Goal: Task Accomplishment & Management: Complete application form

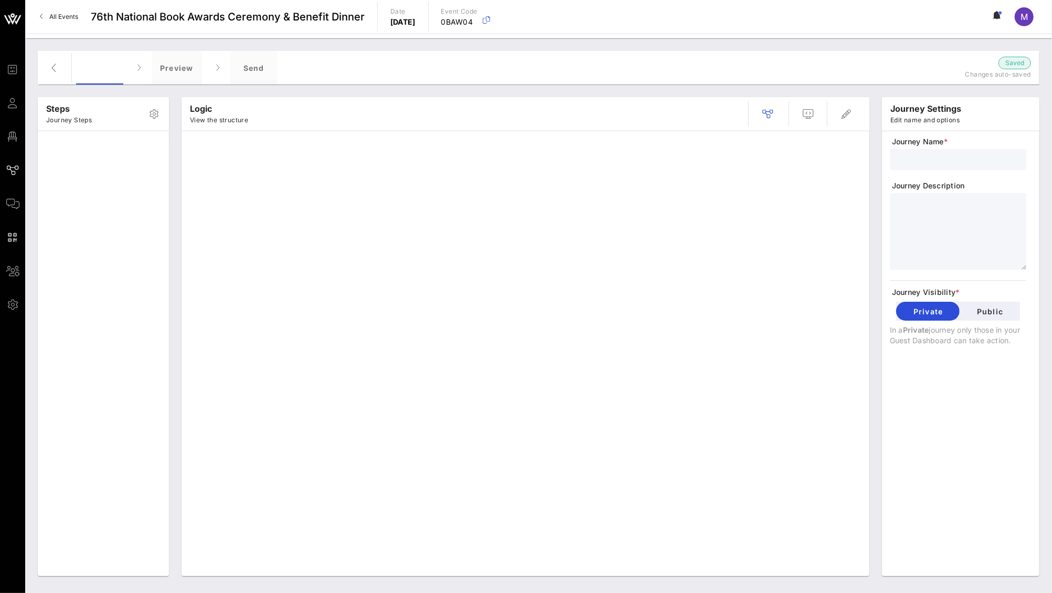
type input "Standard Invite + RSVP + Form"
type textarea "**********"
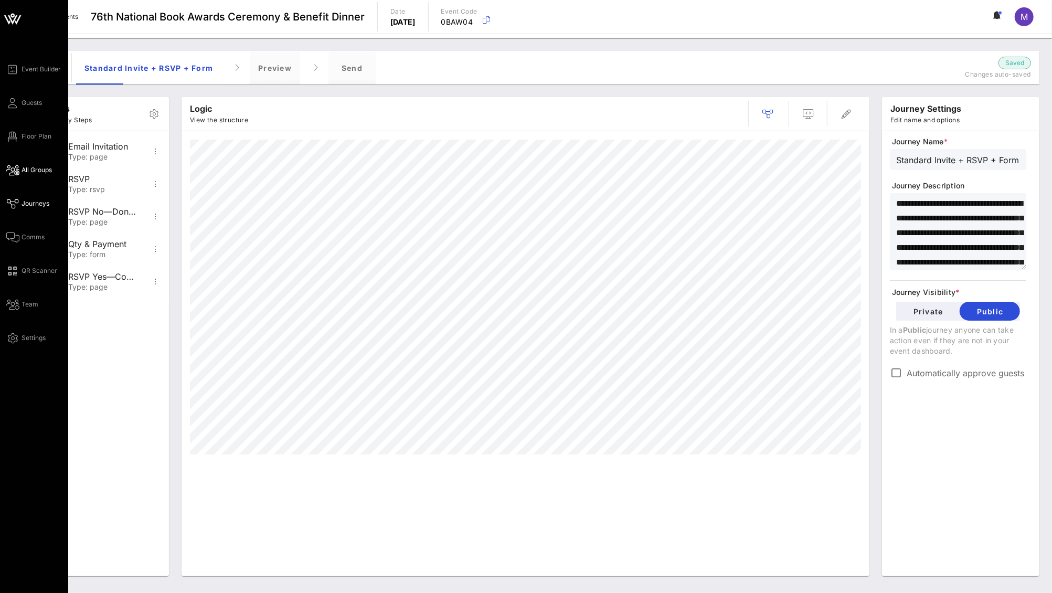
click at [50, 172] on span "All Groups" at bounding box center [37, 169] width 30 height 9
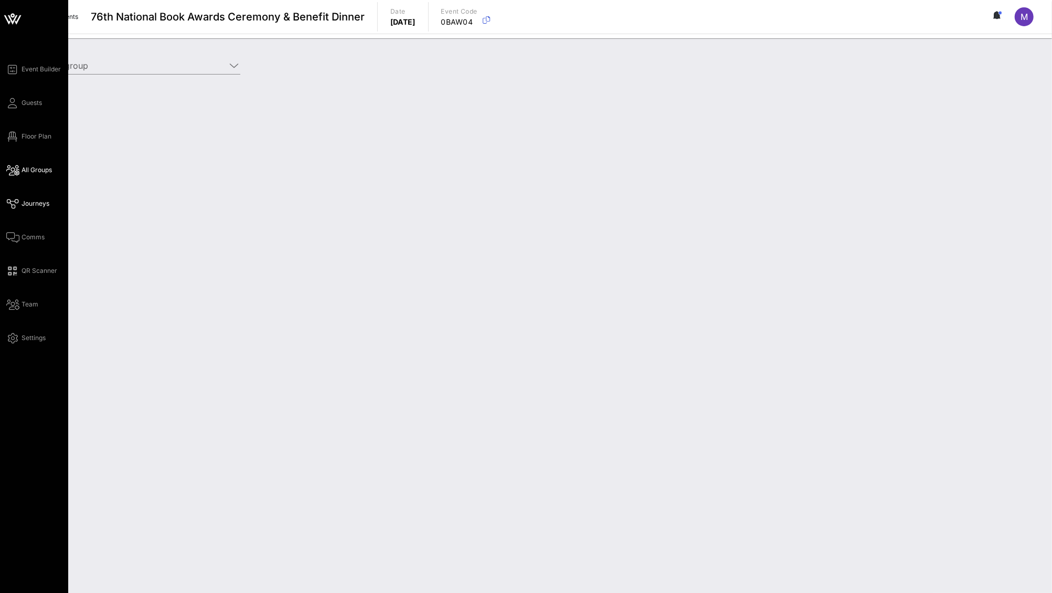
click at [39, 197] on link "Journeys" at bounding box center [27, 203] width 43 height 13
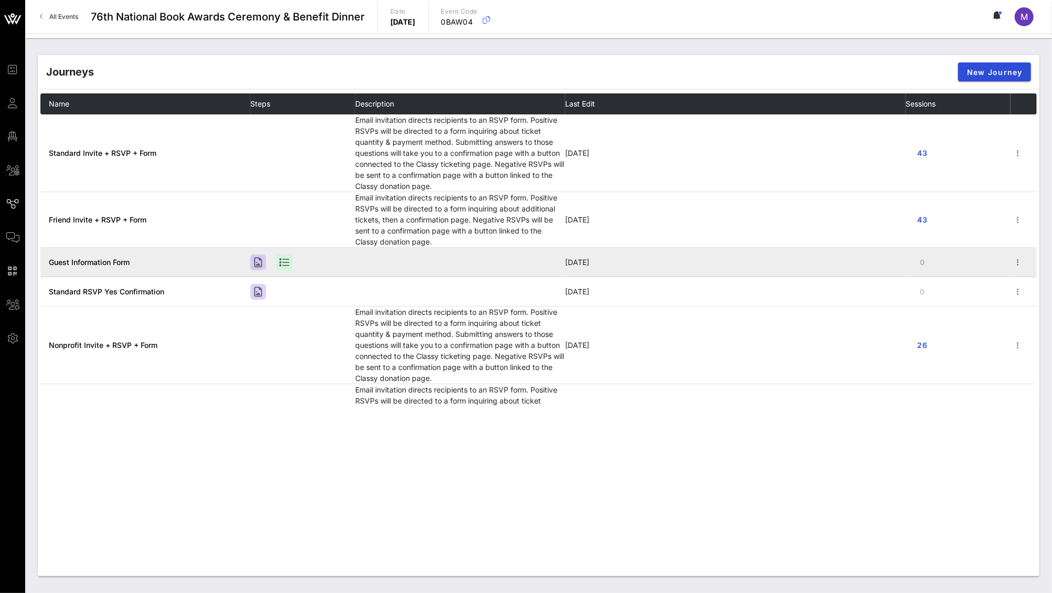
click at [211, 267] on td "Guest Information Form" at bounding box center [145, 262] width 210 height 29
click at [110, 258] on span "Guest Information Form" at bounding box center [89, 262] width 81 height 9
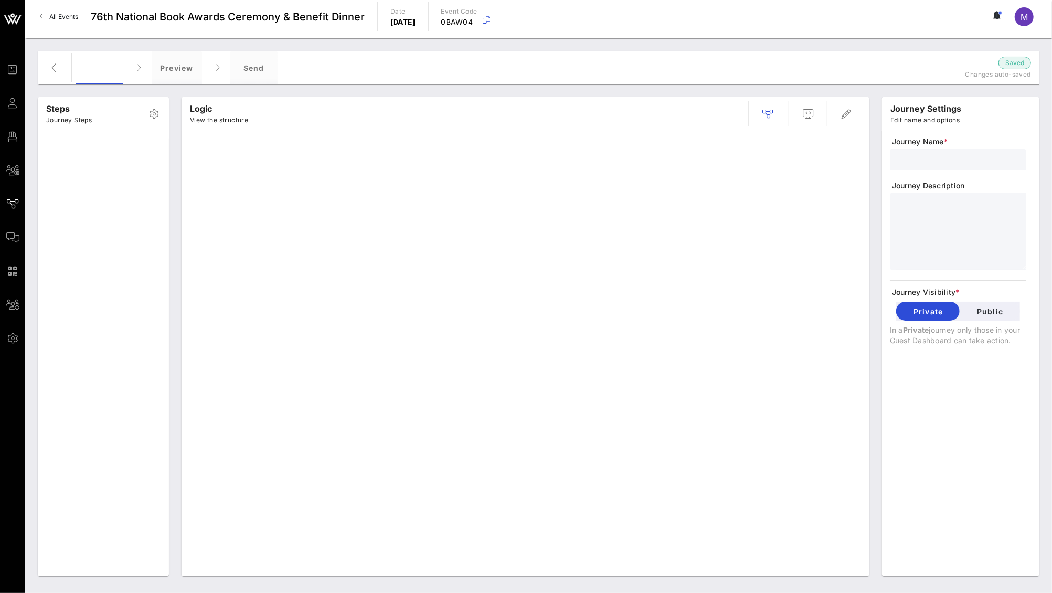
type input "Guest Information Form"
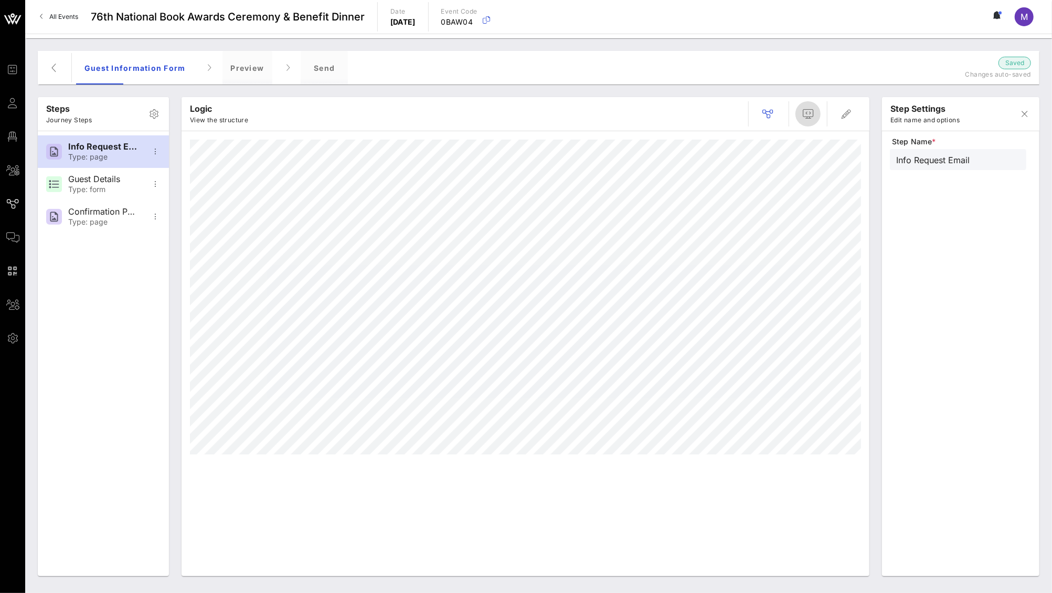
click at [816, 112] on span "button" at bounding box center [808, 114] width 25 height 13
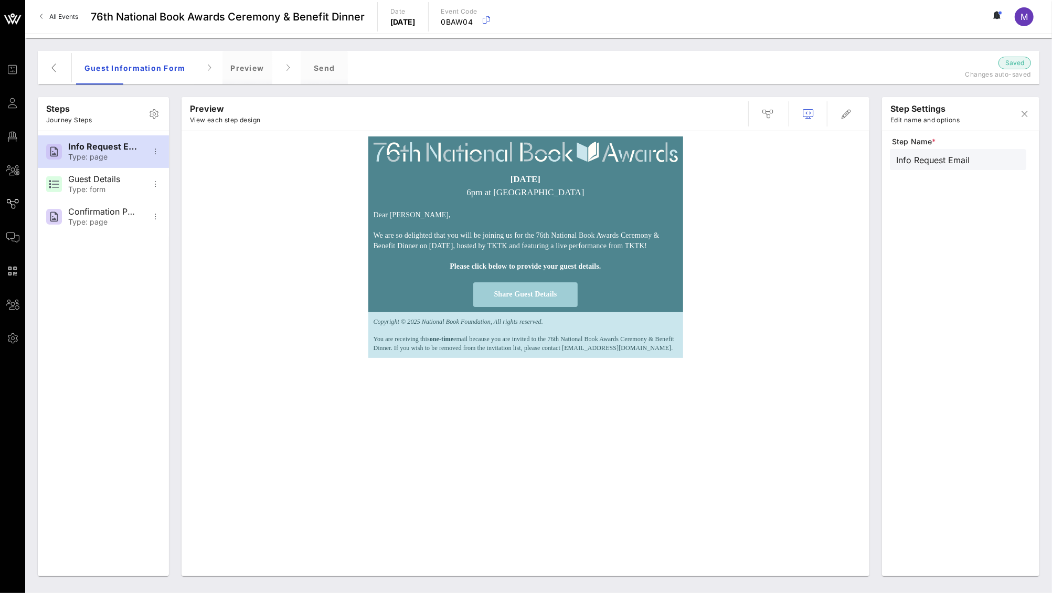
click at [564, 307] on span "Share Guest Details" at bounding box center [525, 294] width 105 height 25
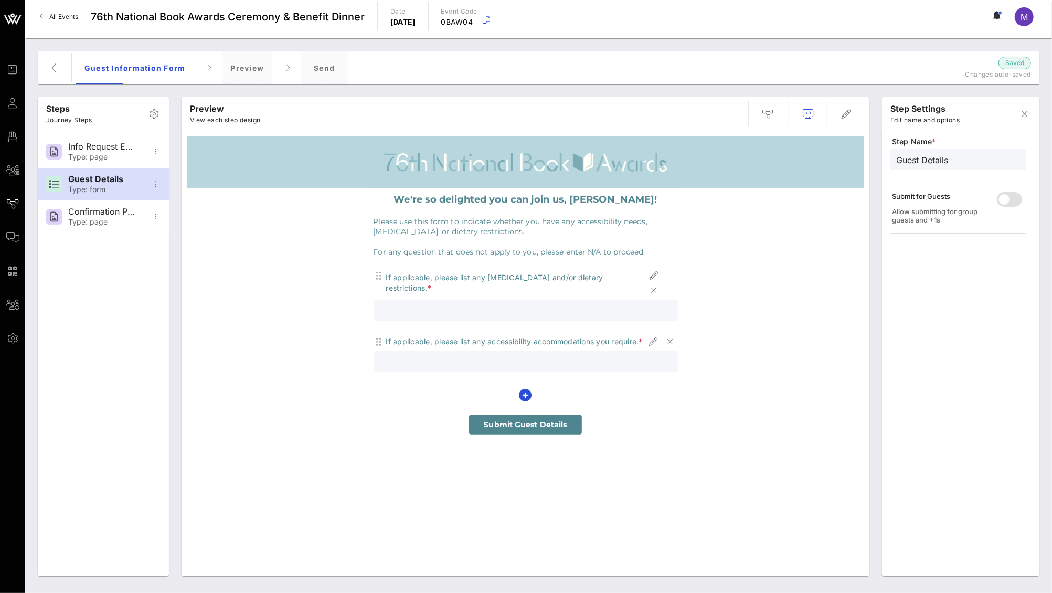
click at [520, 434] on span "Submit Guest Details" at bounding box center [525, 424] width 113 height 19
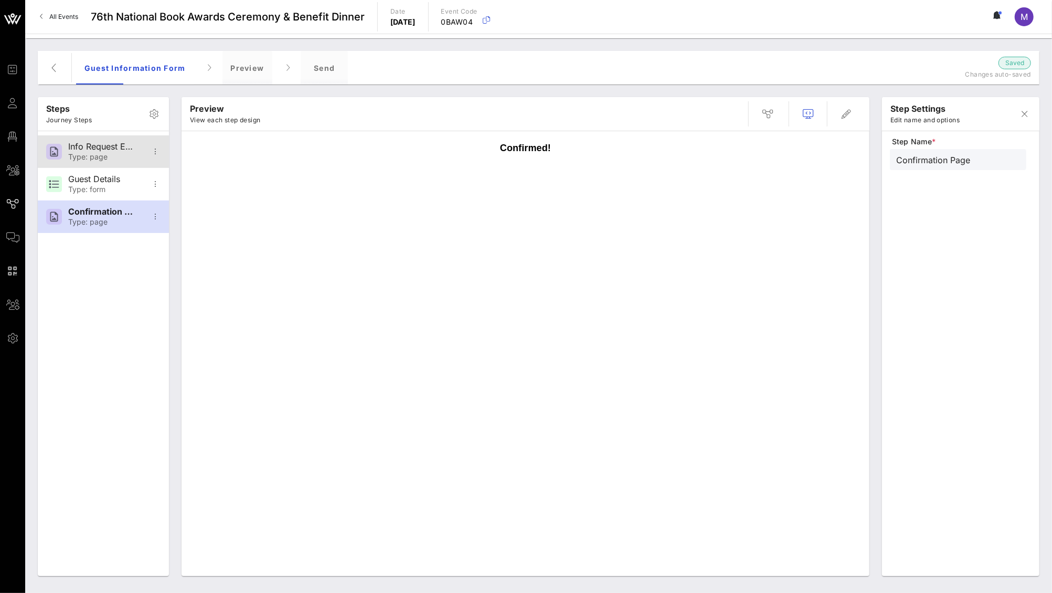
click at [106, 143] on div "Info Request Email" at bounding box center [102, 147] width 69 height 10
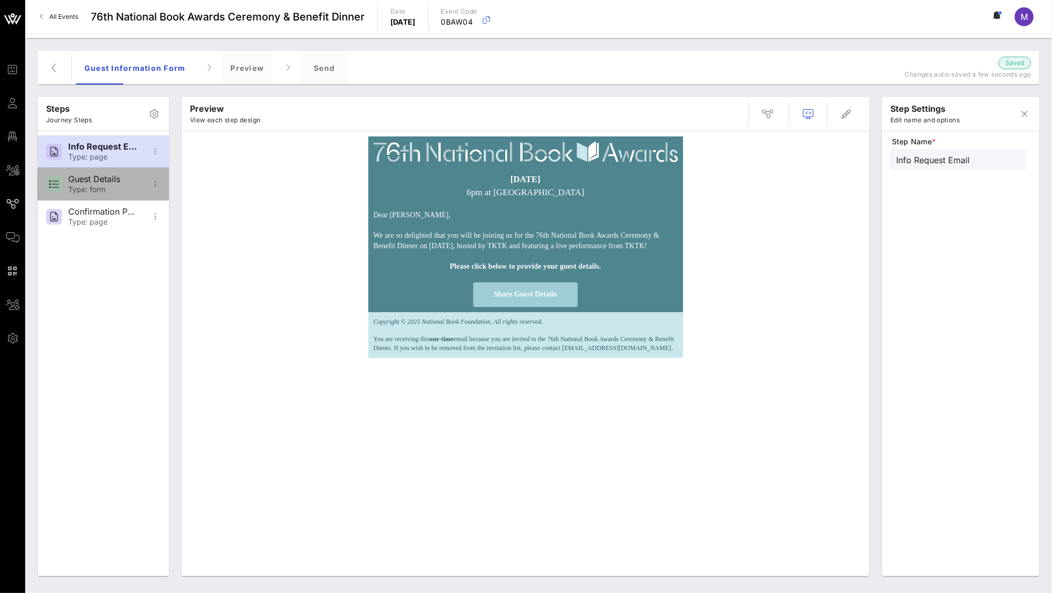
click at [98, 183] on div "Guest Details" at bounding box center [102, 179] width 69 height 10
type input "Guest Details"
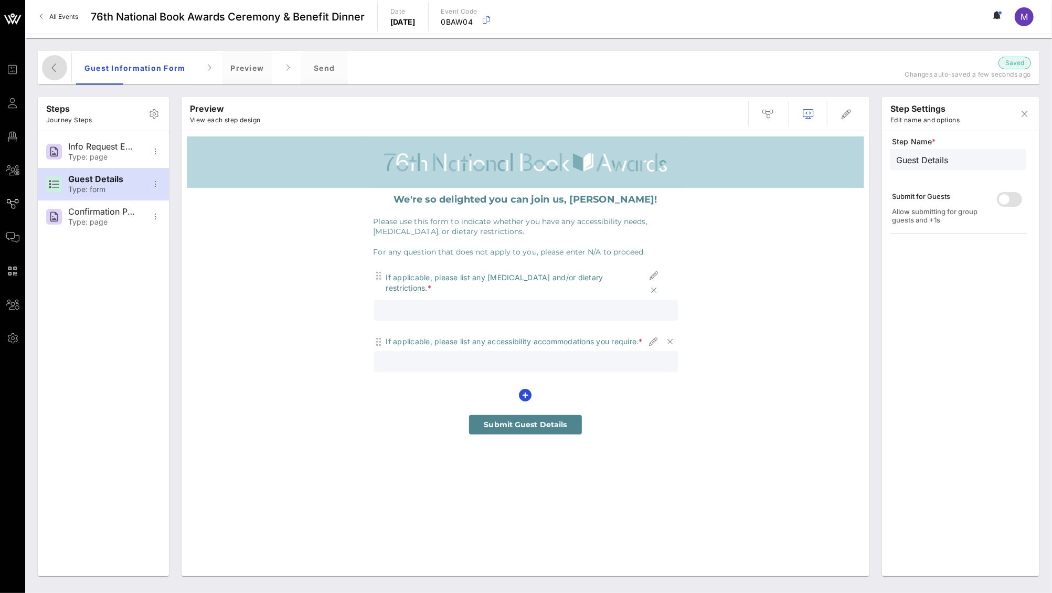
click at [55, 65] on icon "button" at bounding box center [54, 67] width 13 height 13
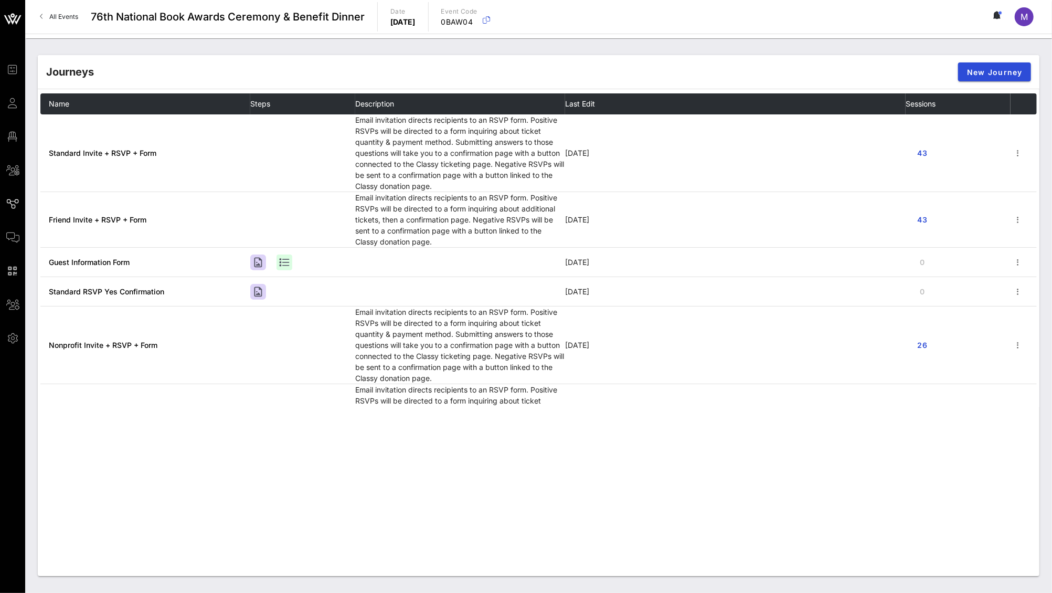
click at [263, 478] on div "Journeys New Journey Name Steps Description Last Edit Sessions Standard Invite …" at bounding box center [539, 315] width 1002 height 521
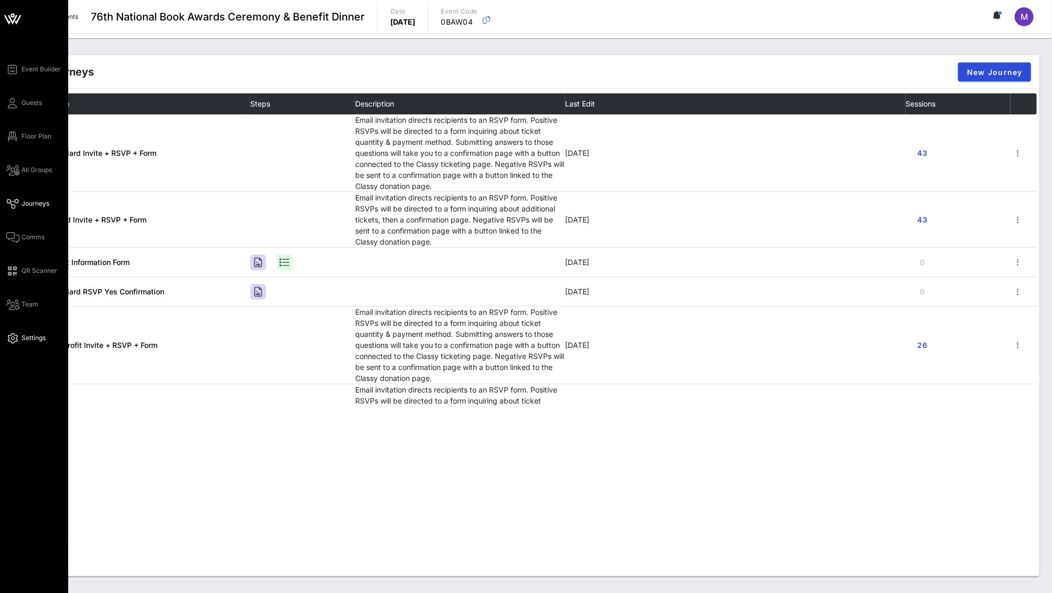
click at [30, 341] on span "Settings" at bounding box center [34, 337] width 24 height 9
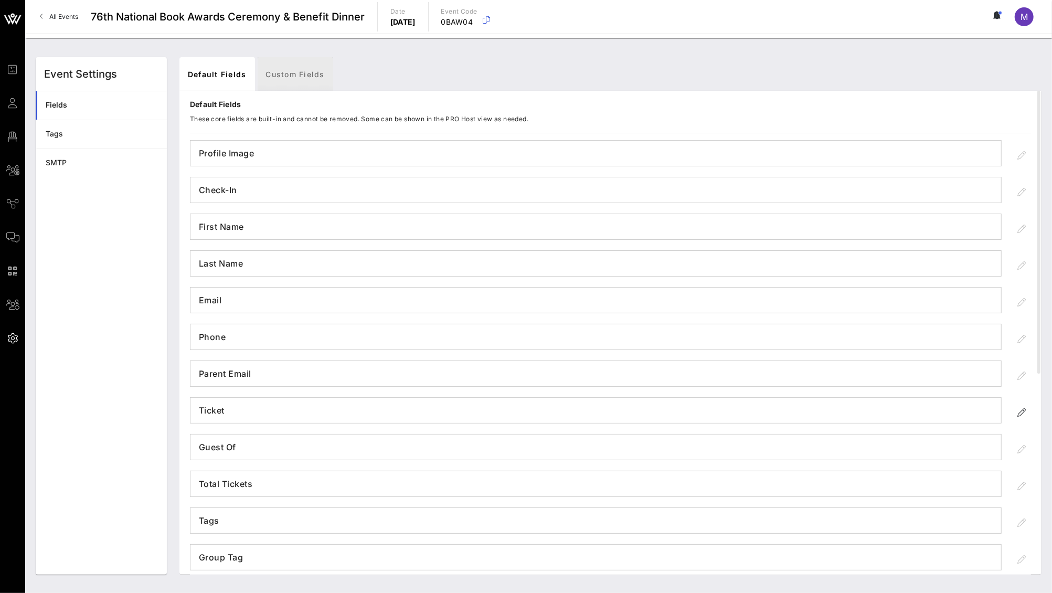
click at [314, 68] on link "Custom Fields" at bounding box center [296, 74] width 76 height 34
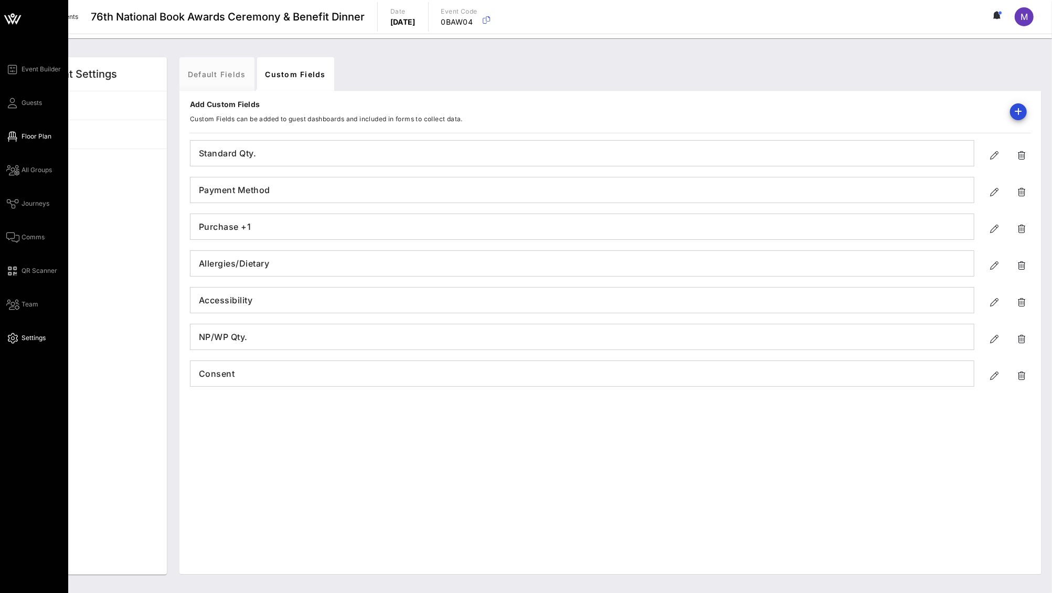
click at [29, 140] on span "Floor Plan" at bounding box center [37, 136] width 30 height 9
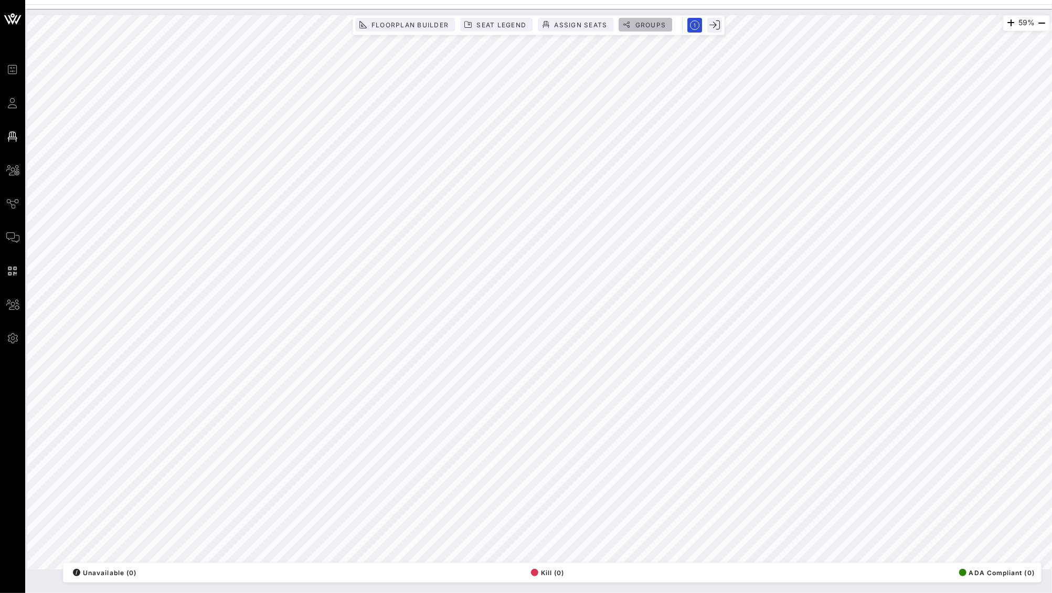
click at [647, 25] on span "Groups" at bounding box center [650, 25] width 31 height 8
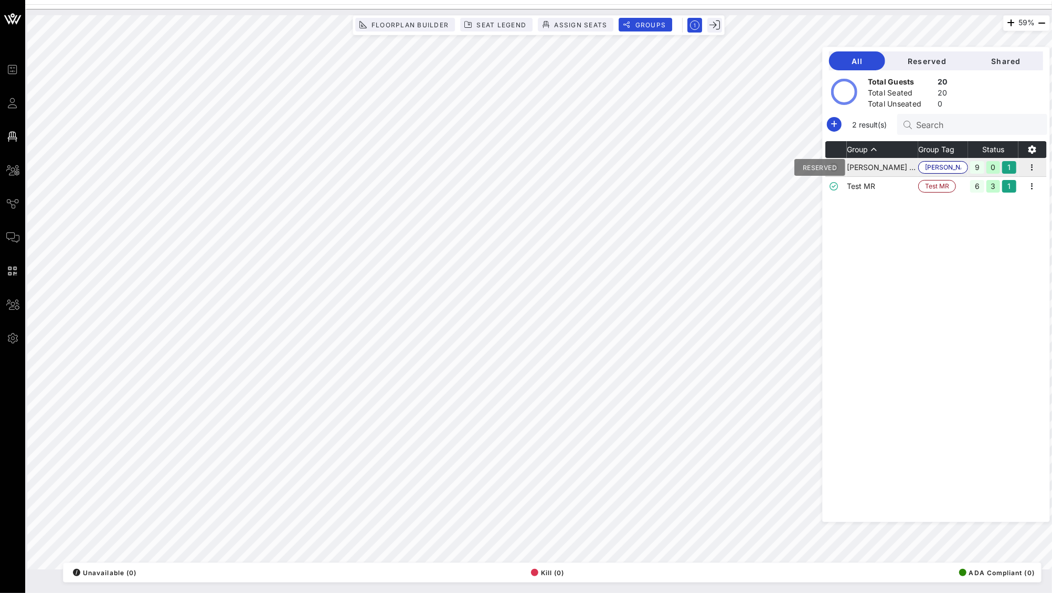
click at [838, 166] on icon at bounding box center [834, 167] width 8 height 8
click at [1036, 163] on icon "button" at bounding box center [1033, 167] width 13 height 13
click at [1036, 150] on icon "button" at bounding box center [1033, 149] width 13 height 13
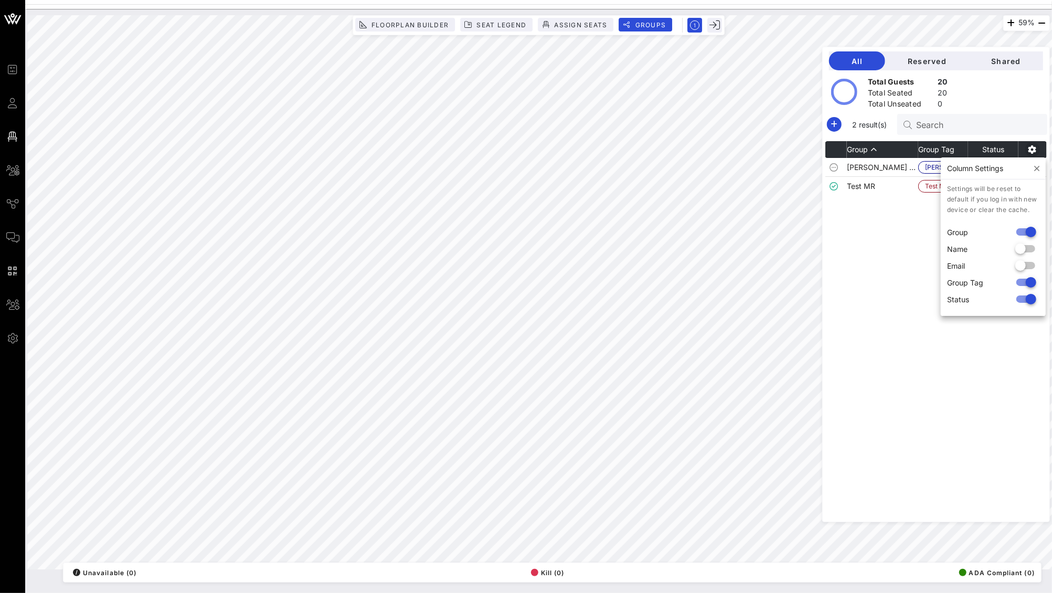
click at [1036, 150] on icon "button" at bounding box center [1033, 149] width 13 height 13
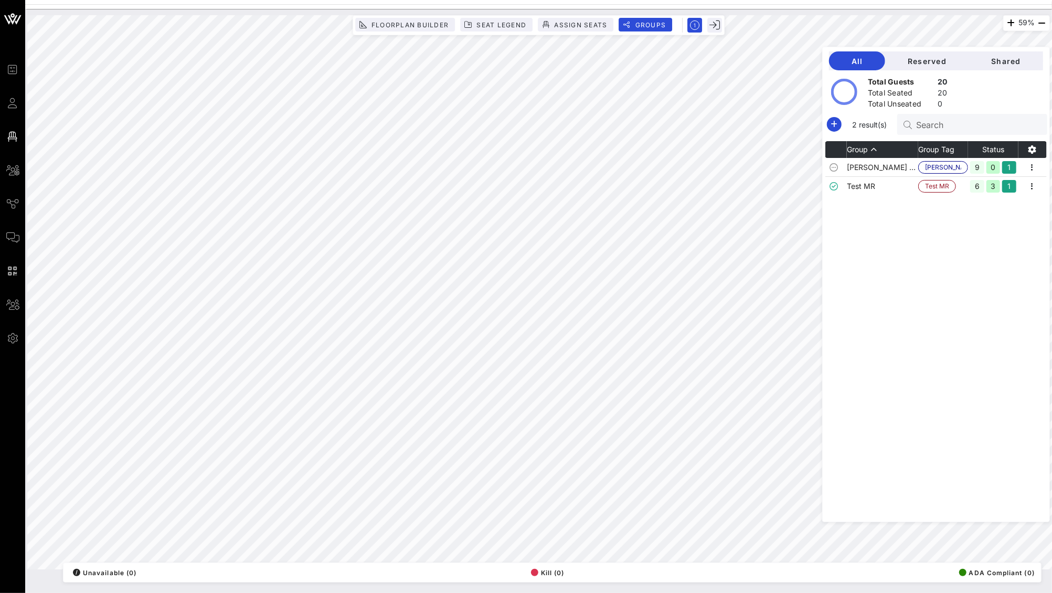
click at [1033, 137] on div "All Reserved Shared Total Guests 20 Total Seated 20 Total Unseated 0 2 result(s…" at bounding box center [936, 285] width 228 height 476
click at [1036, 151] on icon "button" at bounding box center [1033, 149] width 13 height 13
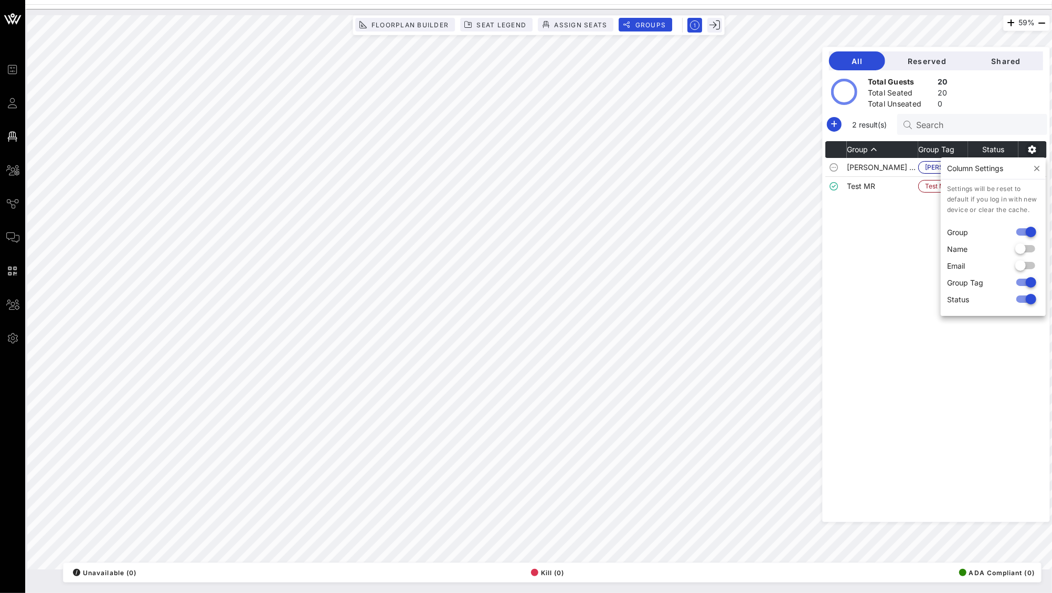
drag, startPoint x: 1036, startPoint y: 151, endPoint x: 1029, endPoint y: 122, distance: 29.8
click at [1036, 150] on icon "button" at bounding box center [1033, 149] width 13 height 13
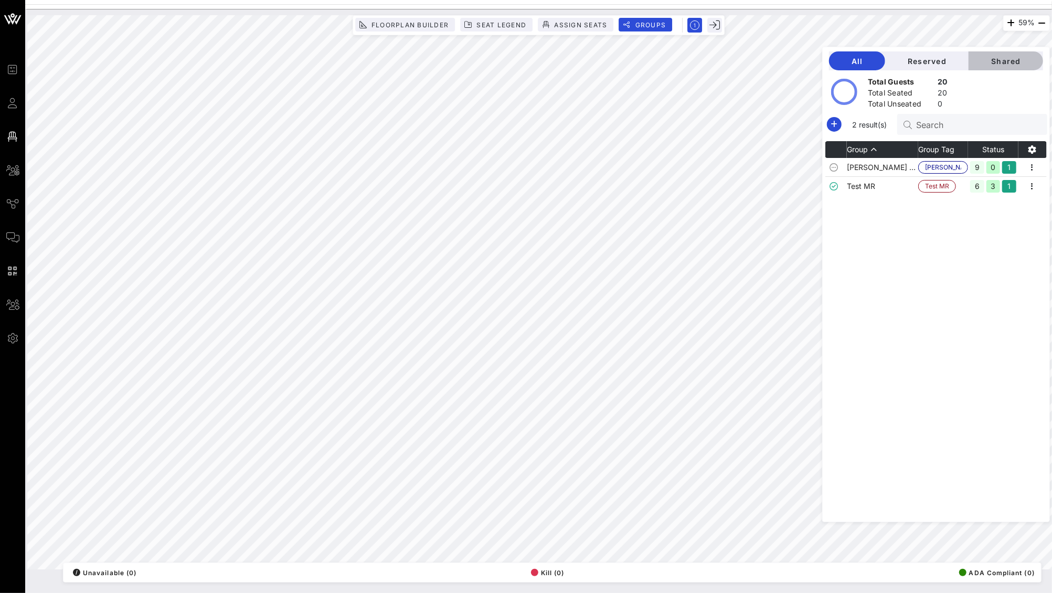
click at [1008, 60] on span "Shared" at bounding box center [1006, 61] width 58 height 9
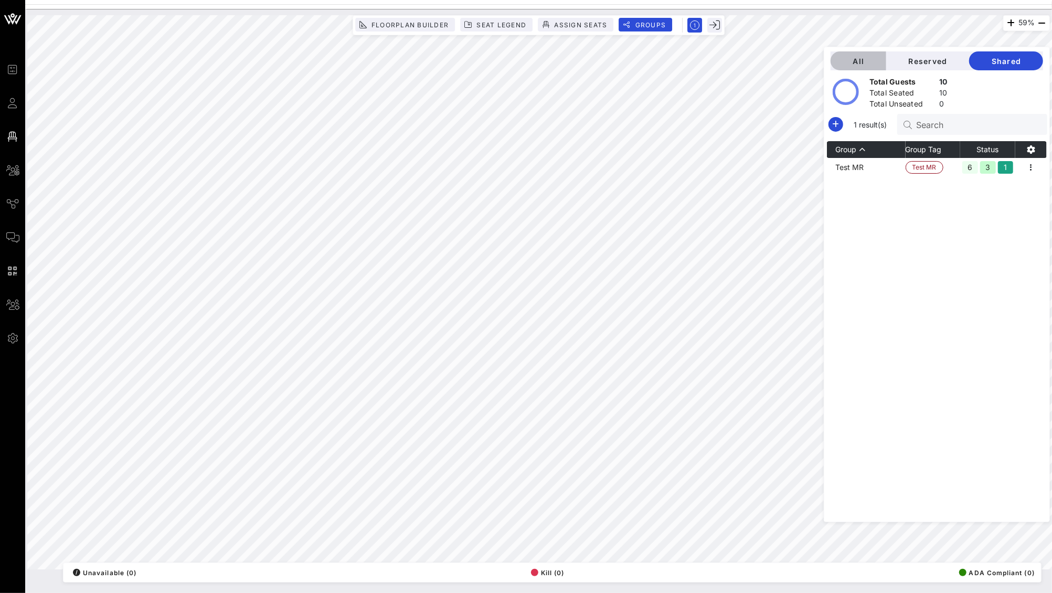
click at [878, 61] on span "All" at bounding box center [858, 61] width 39 height 9
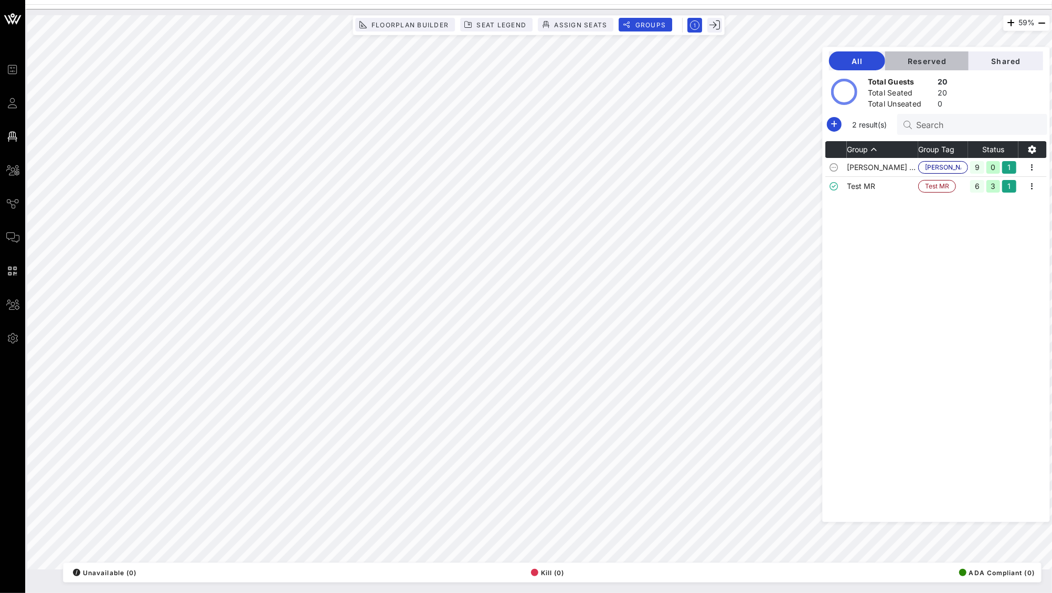
click at [947, 64] on span "Reserved" at bounding box center [927, 61] width 67 height 9
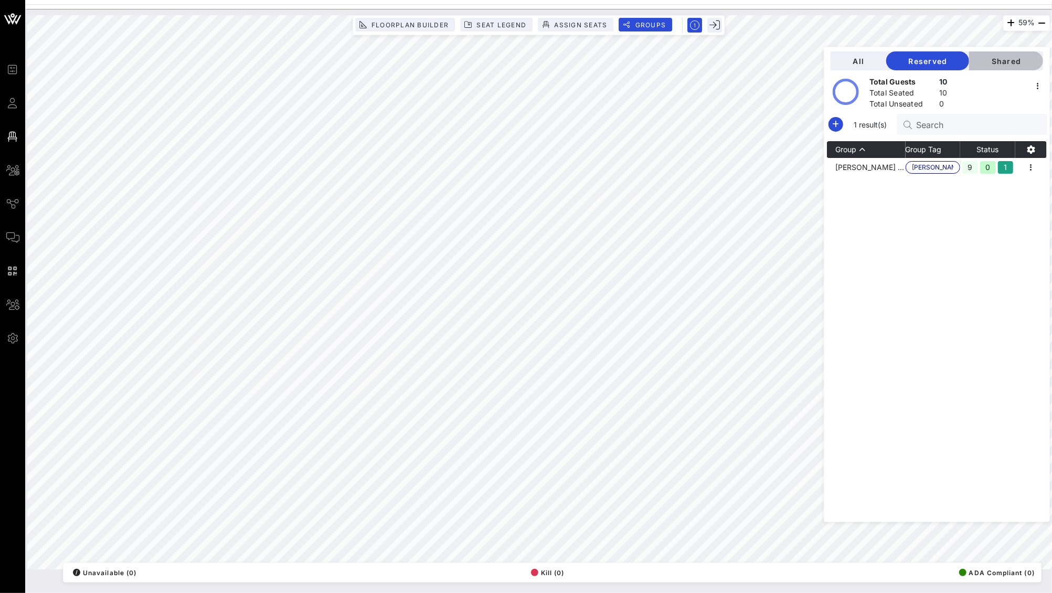
click at [998, 63] on span "Shared" at bounding box center [1006, 61] width 57 height 9
click at [887, 64] on button "All" at bounding box center [859, 60] width 56 height 19
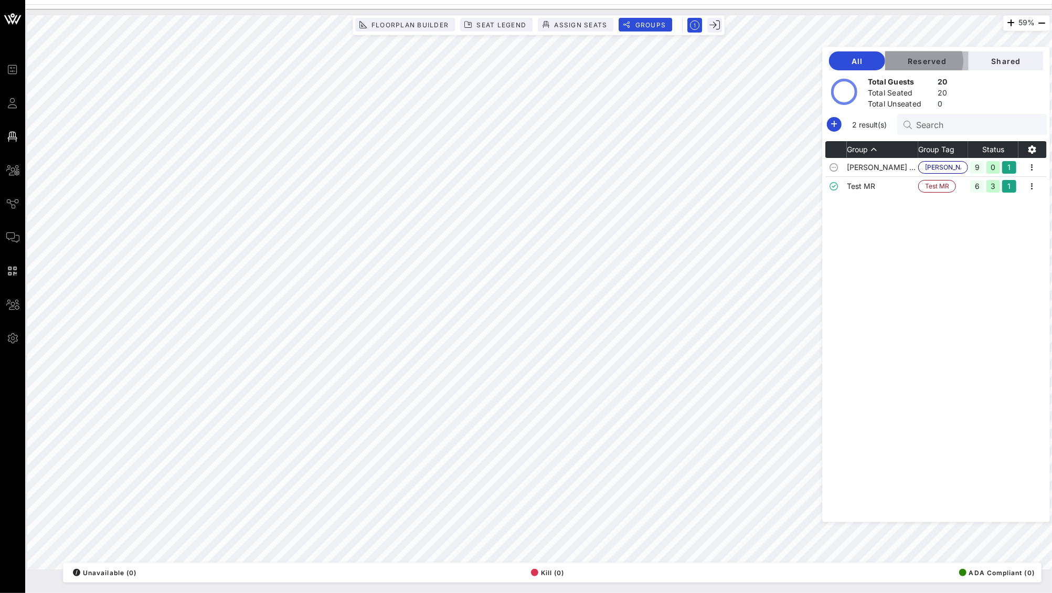
click at [936, 65] on span "Reserved" at bounding box center [927, 61] width 67 height 9
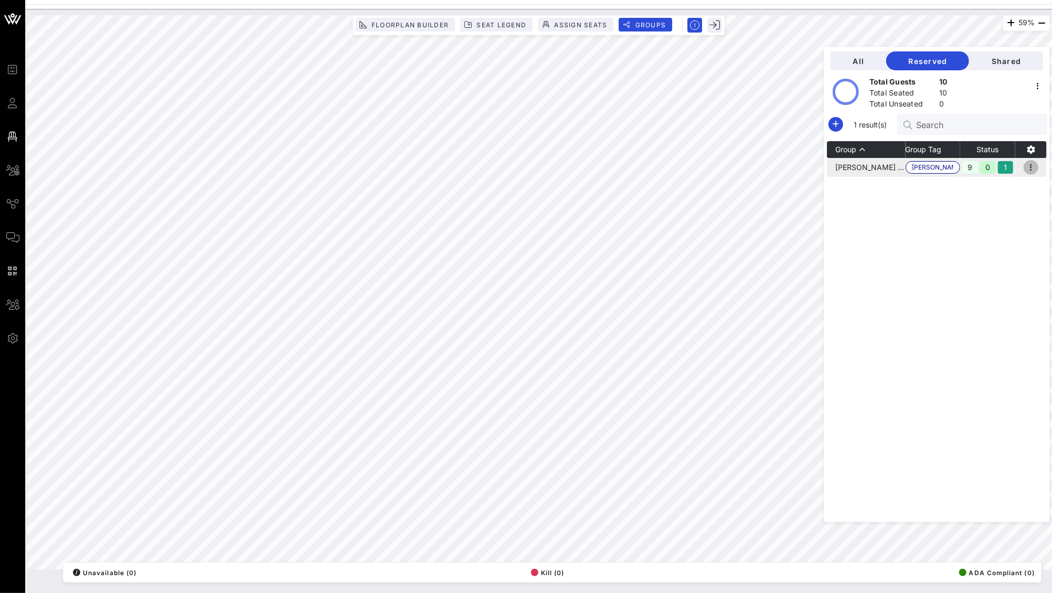
click at [1037, 170] on icon "button" at bounding box center [1031, 167] width 13 height 13
click at [1033, 146] on icon "button" at bounding box center [1031, 149] width 13 height 13
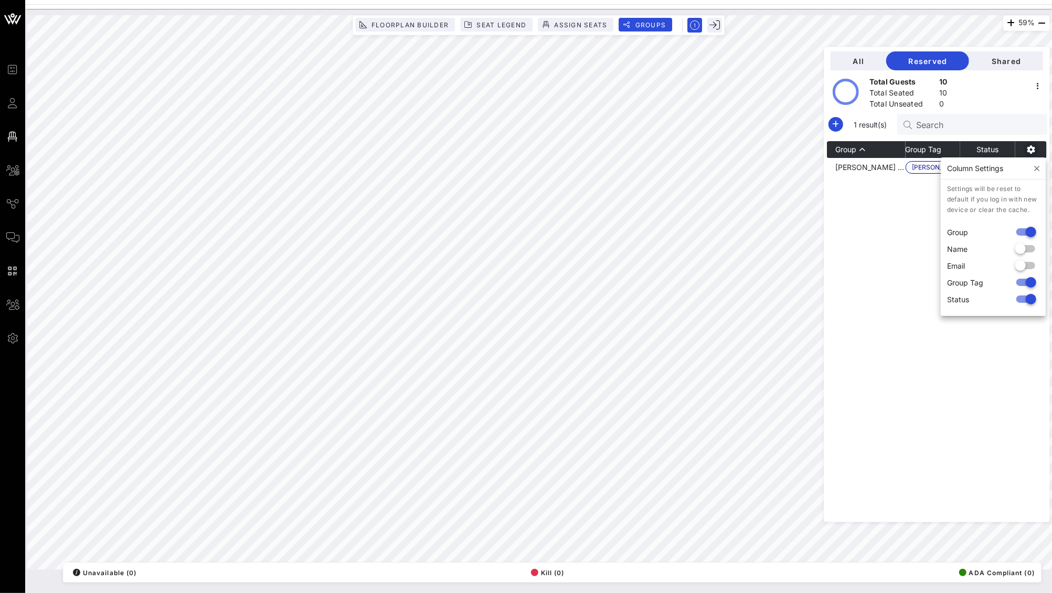
click at [1033, 146] on icon "button" at bounding box center [1031, 149] width 13 height 13
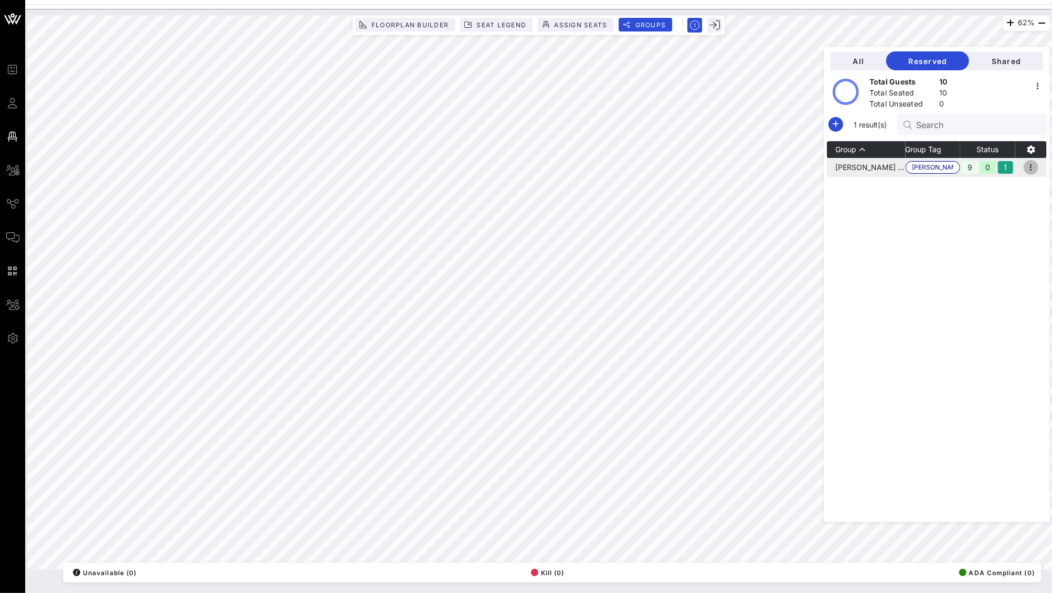
click at [1036, 166] on icon "button" at bounding box center [1031, 167] width 13 height 13
click at [955, 204] on div "Group Group Tag Status Shelton Test Shelton Test 9 0 1" at bounding box center [937, 331] width 220 height 381
click at [1029, 163] on icon "button" at bounding box center [1031, 167] width 13 height 13
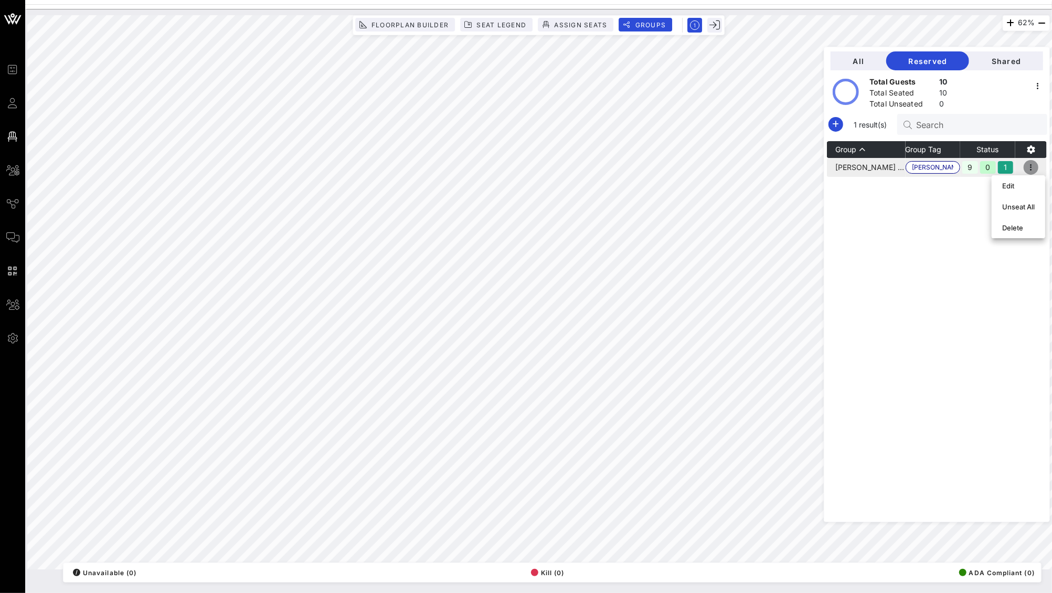
click at [1027, 163] on icon "button" at bounding box center [1031, 167] width 13 height 13
click at [886, 263] on div "Group Group Tag Status Shelton Test Shelton Test 9 0 1" at bounding box center [937, 331] width 220 height 381
click at [1038, 82] on icon "button" at bounding box center [1038, 86] width 13 height 13
click at [957, 318] on div "Group Group Tag Status Shelton Test Shelton Test 9 0 1" at bounding box center [937, 331] width 220 height 381
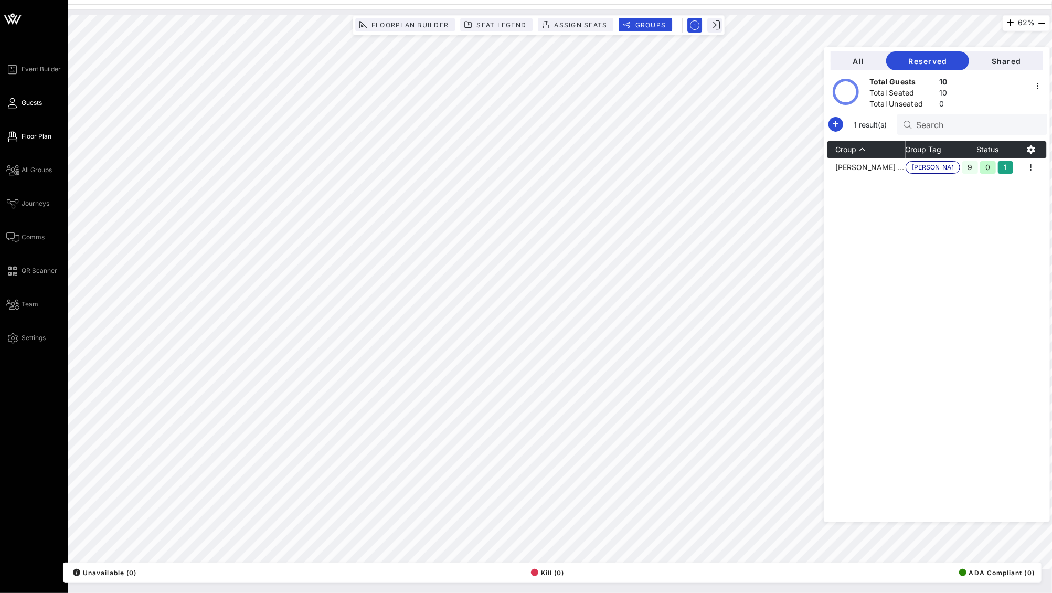
click at [34, 103] on span "Guests" at bounding box center [32, 102] width 20 height 9
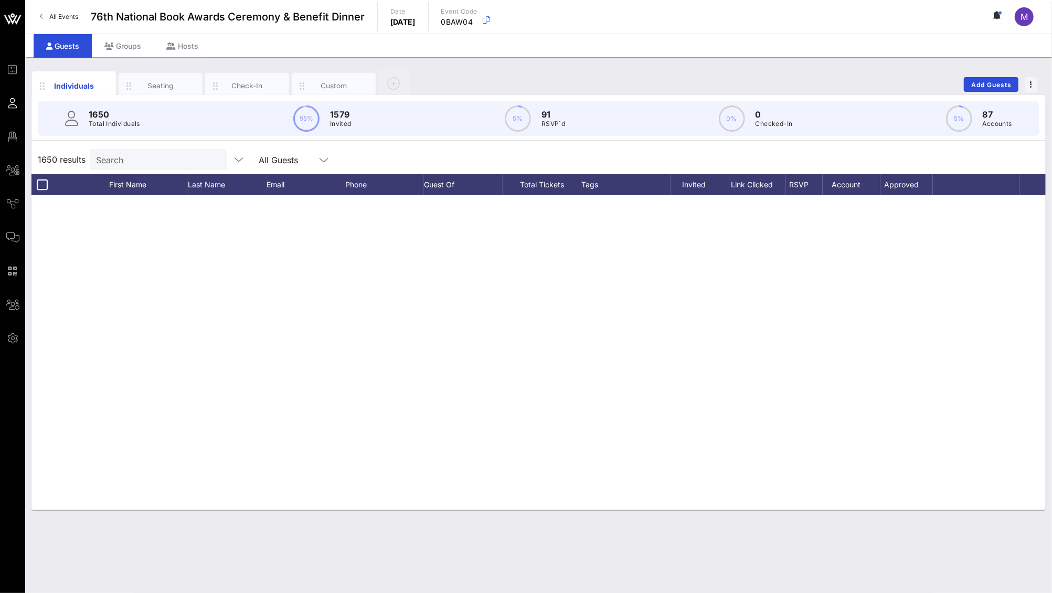
scroll to position [15521, 0]
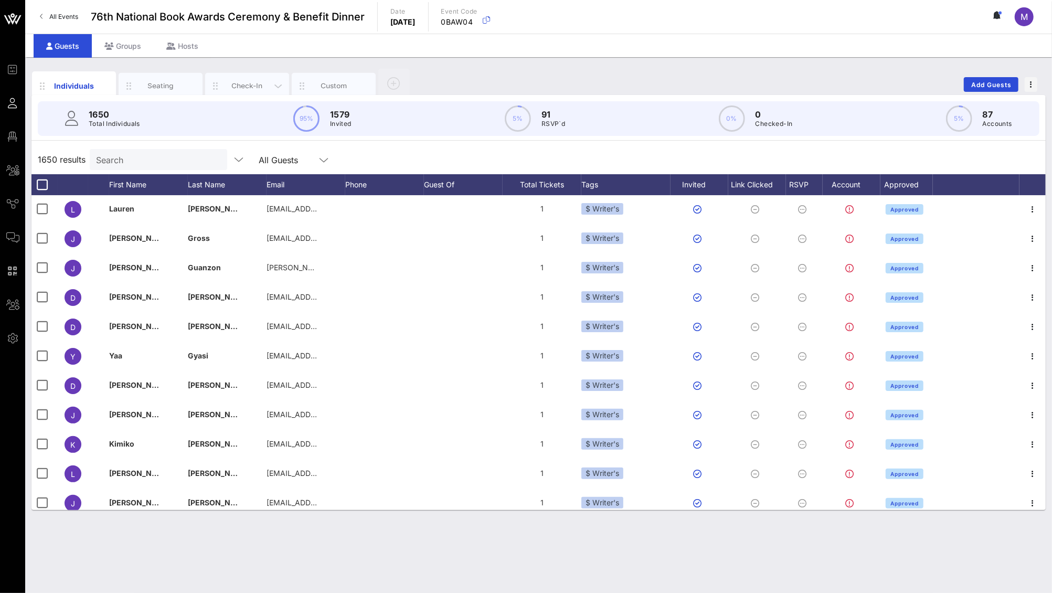
click at [256, 84] on div "Check-In" at bounding box center [247, 86] width 47 height 10
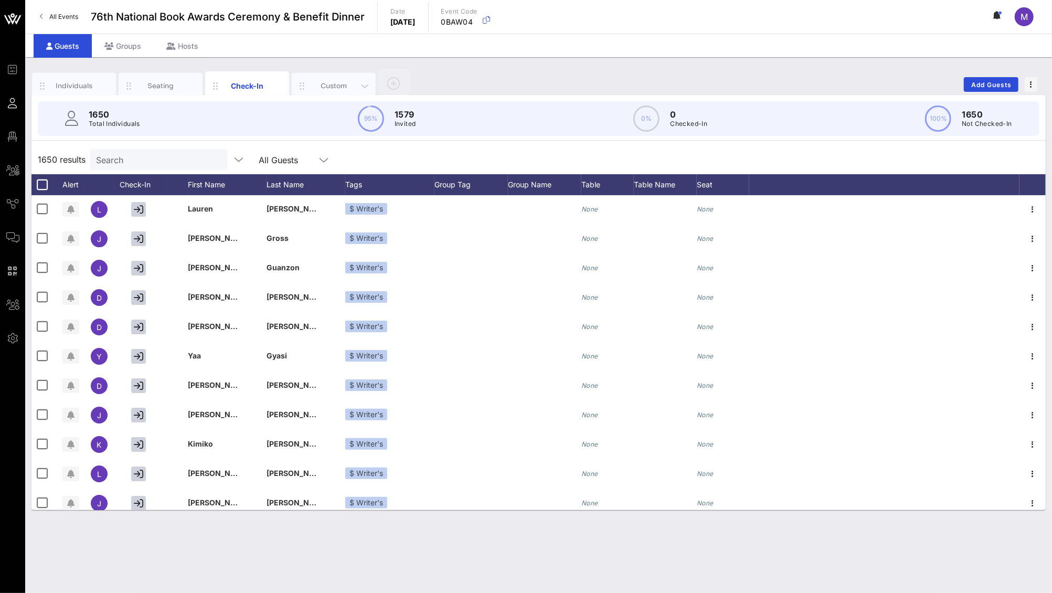
click at [349, 83] on div "Custom" at bounding box center [334, 86] width 47 height 10
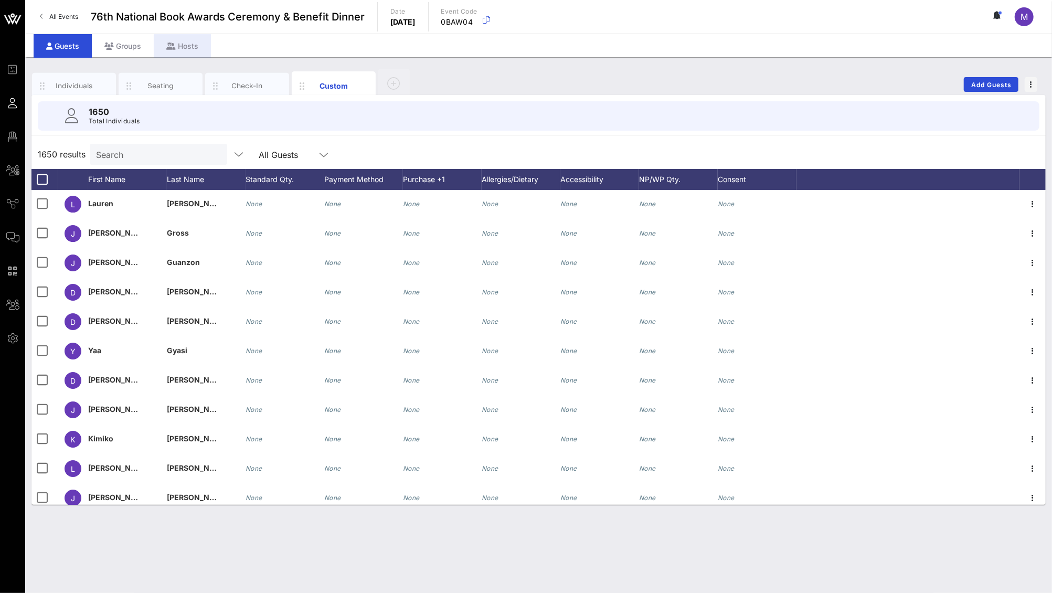
click at [174, 46] on icon at bounding box center [170, 46] width 9 height 7
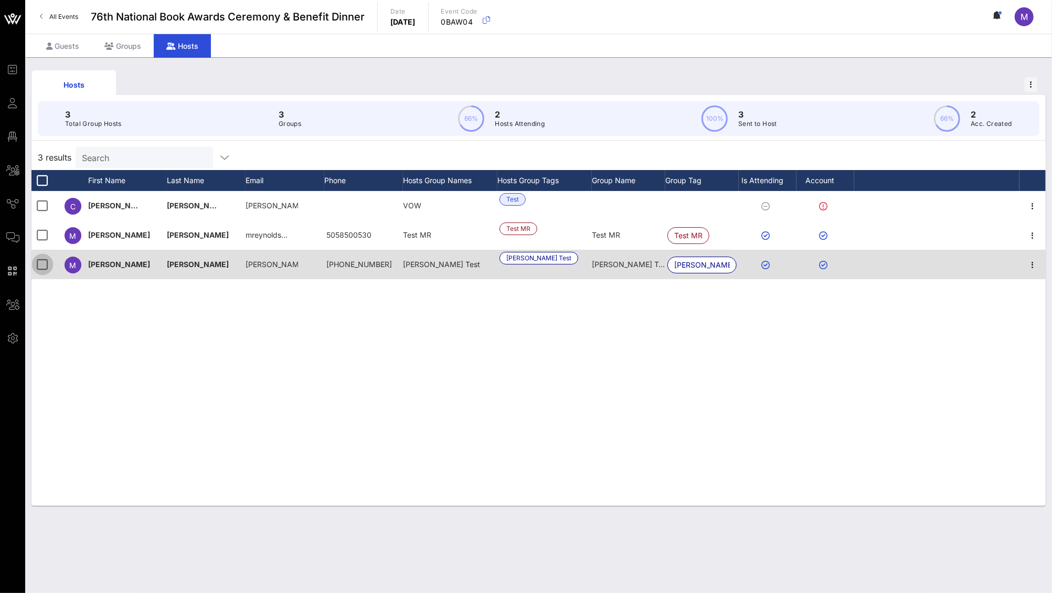
click at [40, 267] on div at bounding box center [43, 265] width 18 height 18
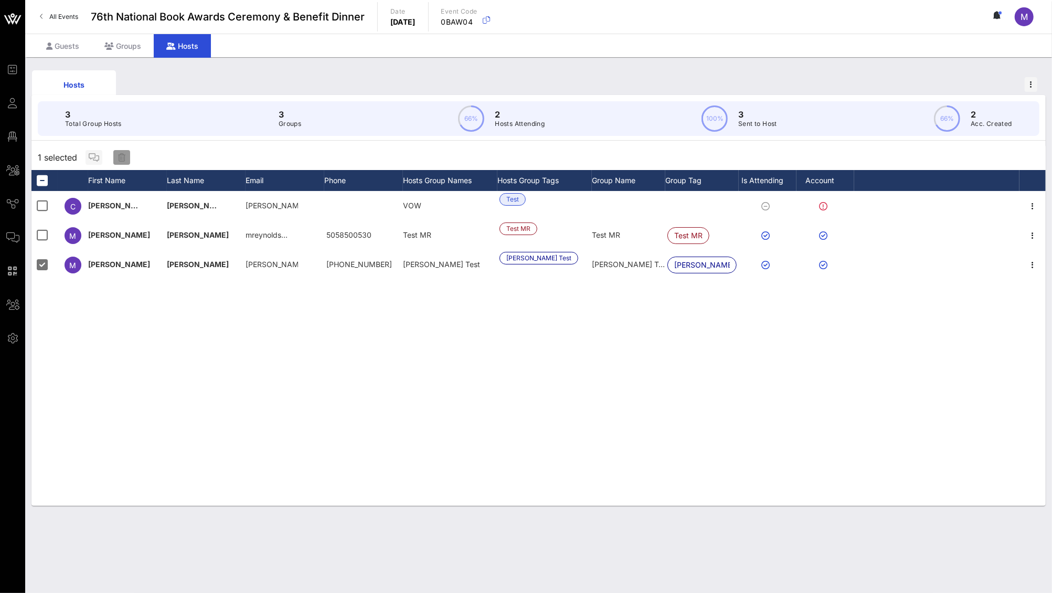
click at [125, 152] on button "button" at bounding box center [121, 157] width 17 height 15
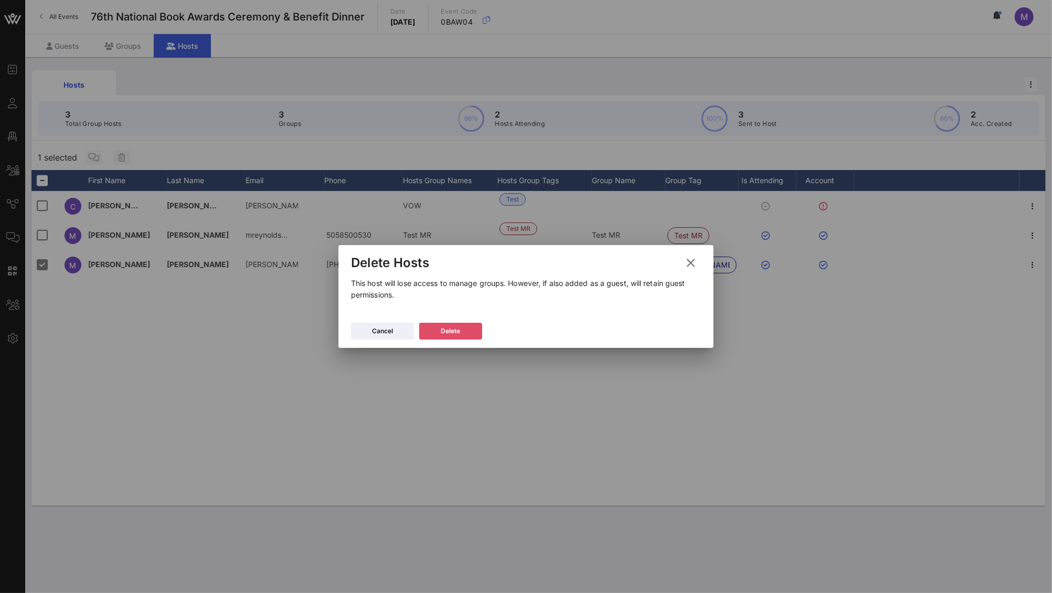
click at [465, 335] on button "Delete" at bounding box center [450, 331] width 63 height 17
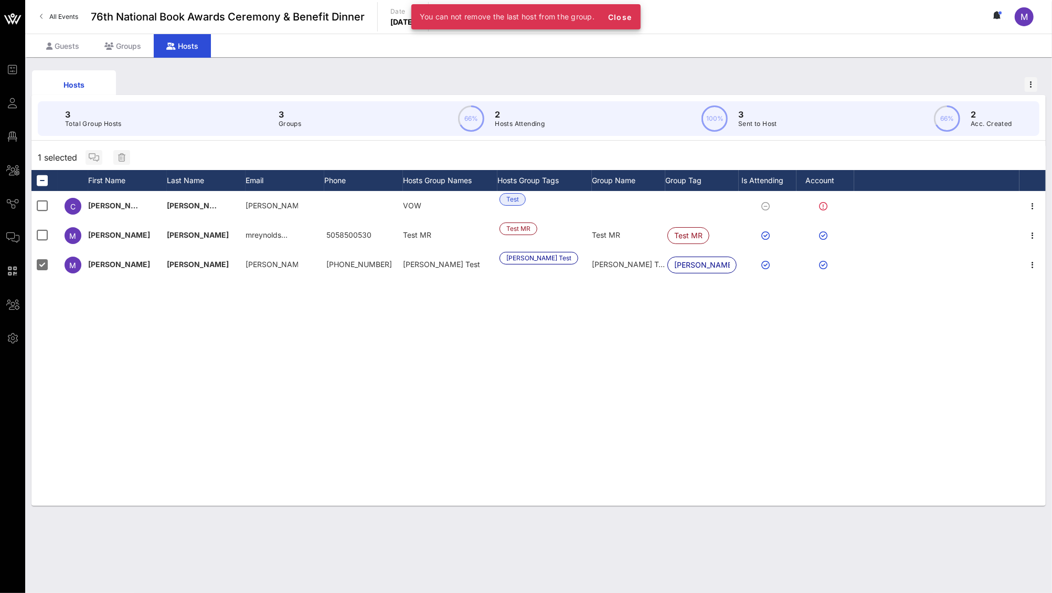
click at [638, 4] on div "You can not remove the last host from the group. Close" at bounding box center [526, 16] width 229 height 25
click at [626, 16] on span "Close" at bounding box center [619, 17] width 25 height 9
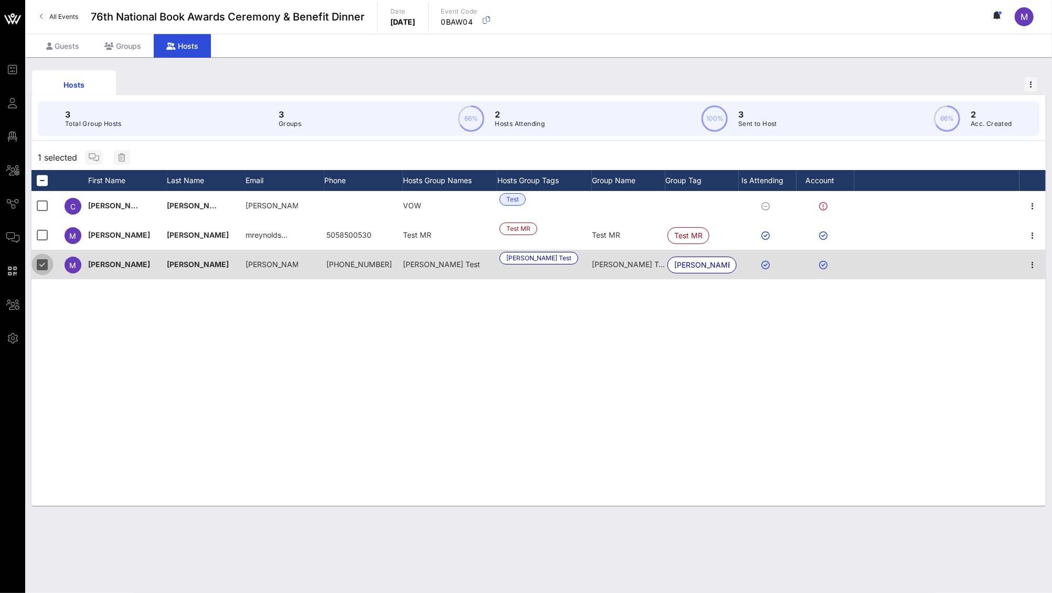
click at [45, 263] on div at bounding box center [43, 265] width 18 height 18
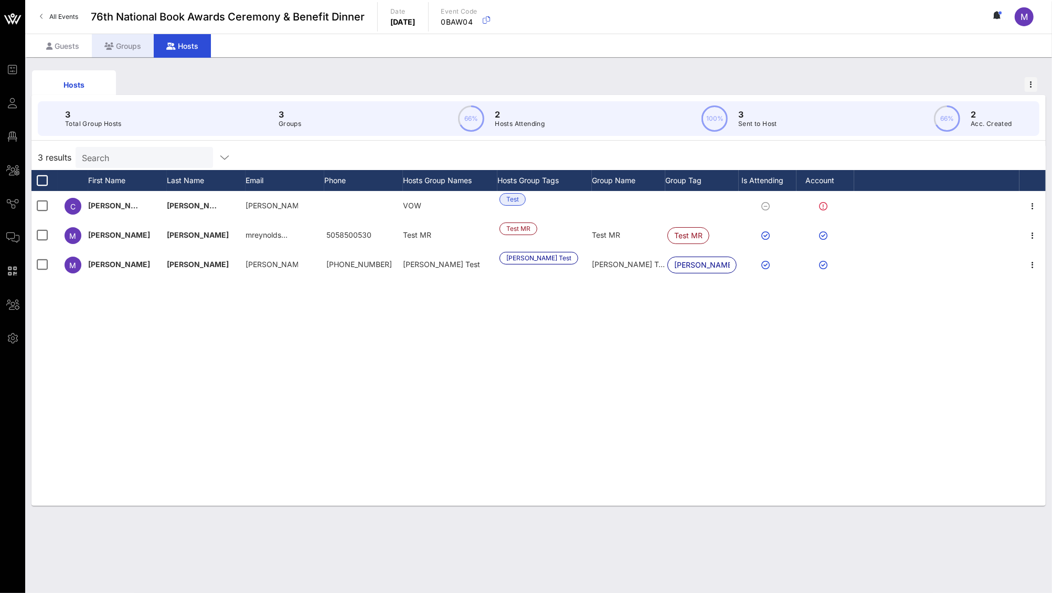
click at [115, 39] on div "Groups" at bounding box center [123, 46] width 62 height 24
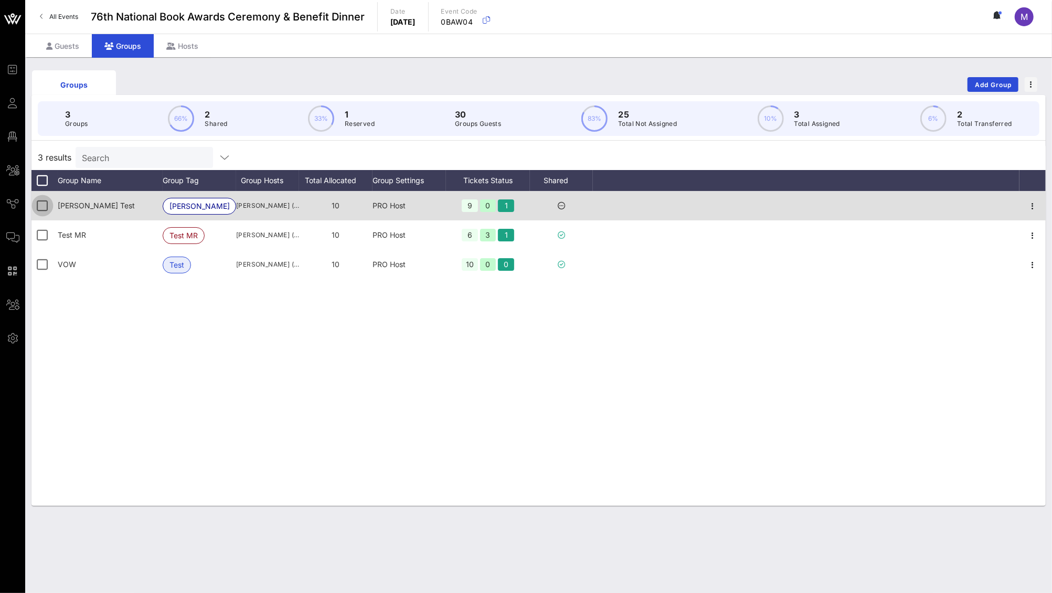
click at [41, 200] on div at bounding box center [43, 206] width 18 height 18
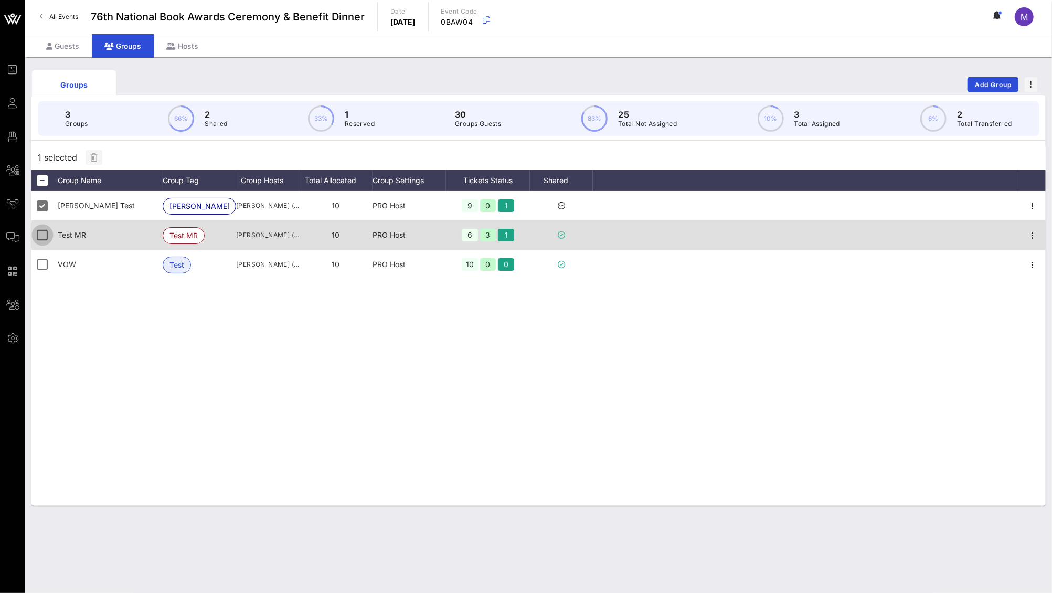
click at [46, 231] on div at bounding box center [43, 235] width 18 height 18
click at [43, 235] on div at bounding box center [43, 235] width 18 height 18
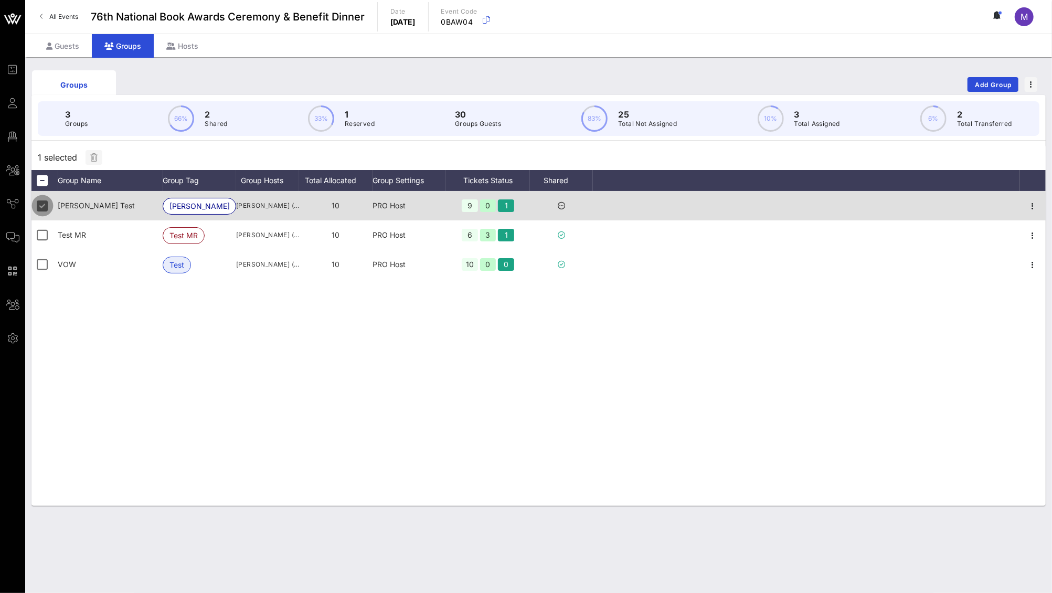
click at [46, 201] on div at bounding box center [43, 206] width 18 height 18
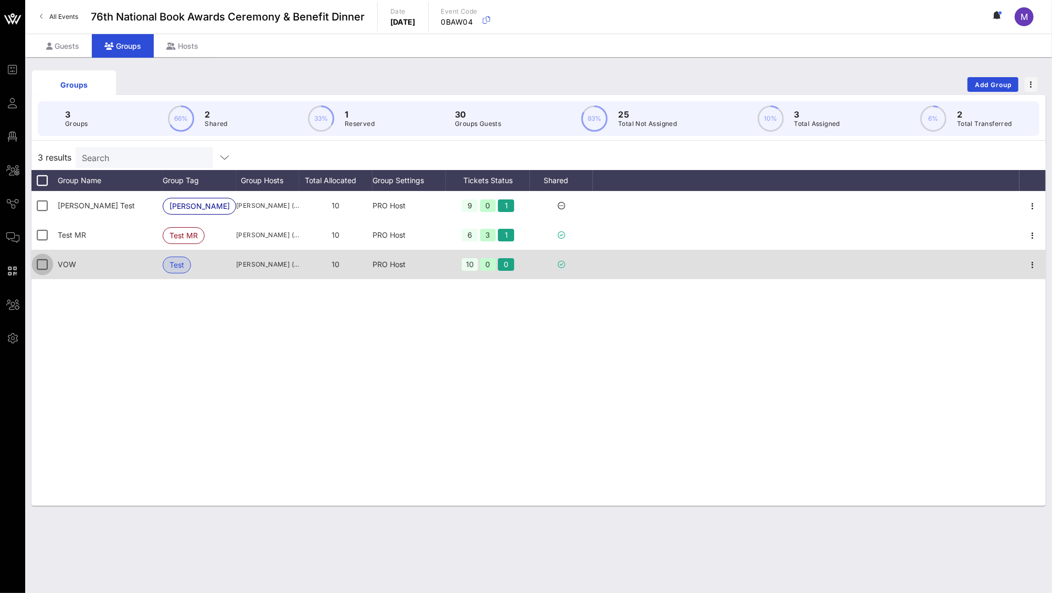
click at [39, 266] on div at bounding box center [43, 265] width 18 height 18
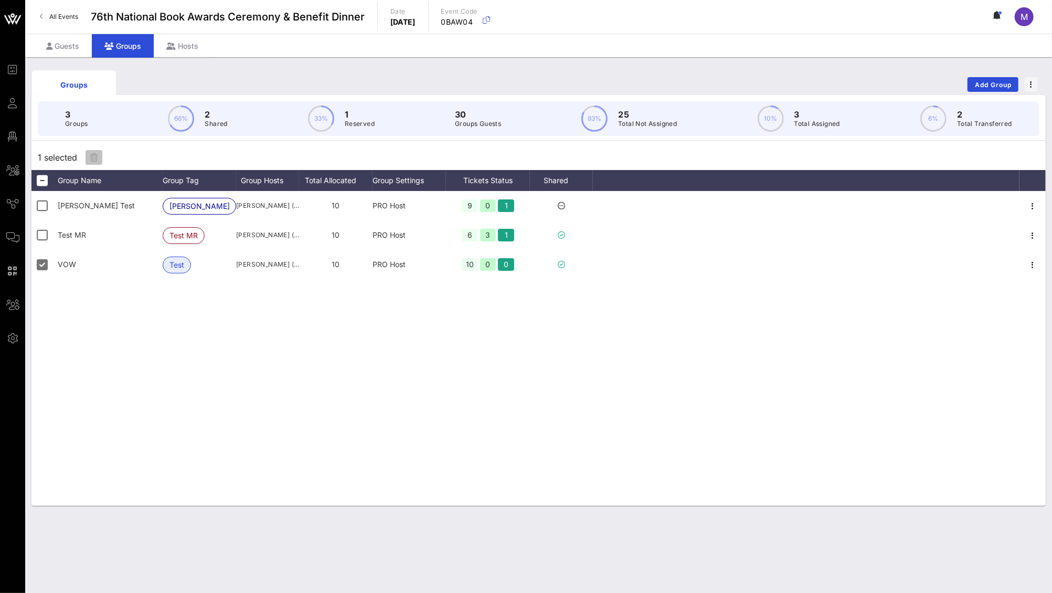
click at [92, 160] on icon "button" at bounding box center [93, 157] width 7 height 8
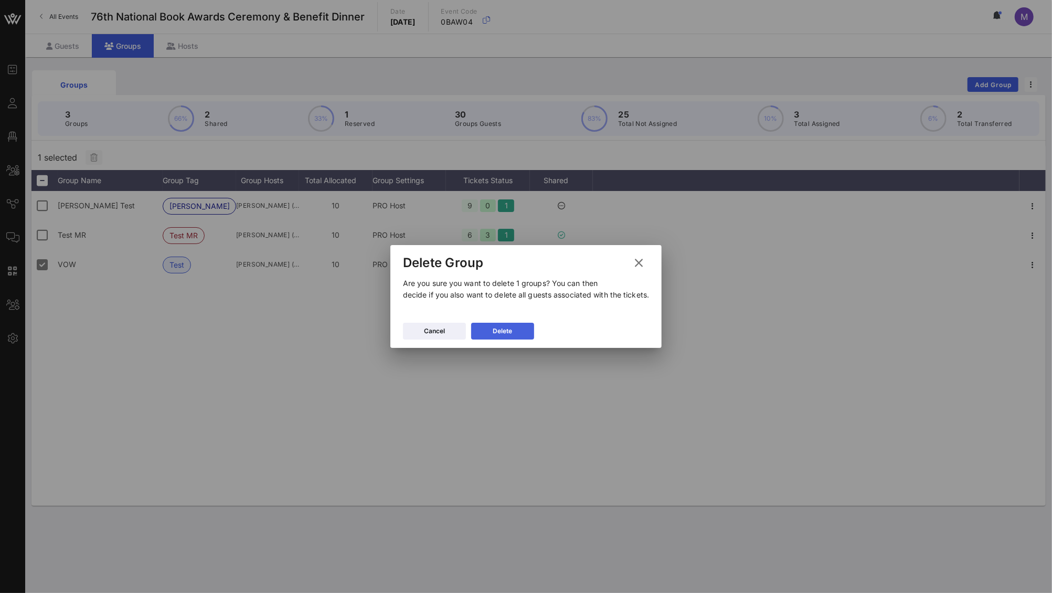
click at [530, 331] on button "Delete" at bounding box center [502, 331] width 63 height 17
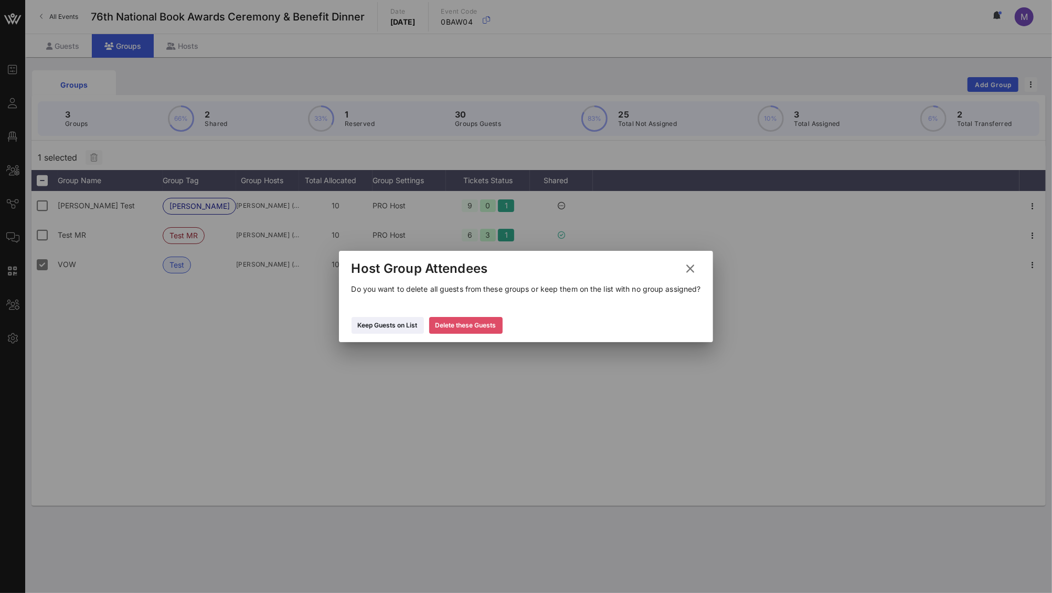
click at [499, 333] on button "Delete these Guests" at bounding box center [465, 325] width 73 height 17
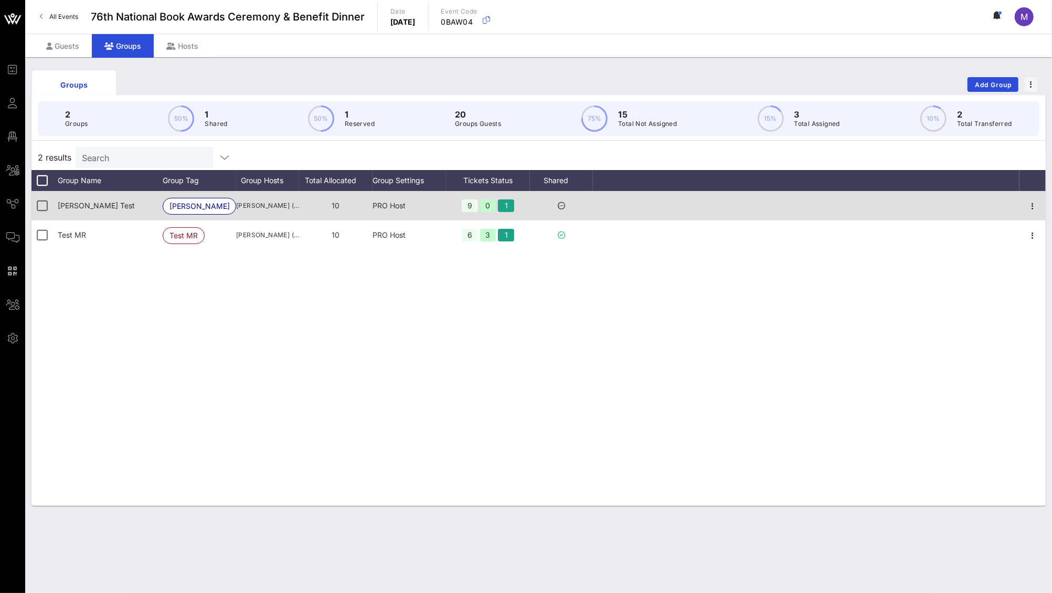
click at [101, 204] on div "Shelton Test" at bounding box center [110, 205] width 105 height 29
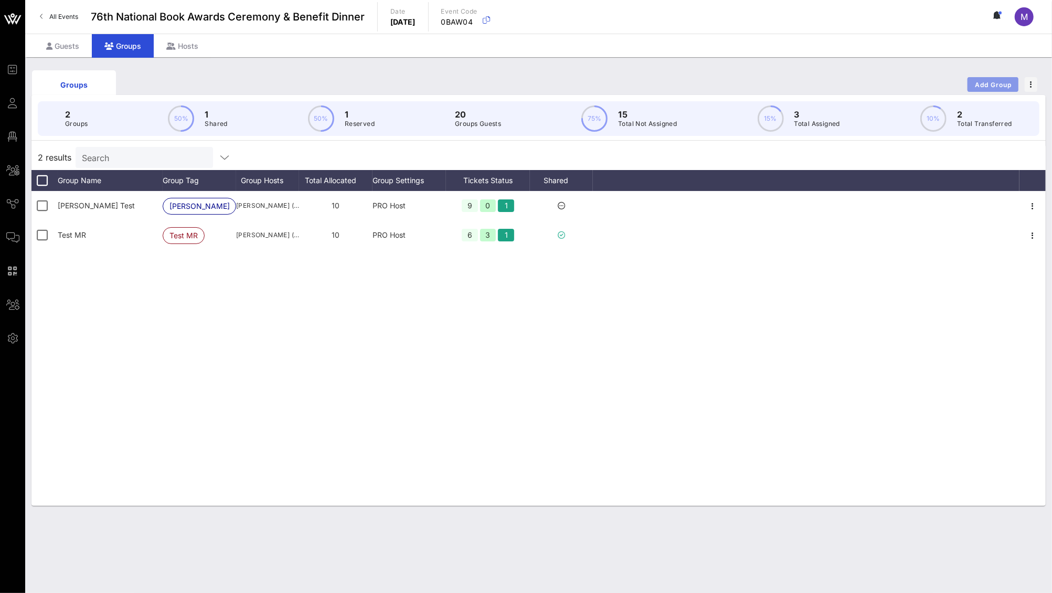
click at [980, 88] on span "Add Group" at bounding box center [994, 85] width 38 height 8
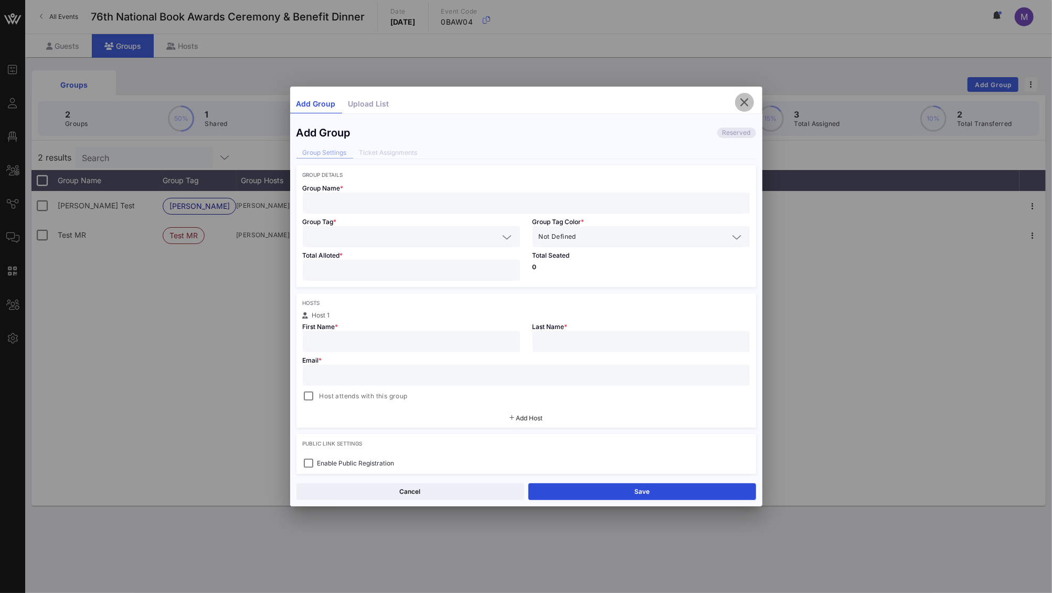
click at [743, 101] on icon "button" at bounding box center [745, 102] width 13 height 13
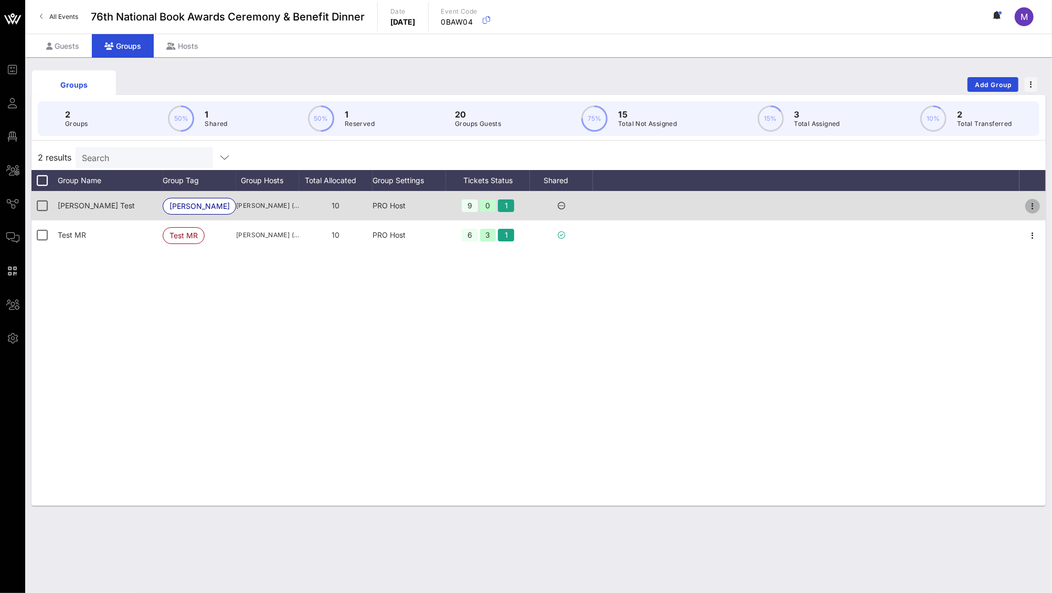
click at [1034, 205] on icon "button" at bounding box center [1033, 206] width 13 height 13
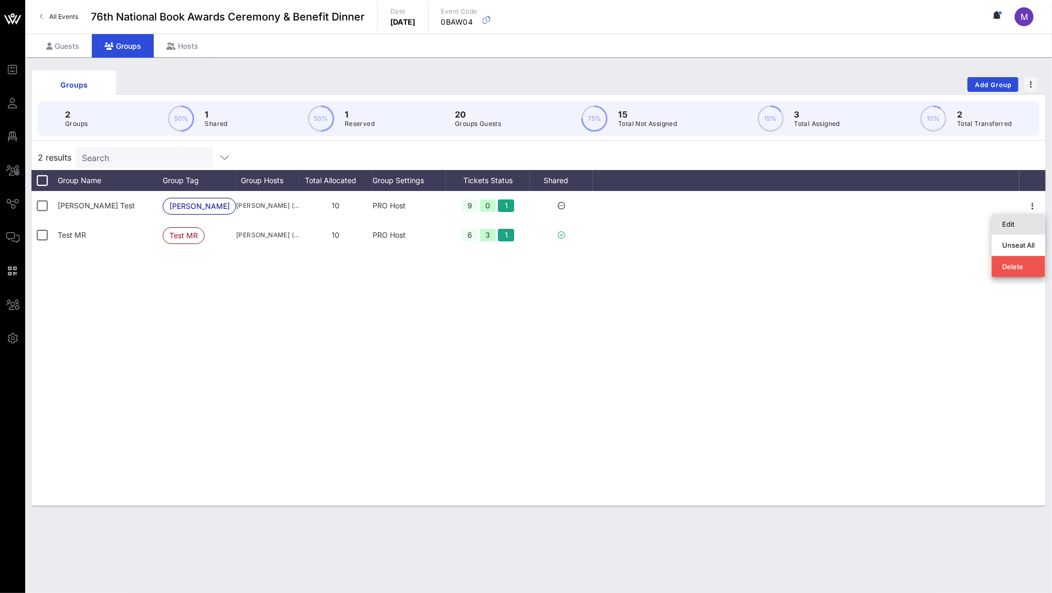
click at [1003, 223] on div "Edit" at bounding box center [1019, 224] width 33 height 8
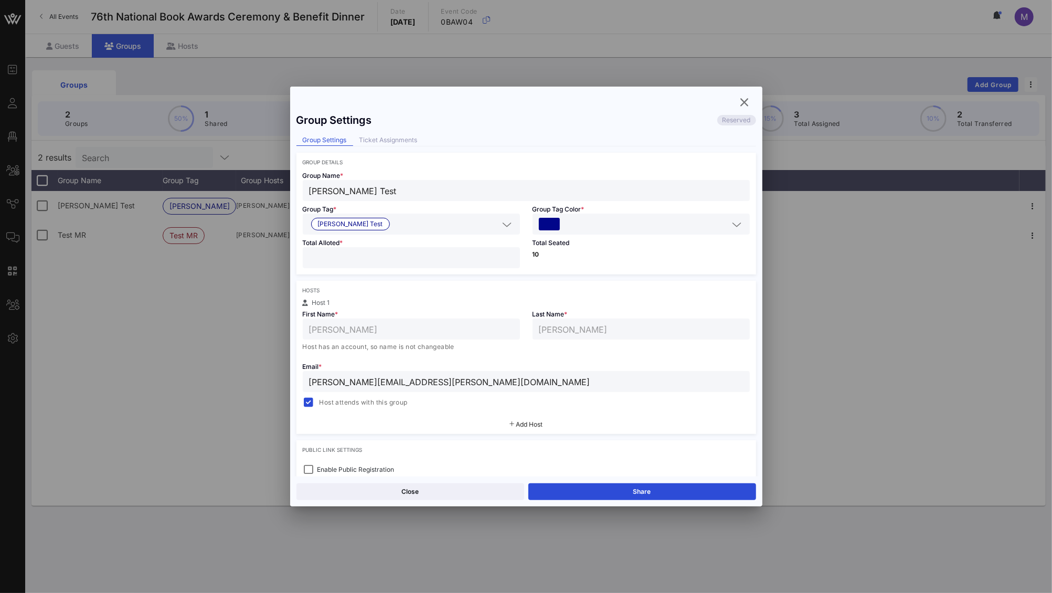
click at [342, 193] on input "Shelton Test" at bounding box center [526, 191] width 435 height 14
type input "Test MS"
click at [503, 223] on icon at bounding box center [507, 224] width 9 height 13
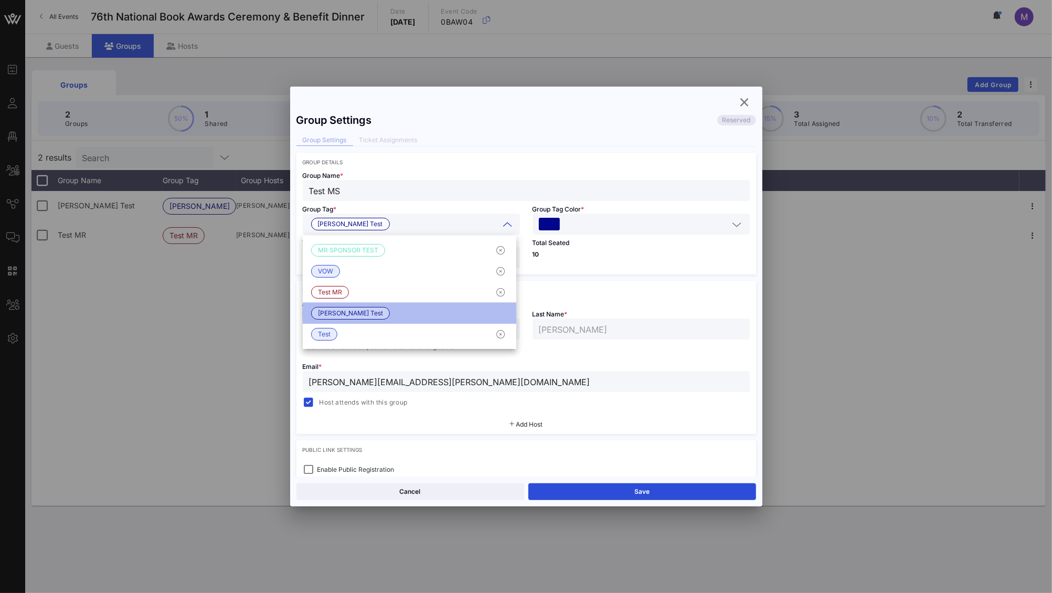
click at [500, 314] on div "Shelton Test" at bounding box center [410, 313] width 214 height 21
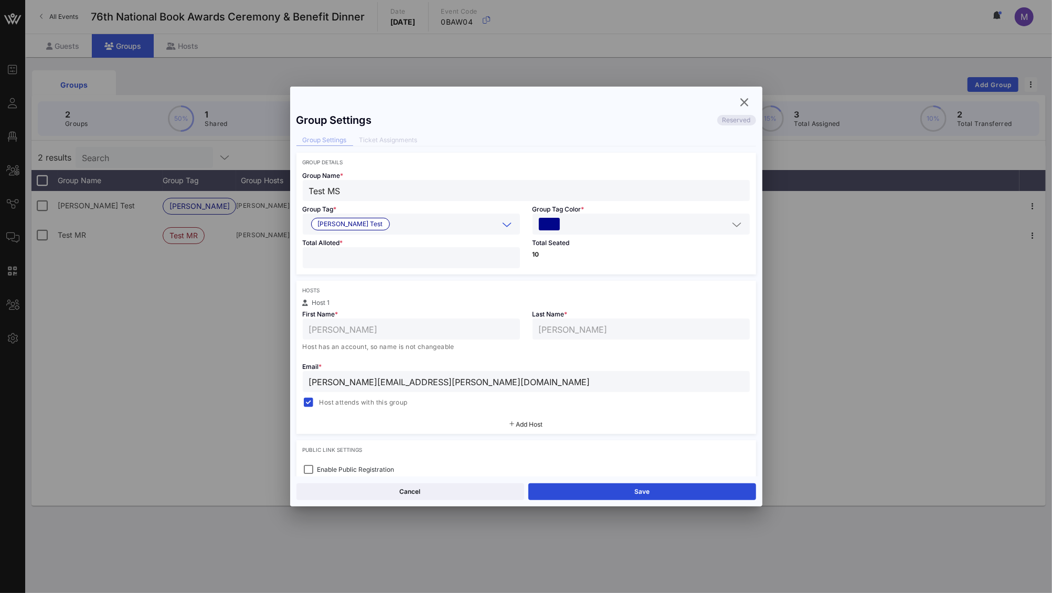
click at [503, 225] on icon at bounding box center [507, 224] width 9 height 13
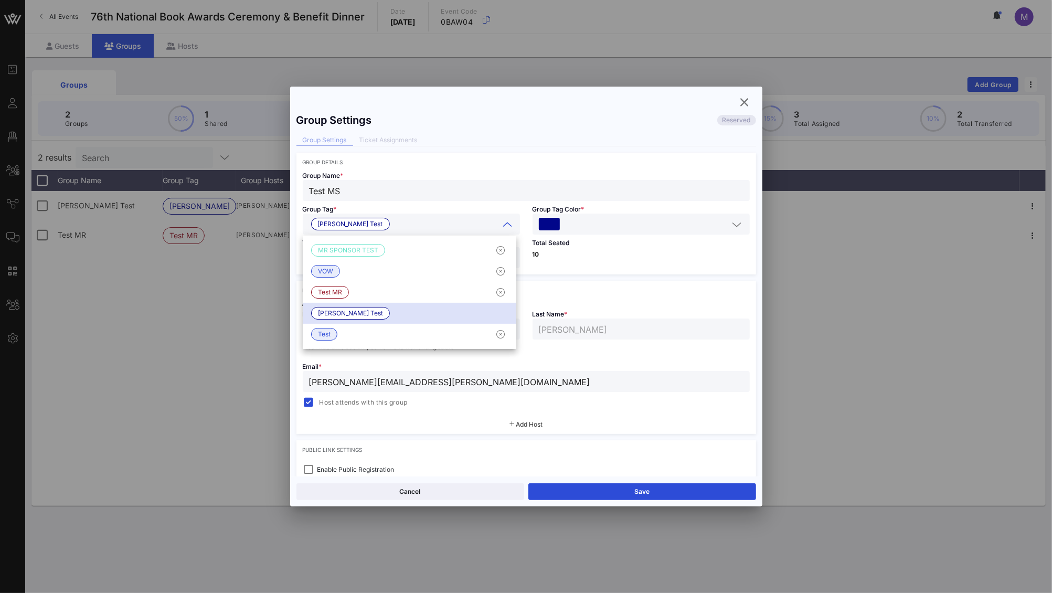
click at [421, 224] on input "text" at bounding box center [446, 224] width 105 height 14
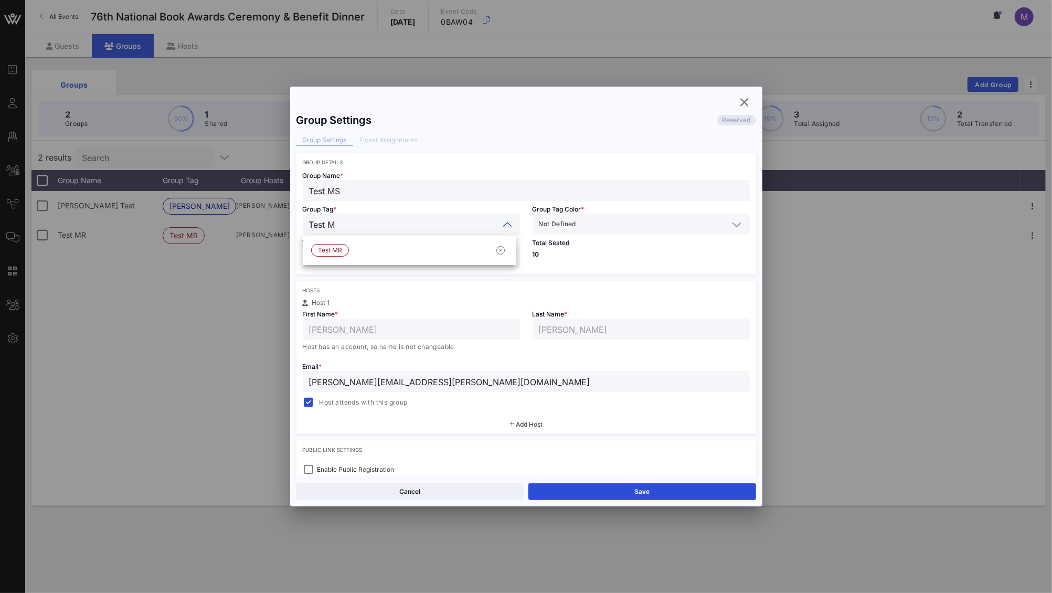
type input "Test MS"
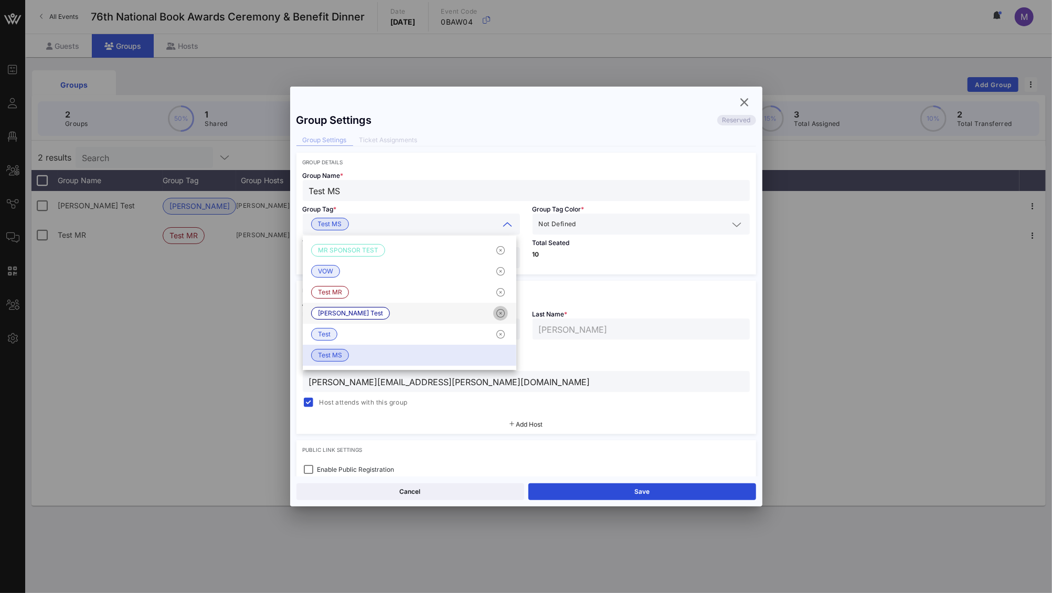
click at [501, 313] on icon "button" at bounding box center [500, 313] width 13 height 13
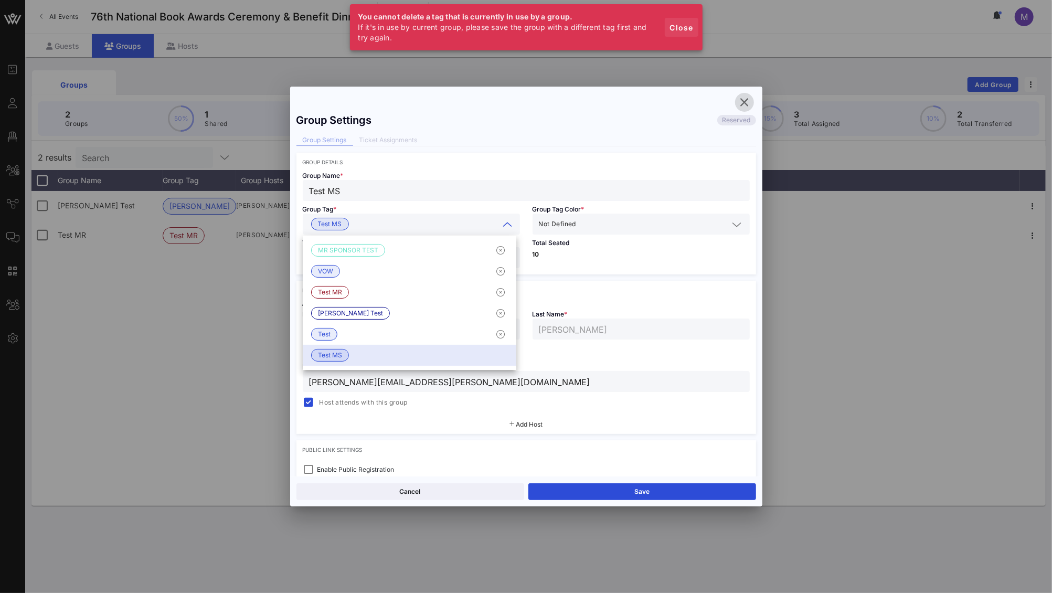
click at [682, 29] on span "Close" at bounding box center [681, 27] width 25 height 9
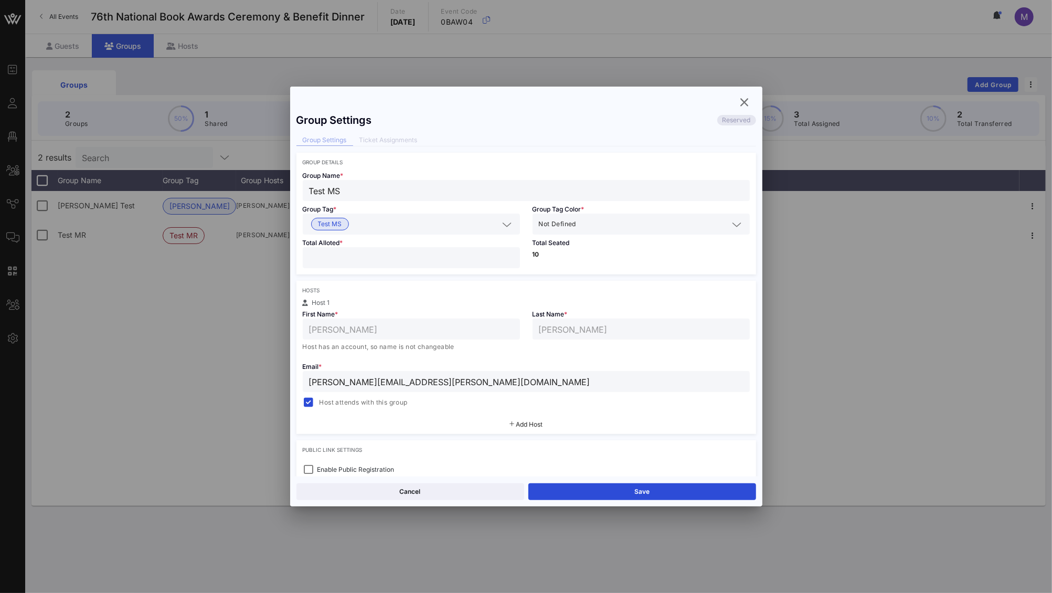
click at [467, 283] on div "Hosts Host 1 First Name * Madeleine Last Name * Shelton Host has an account, so…" at bounding box center [527, 357] width 460 height 153
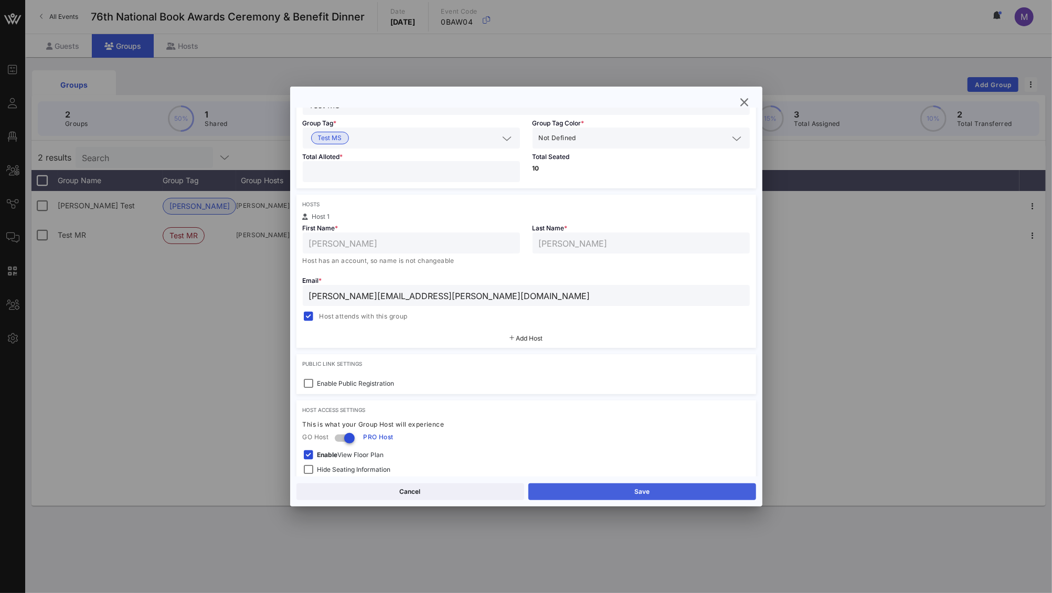
scroll to position [166, 0]
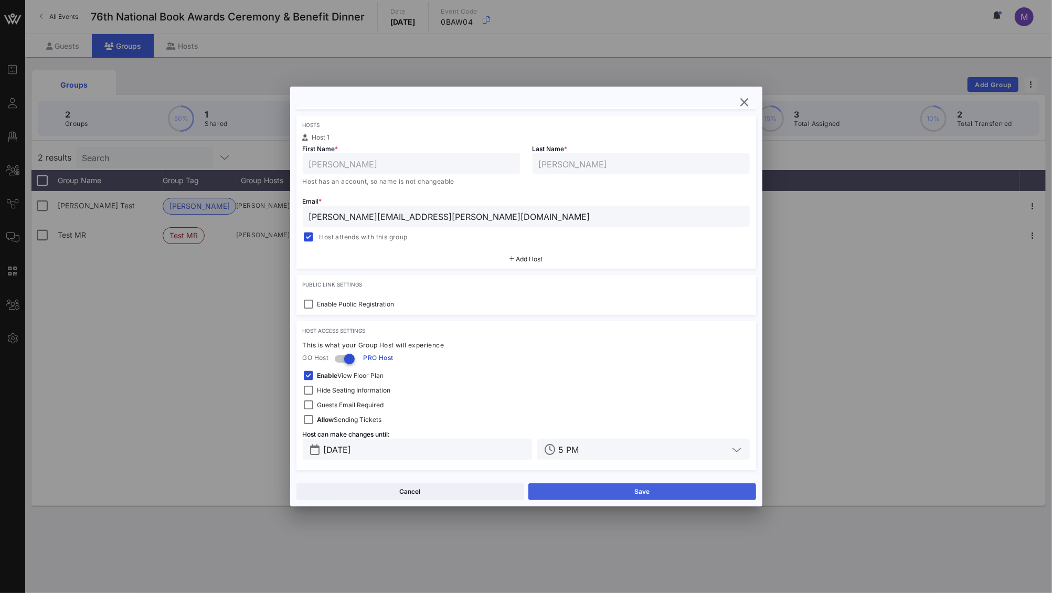
click at [639, 492] on button "Save" at bounding box center [643, 491] width 228 height 17
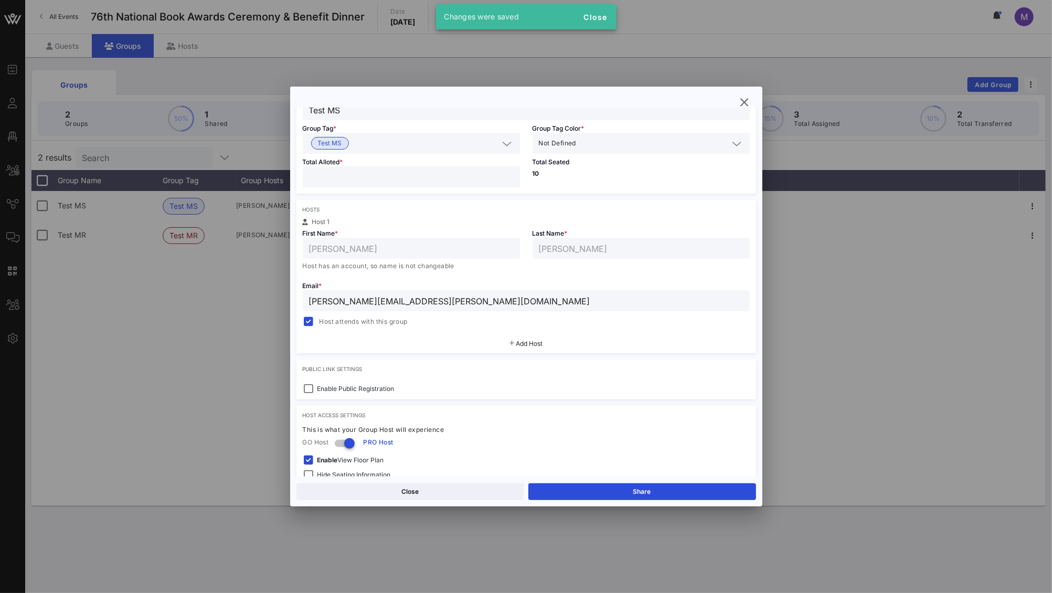
scroll to position [0, 0]
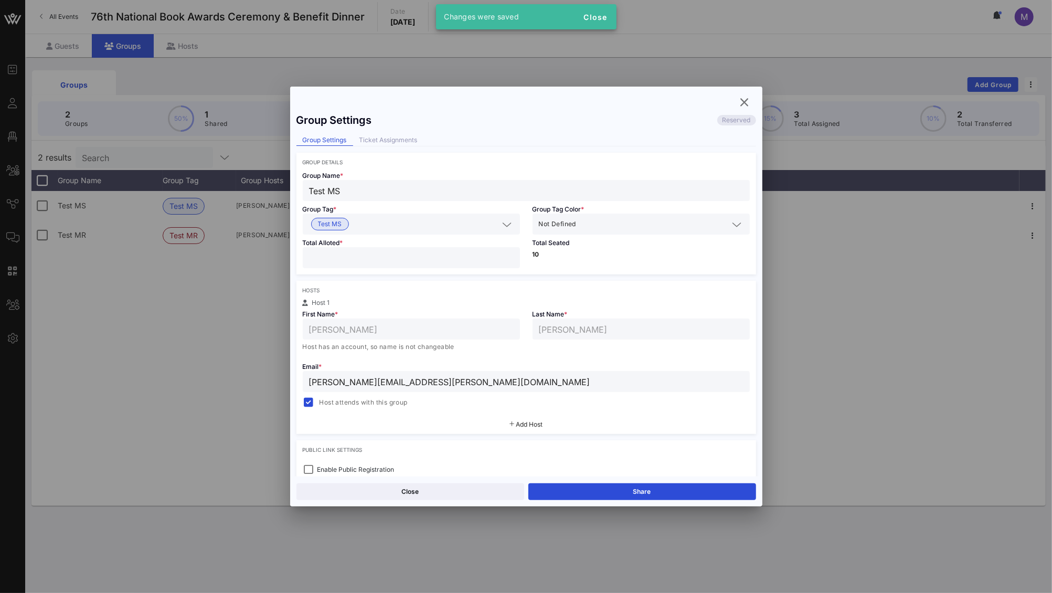
click at [423, 222] on input "text" at bounding box center [426, 224] width 146 height 14
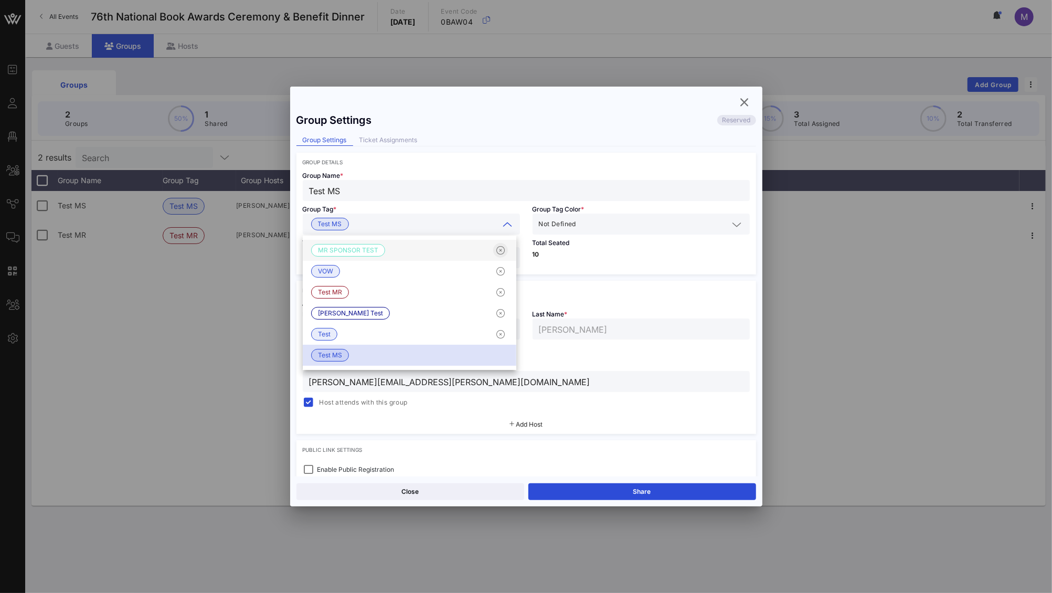
click at [500, 254] on icon "button" at bounding box center [500, 250] width 13 height 13
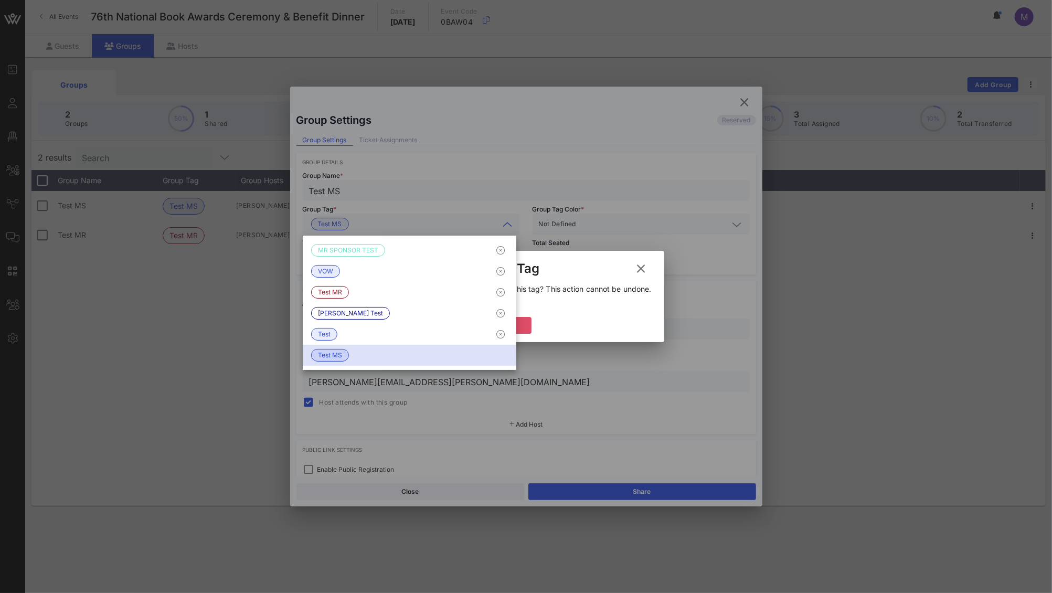
click at [525, 326] on button "Delete" at bounding box center [500, 325] width 63 height 17
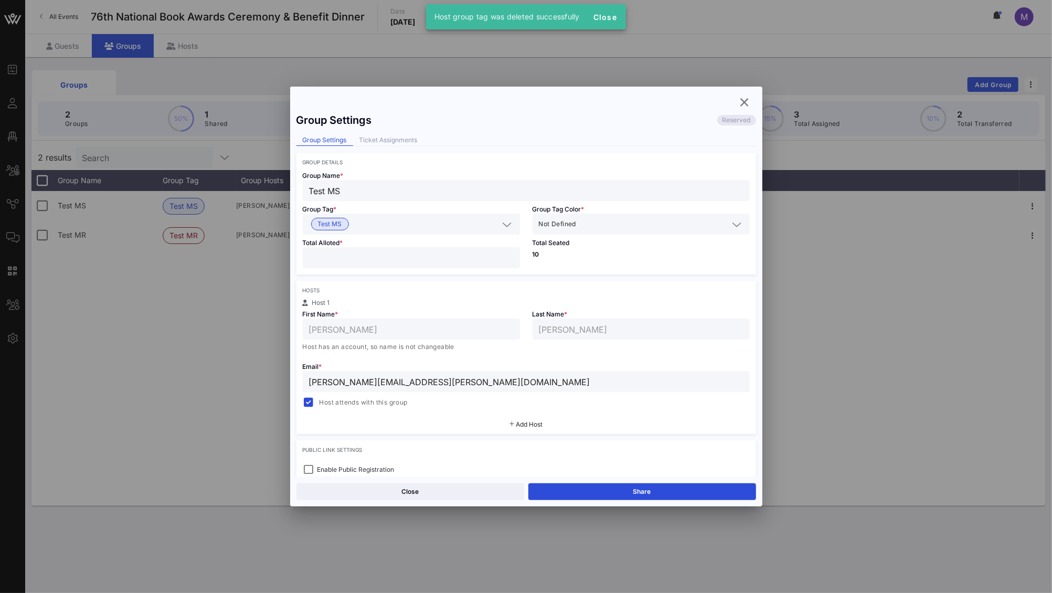
click at [504, 223] on icon at bounding box center [507, 224] width 9 height 13
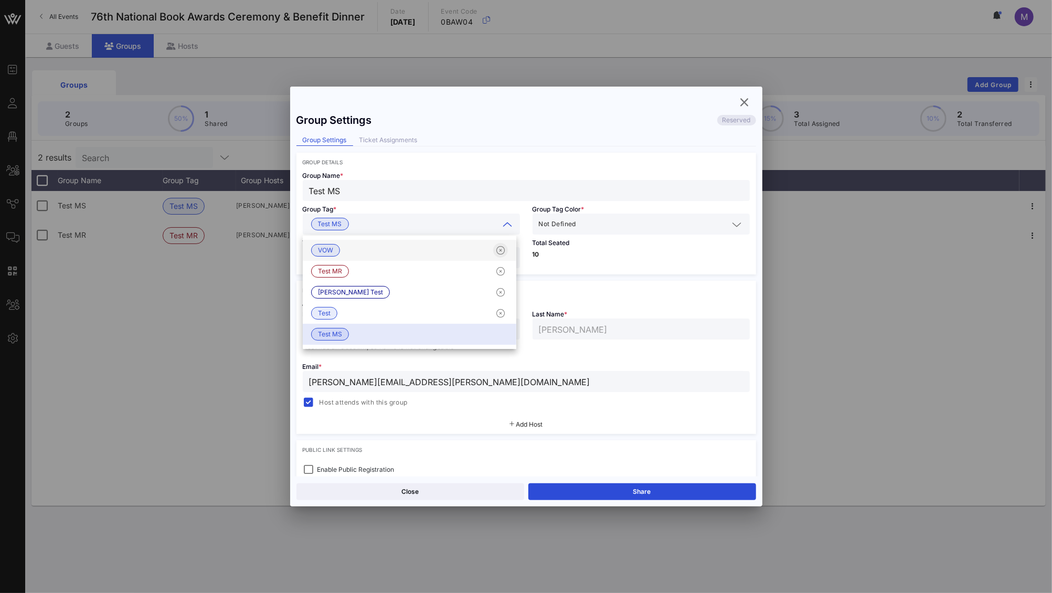
click at [499, 251] on icon "button" at bounding box center [500, 250] width 13 height 13
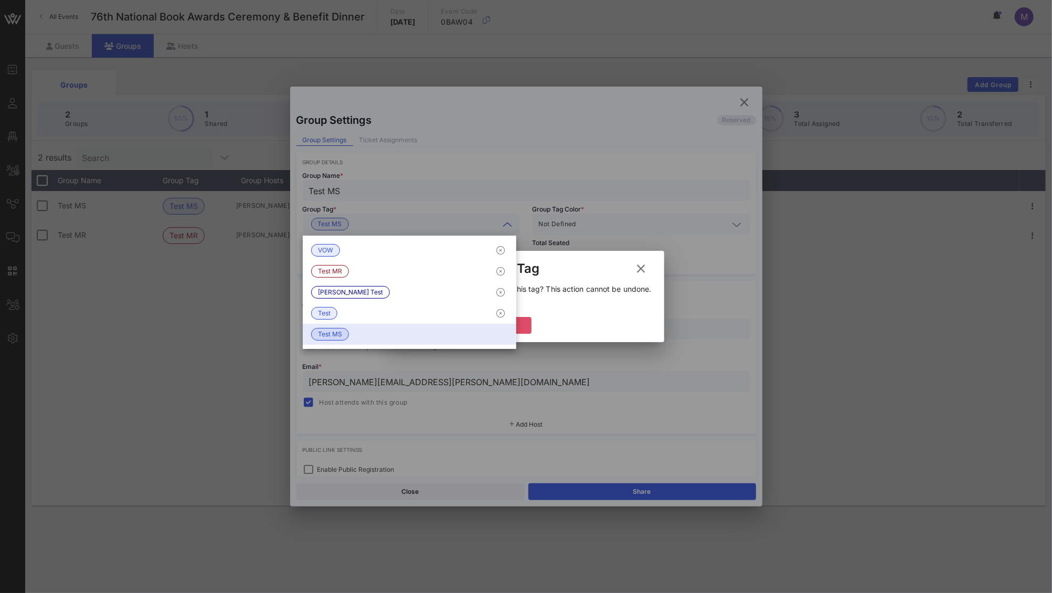
click at [525, 322] on button "Delete" at bounding box center [500, 325] width 63 height 17
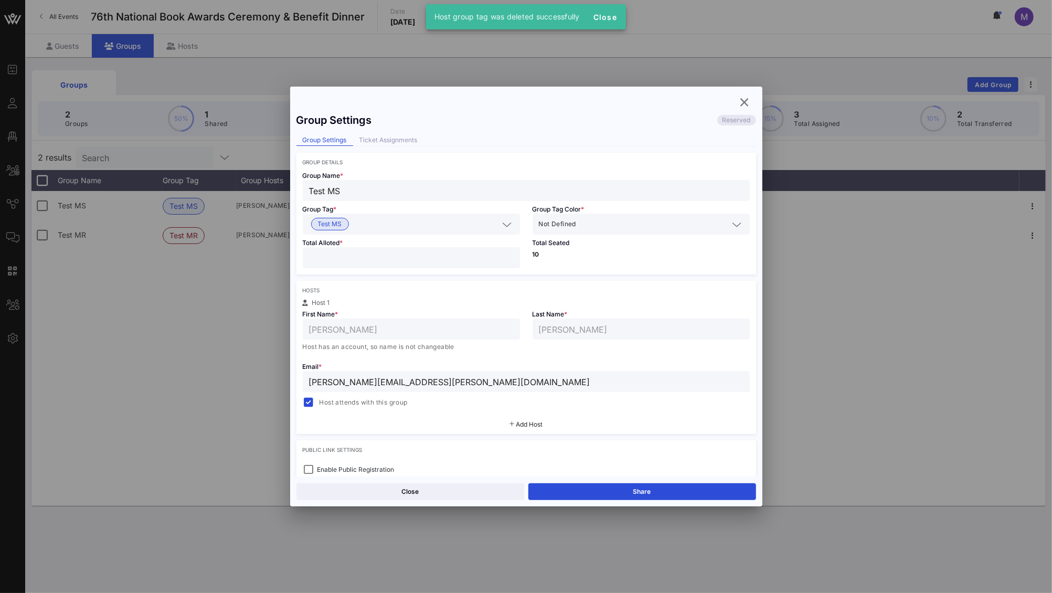
click at [504, 226] on icon at bounding box center [507, 224] width 9 height 13
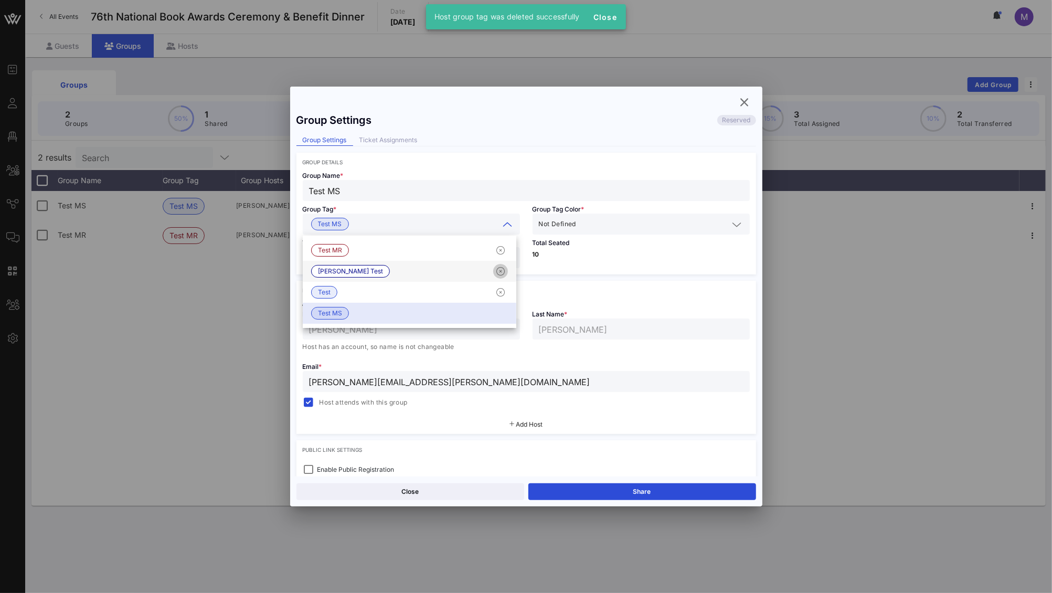
click at [501, 271] on icon "button" at bounding box center [500, 271] width 13 height 13
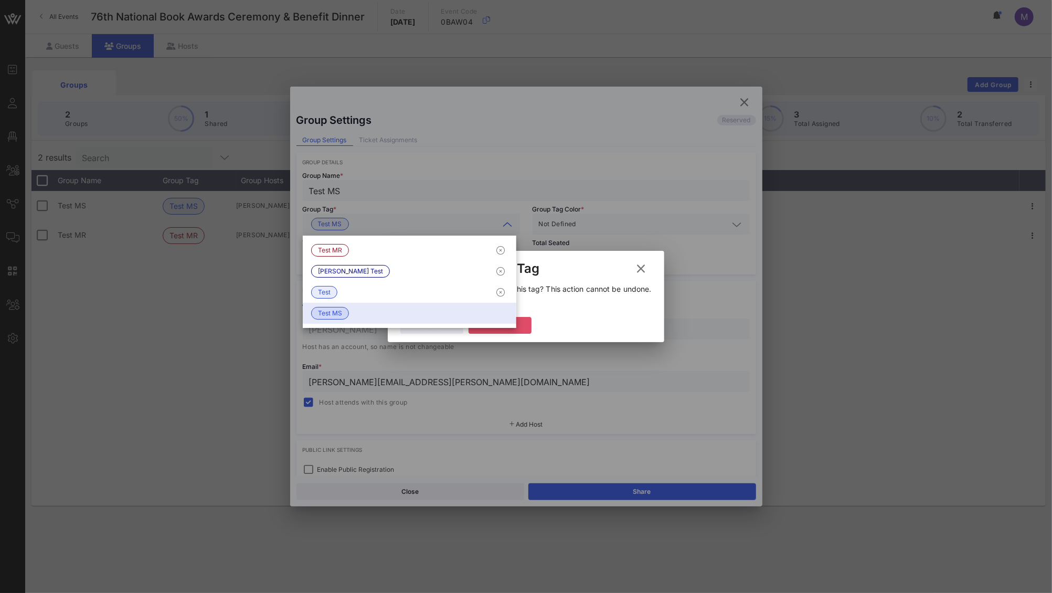
click at [524, 325] on button "Delete" at bounding box center [500, 325] width 63 height 17
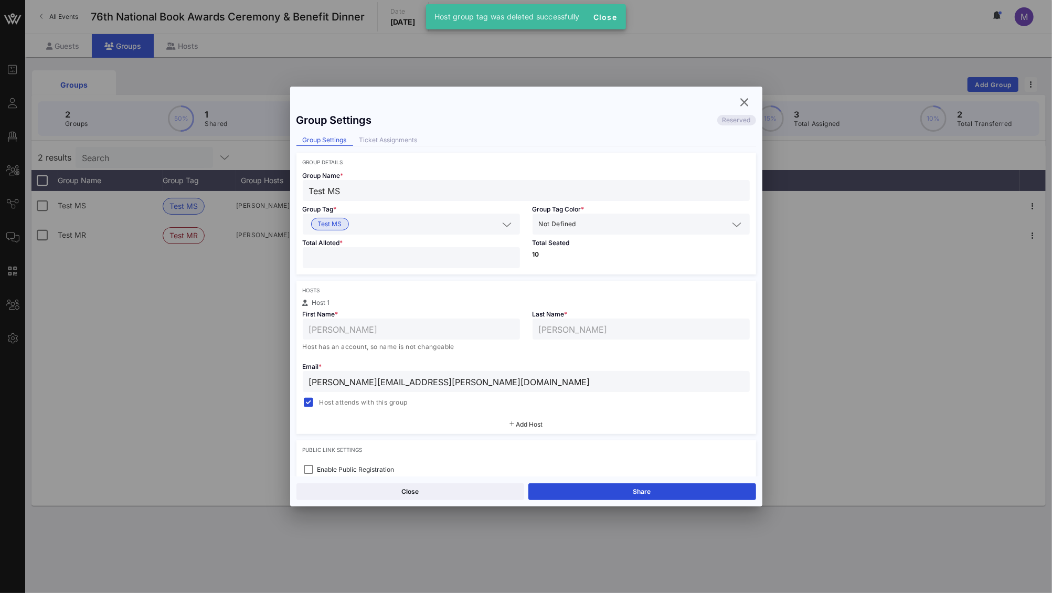
click at [503, 226] on icon at bounding box center [507, 224] width 9 height 13
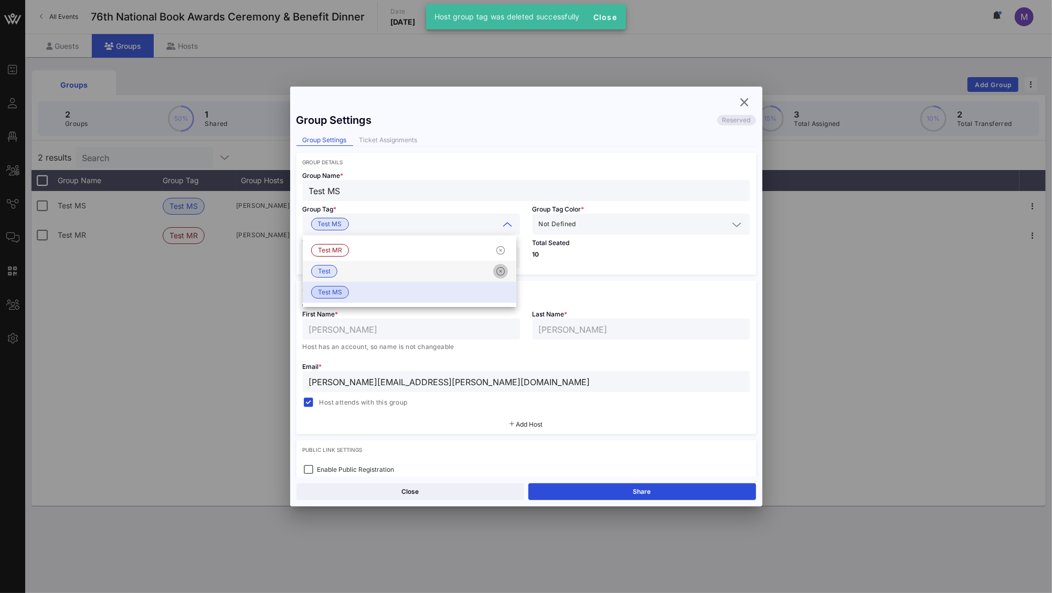
click at [502, 271] on icon "button" at bounding box center [500, 271] width 13 height 13
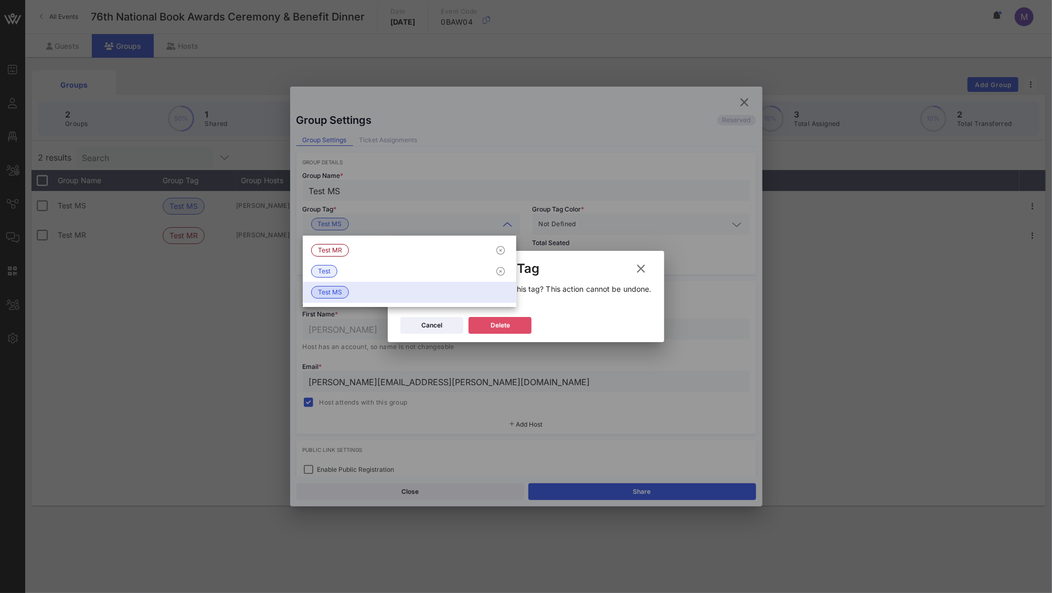
click at [508, 321] on div "Delete" at bounding box center [500, 325] width 19 height 10
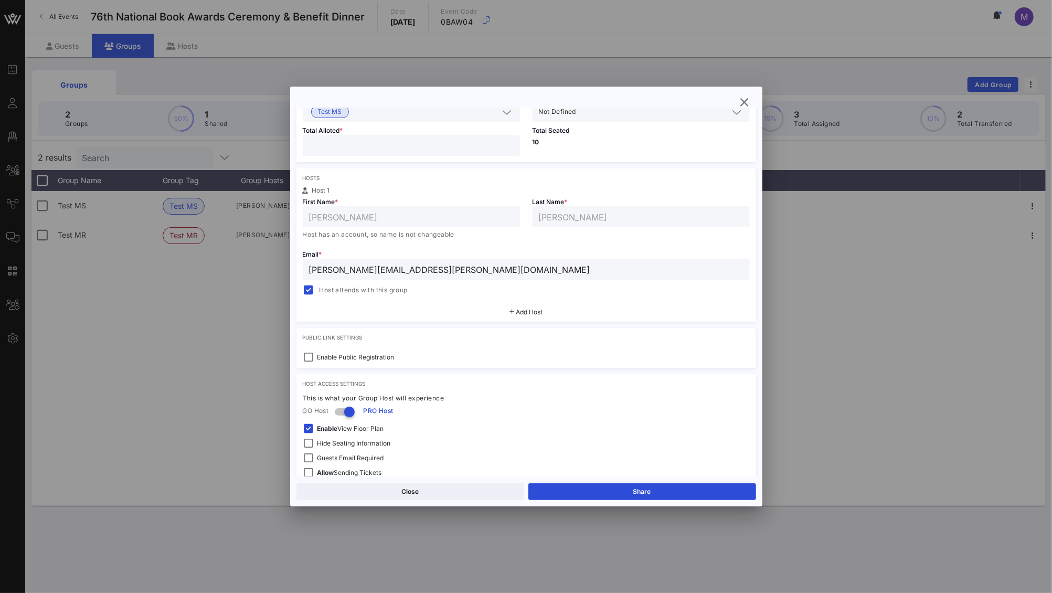
scroll to position [166, 0]
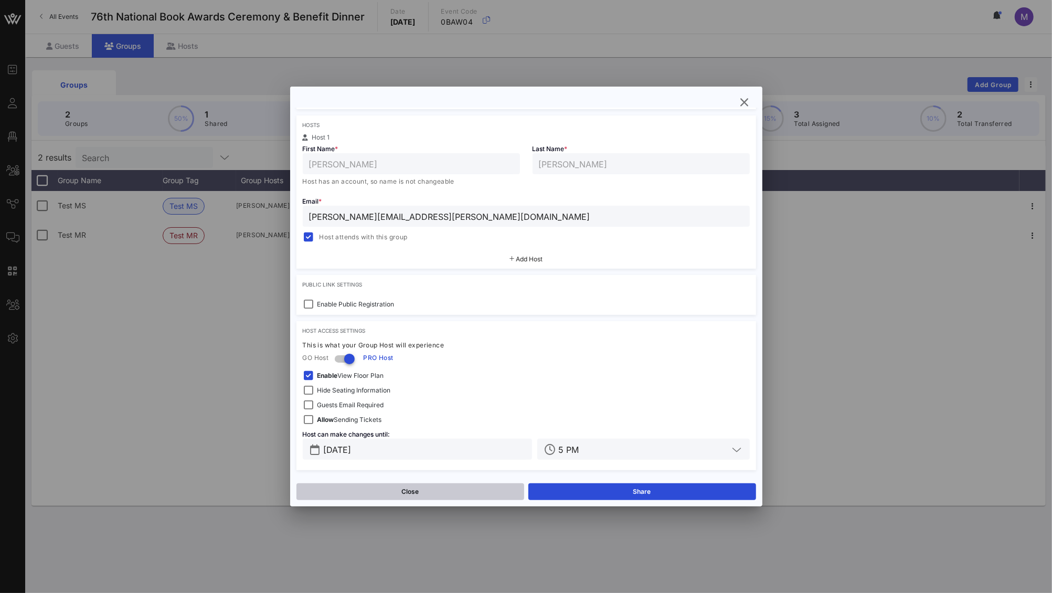
click at [440, 488] on button "Close" at bounding box center [411, 491] width 228 height 17
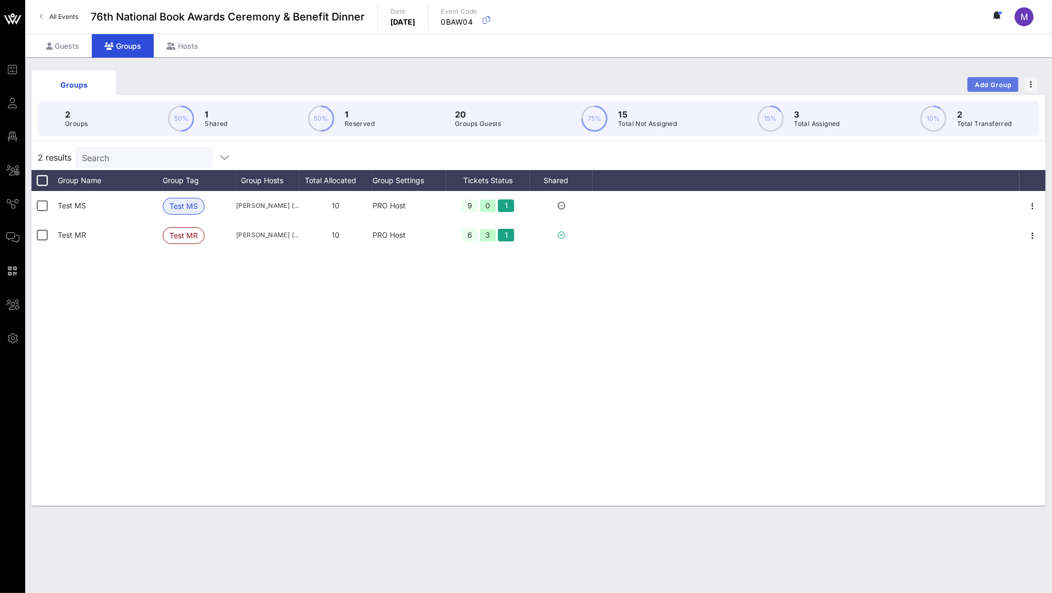
click at [995, 81] on span "Add Group" at bounding box center [994, 85] width 38 height 8
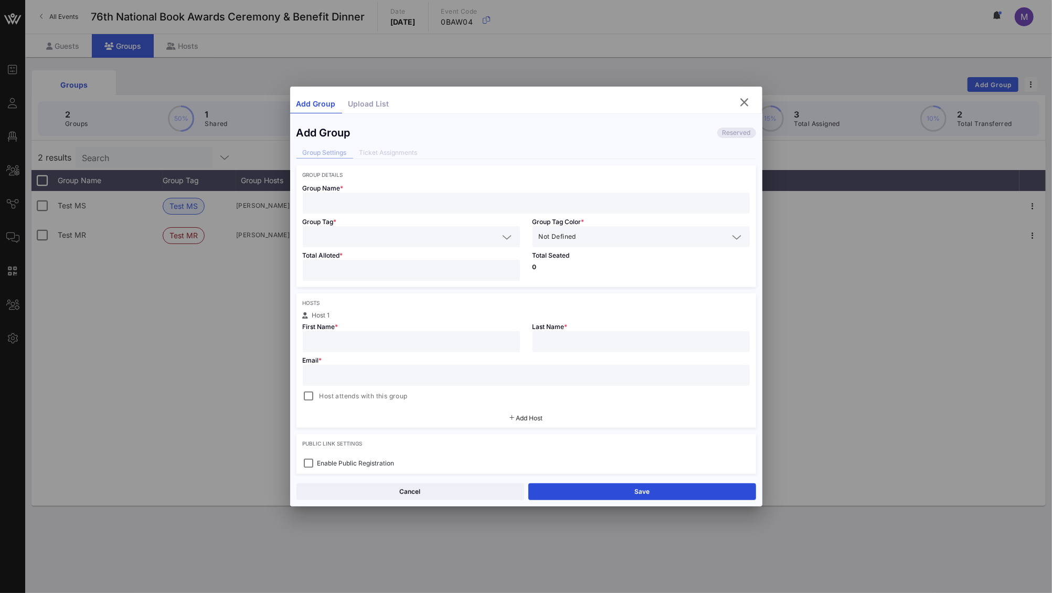
click at [382, 214] on div at bounding box center [526, 203] width 435 height 21
type input "Test KW"
click at [424, 240] on input "text" at bounding box center [404, 237] width 190 height 14
type input "Test KW"
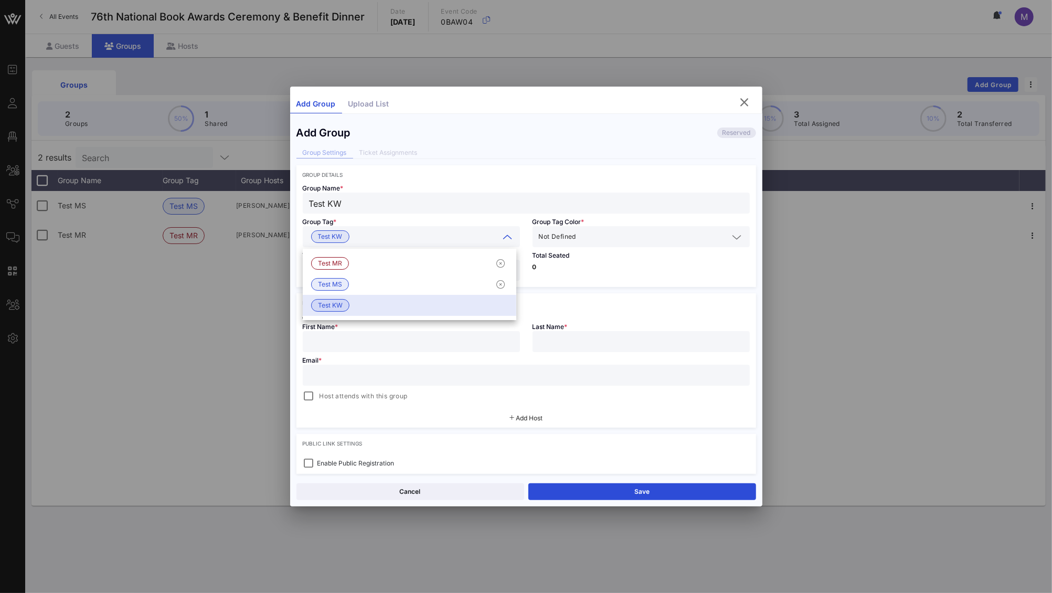
click at [458, 210] on div "Test KW" at bounding box center [526, 203] width 435 height 21
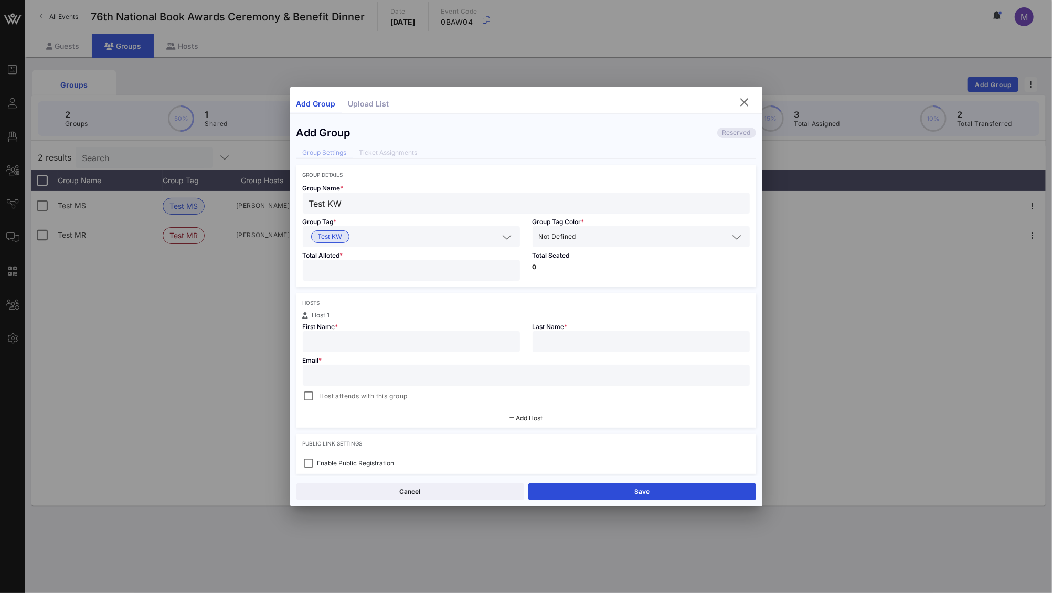
click at [457, 272] on input "number" at bounding box center [411, 270] width 205 height 14
type input "**"
click at [468, 317] on div "Host 1" at bounding box center [526, 315] width 447 height 6
click at [423, 349] on div at bounding box center [411, 341] width 205 height 21
type input "Kira"
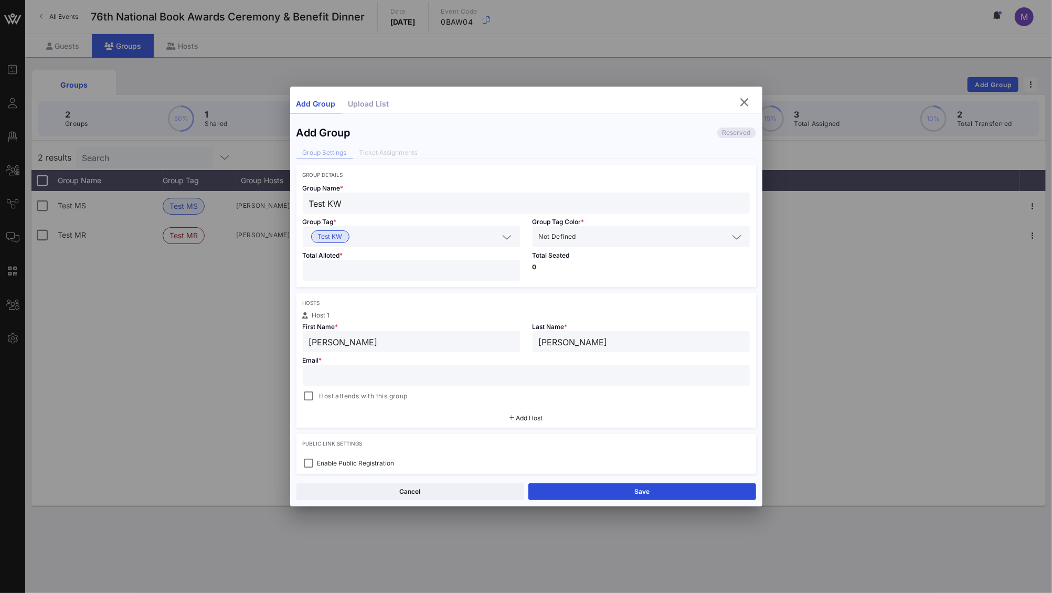
type input "Wilson"
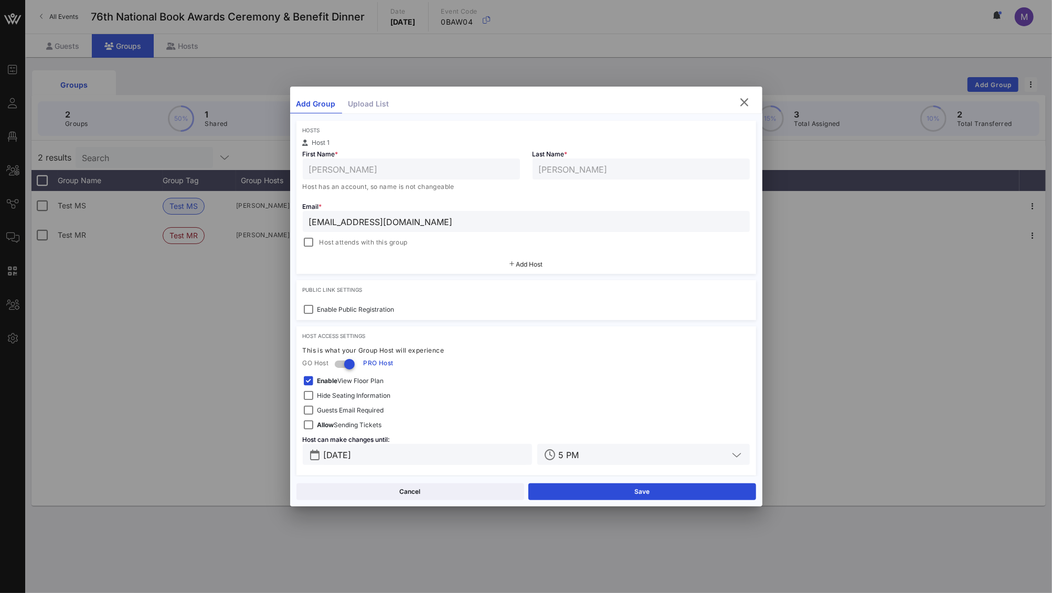
scroll to position [178, 0]
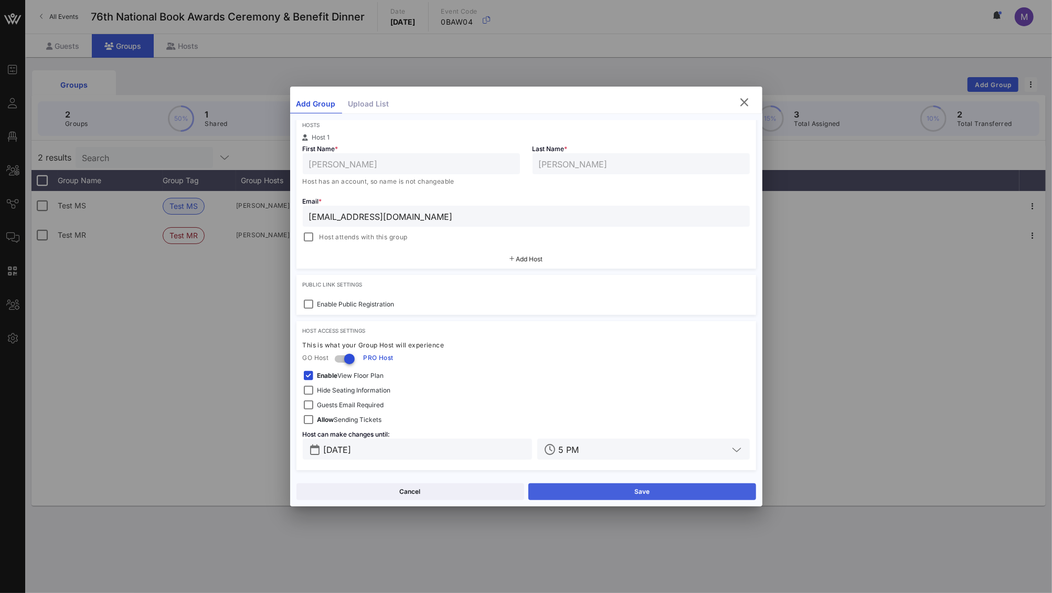
type input "kwilson@nationalbook.org"
click at [573, 484] on button "Save" at bounding box center [643, 491] width 228 height 17
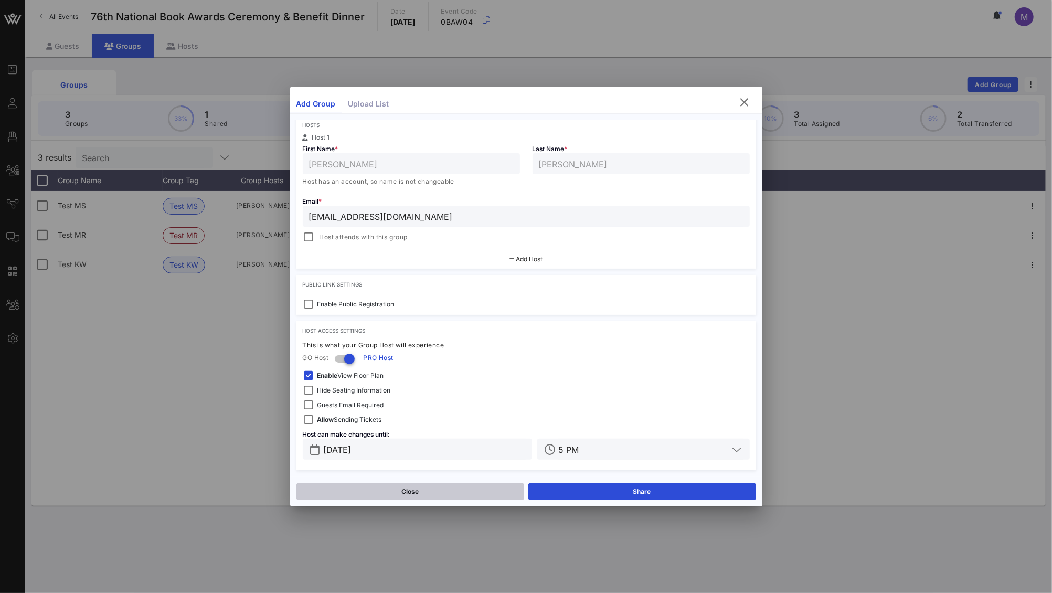
click at [382, 494] on button "Close" at bounding box center [411, 491] width 228 height 17
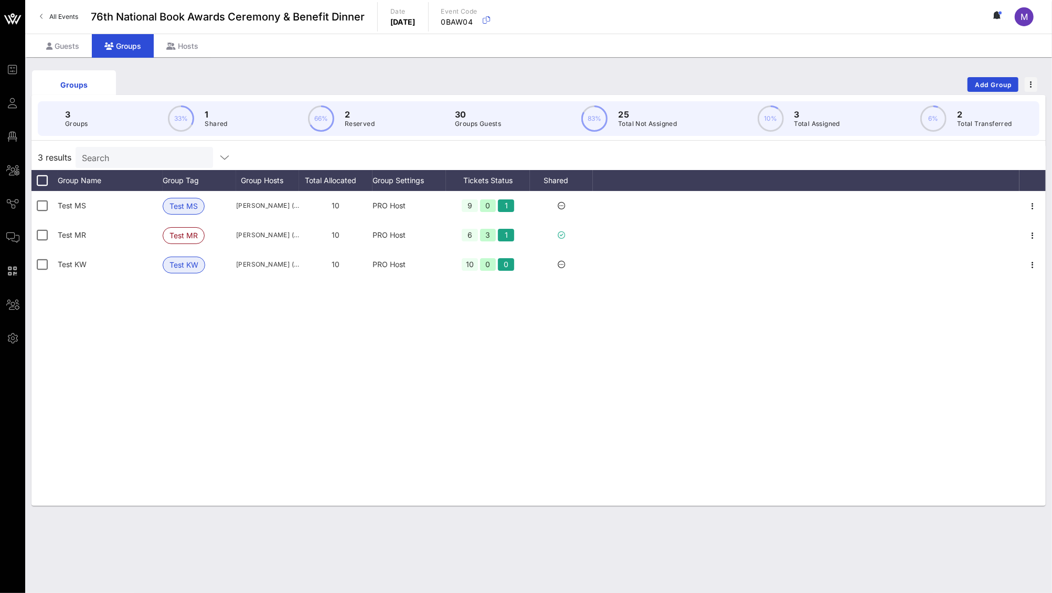
click at [359, 363] on div "Test MS Test MS Madeleine Shelton (madeleine.melhado@gmail.com) 10 PRO Host 9 0…" at bounding box center [538, 348] width 1015 height 315
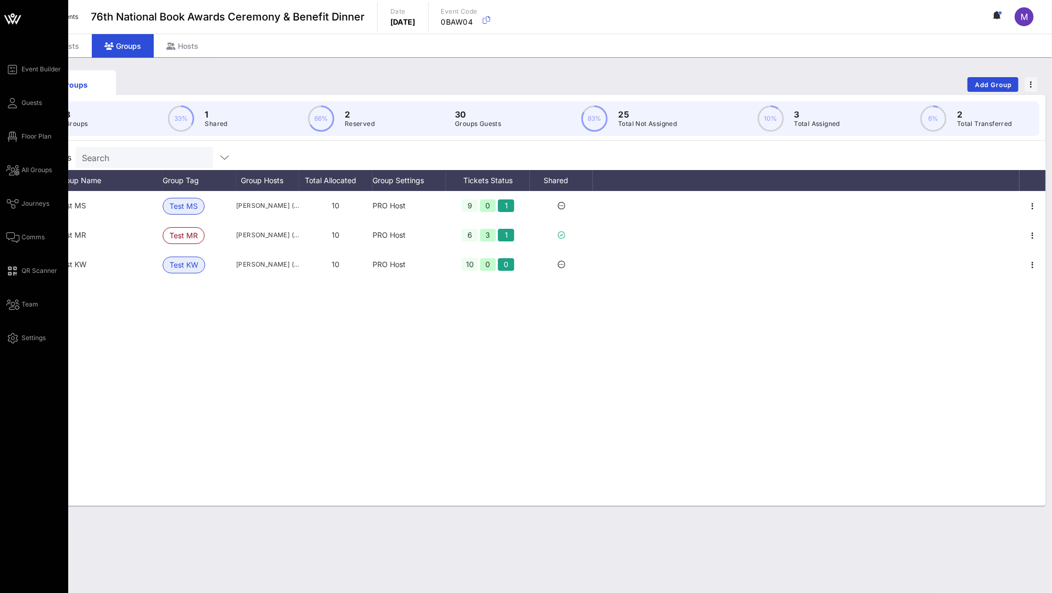
click at [38, 93] on div "Event Builder Guests Floor Plan All Groups Journeys Comms QR Scanner Team Setti…" at bounding box center [37, 203] width 62 height 281
click at [37, 100] on span "Guests" at bounding box center [32, 102] width 20 height 9
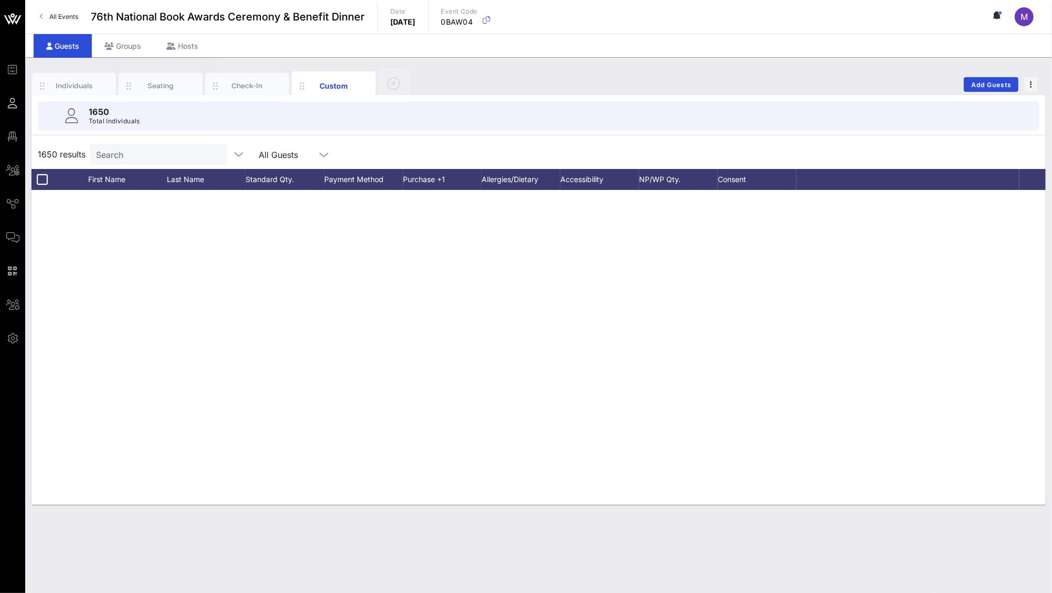
scroll to position [15521, 0]
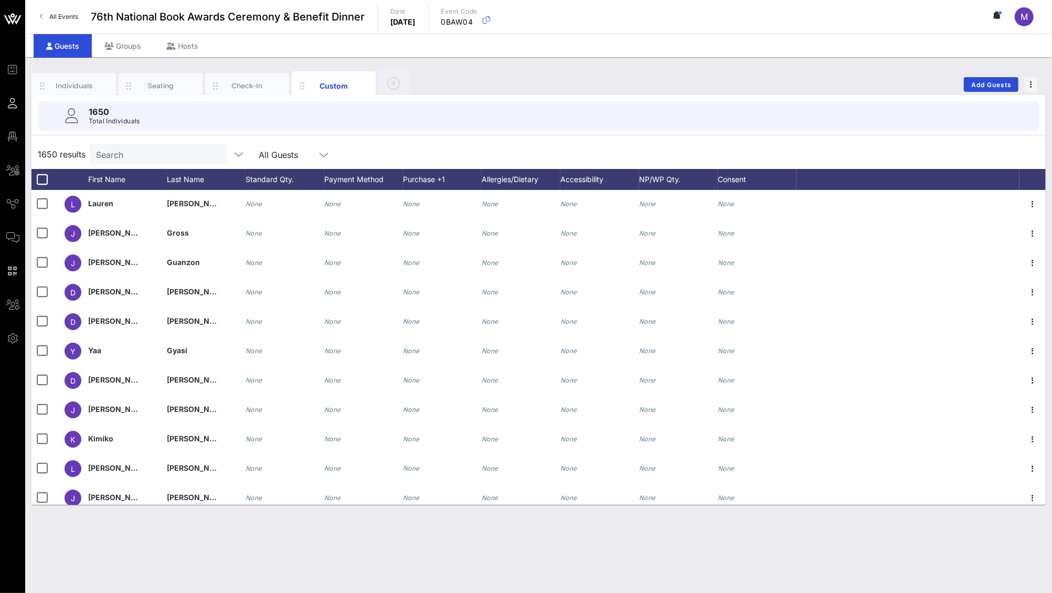
click at [148, 159] on input "Search" at bounding box center [157, 154] width 123 height 14
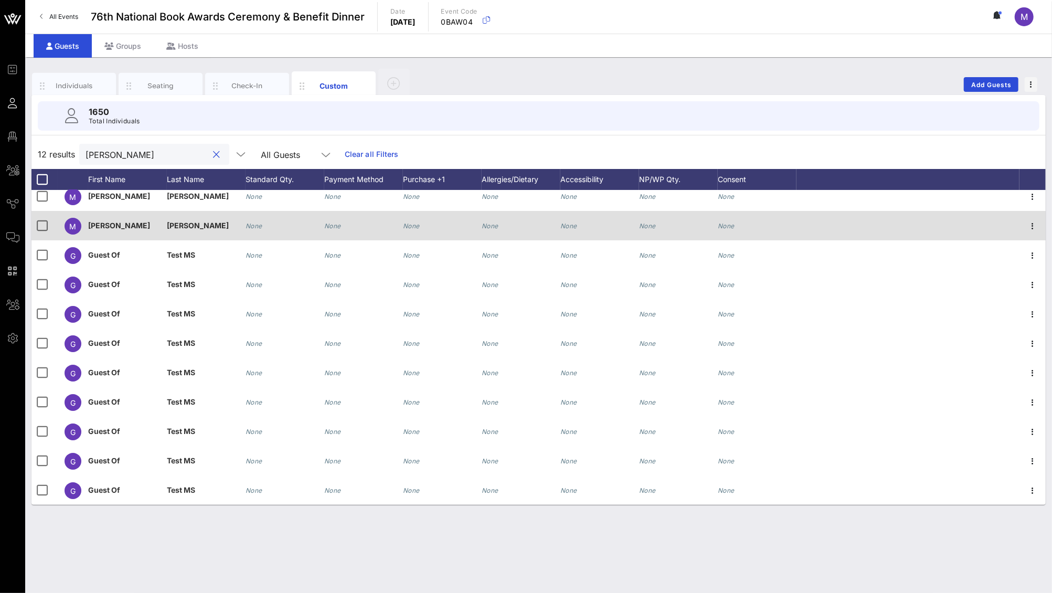
scroll to position [0, 0]
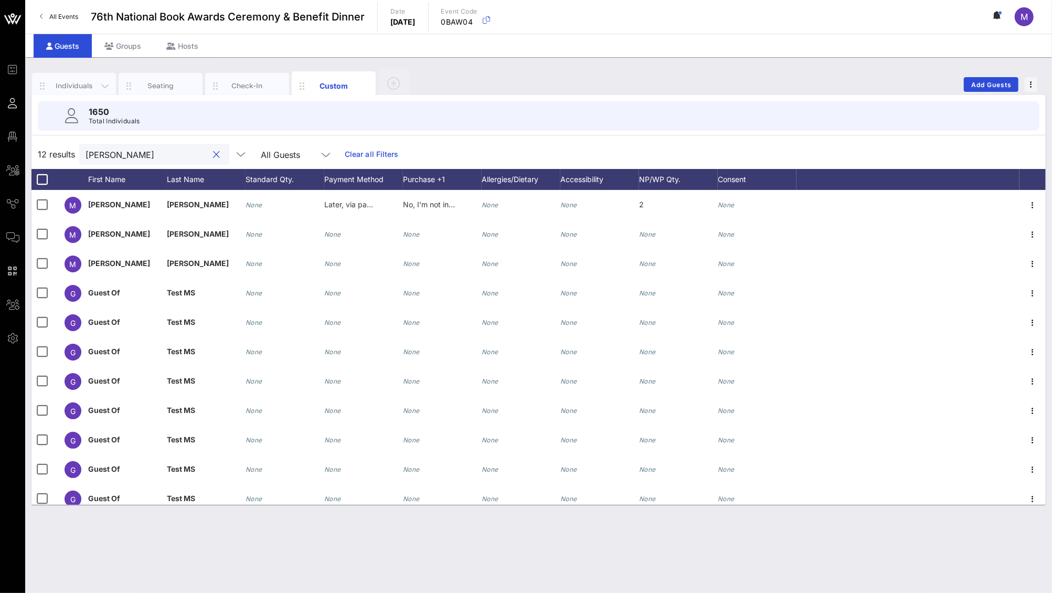
click at [85, 79] on div "Individuals" at bounding box center [74, 86] width 84 height 26
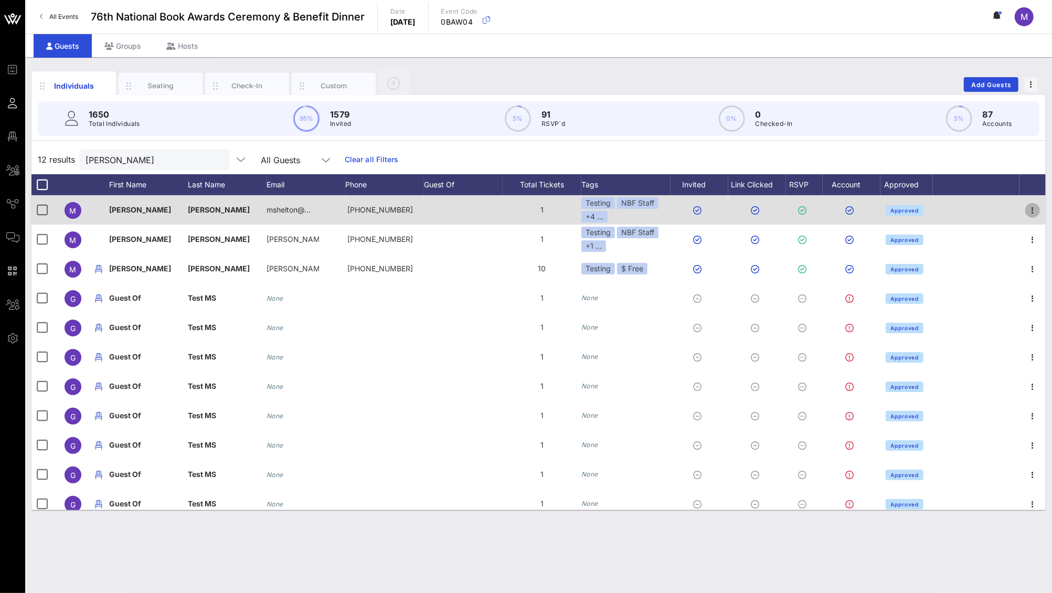
click at [1027, 212] on icon "button" at bounding box center [1033, 210] width 13 height 13
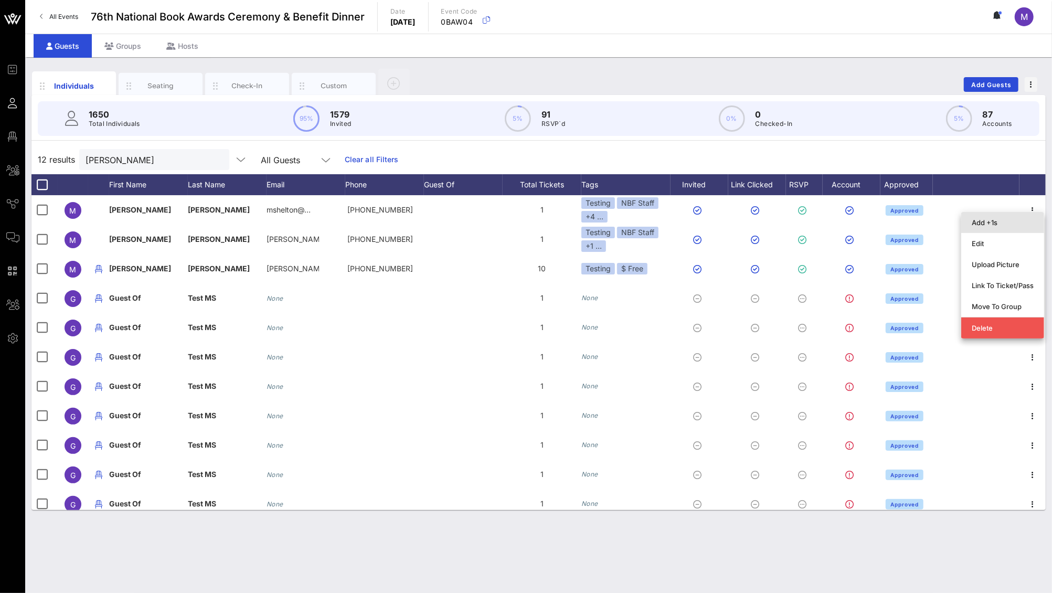
click at [1006, 223] on div "Add +1s" at bounding box center [1003, 222] width 62 height 8
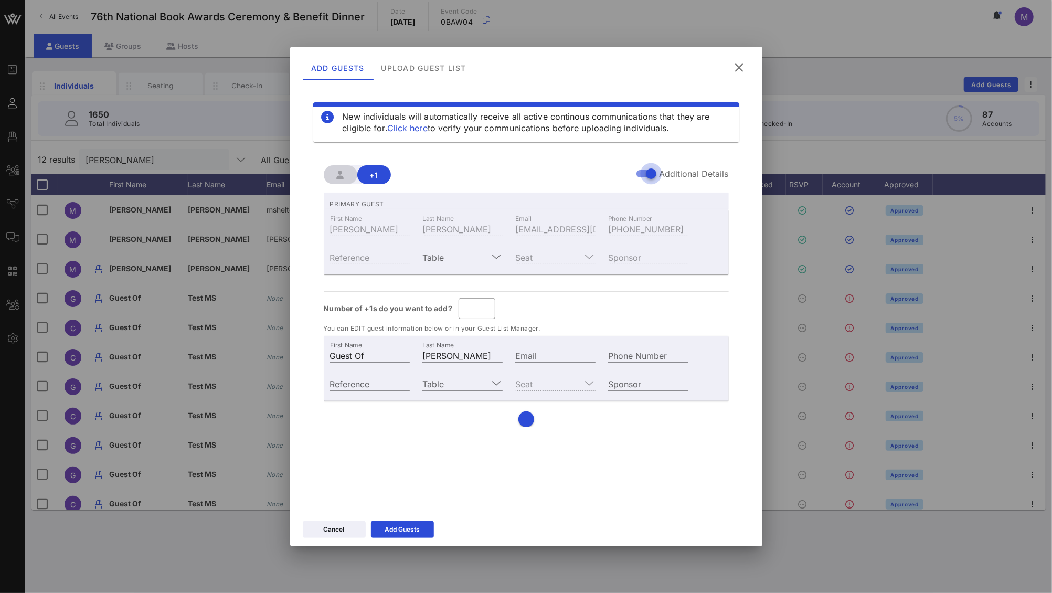
click at [651, 175] on div at bounding box center [651, 174] width 18 height 18
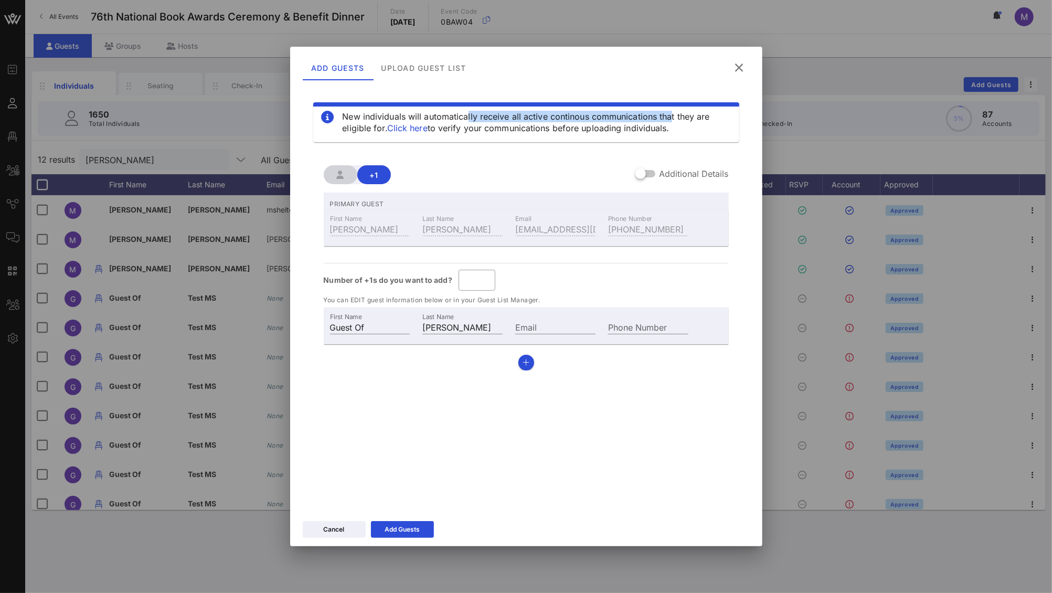
drag, startPoint x: 438, startPoint y: 117, endPoint x: 642, endPoint y: 120, distance: 203.7
click at [642, 120] on div "New individuals will automatically receive all active continous communications …" at bounding box center [537, 122] width 388 height 23
click at [666, 132] on div "New individuals will automatically receive all active continous communications …" at bounding box center [537, 122] width 388 height 23
click at [399, 530] on icon at bounding box center [402, 530] width 8 height 8
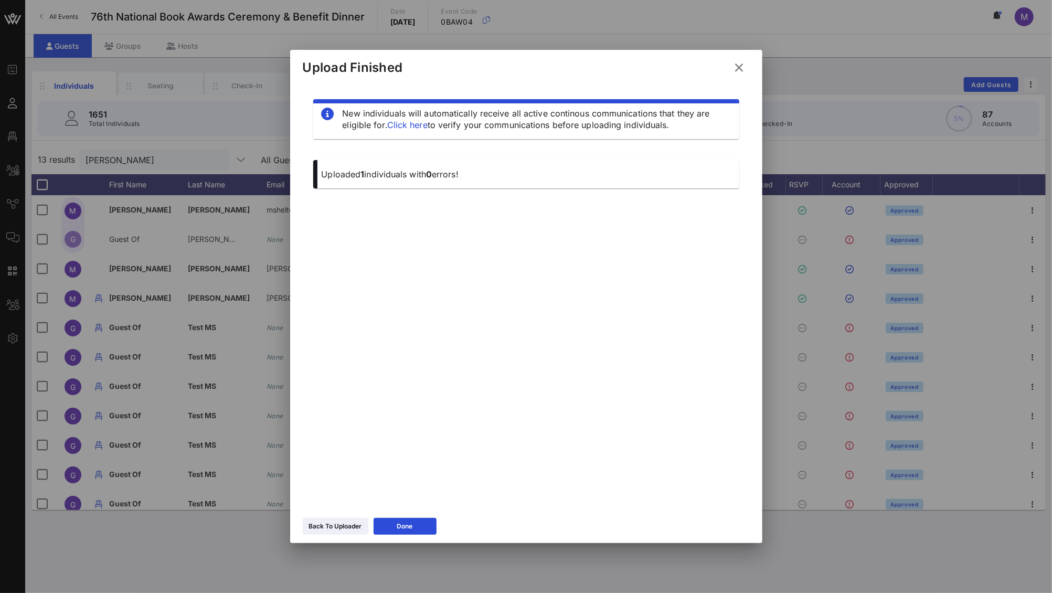
click at [740, 75] on icon at bounding box center [740, 67] width 16 height 17
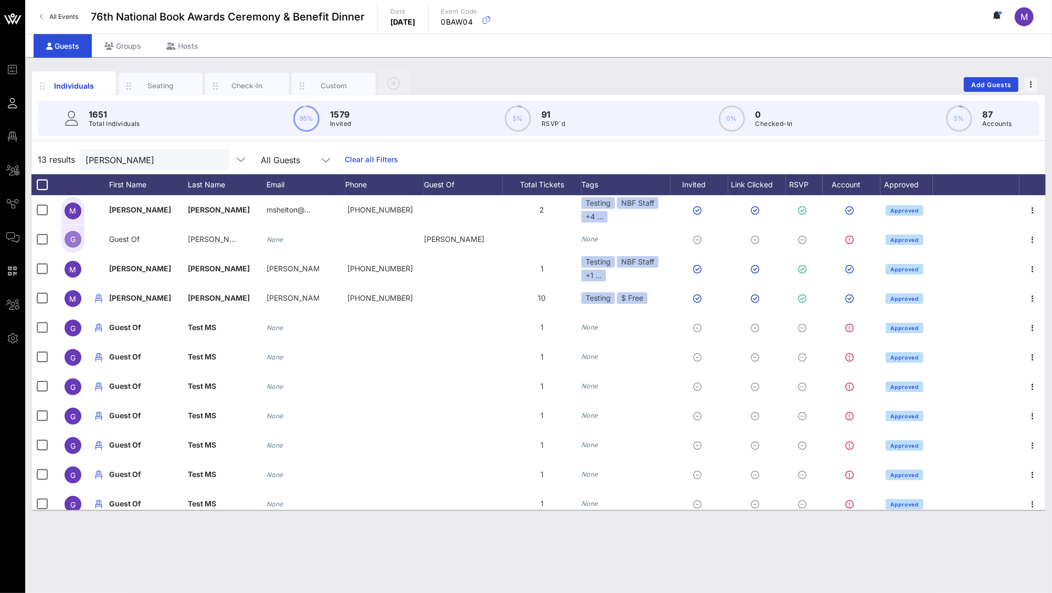
click at [134, 121] on p "Total Individuals" at bounding box center [114, 124] width 51 height 10
click at [141, 170] on div "madeleine" at bounding box center [147, 159] width 123 height 21
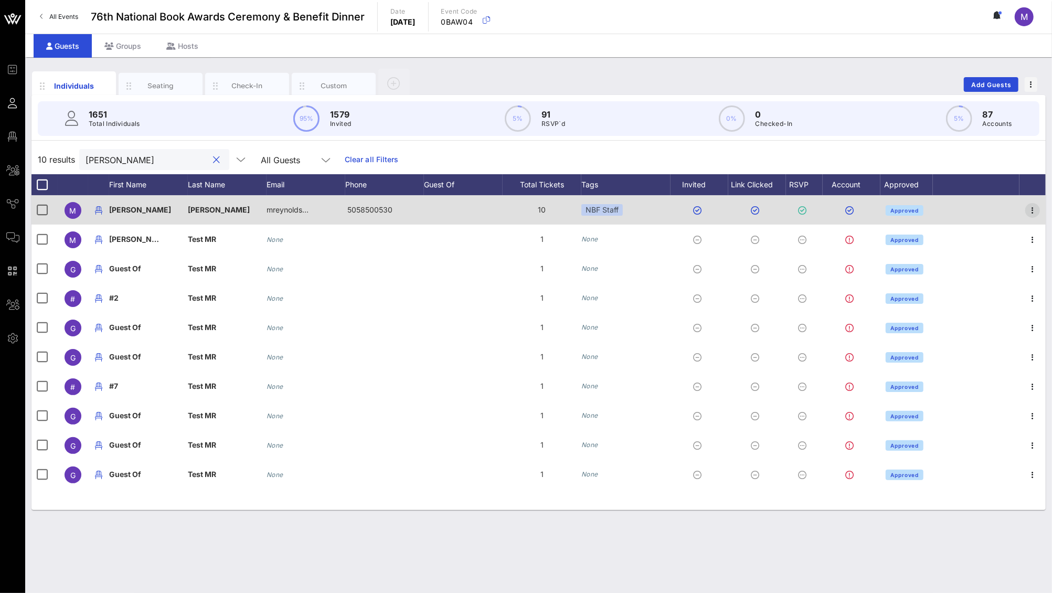
type input "megan reynolds"
click at [1030, 207] on icon "button" at bounding box center [1033, 210] width 13 height 13
click at [932, 201] on div "Approved" at bounding box center [905, 209] width 57 height 29
click at [1031, 211] on icon "button" at bounding box center [1033, 210] width 13 height 13
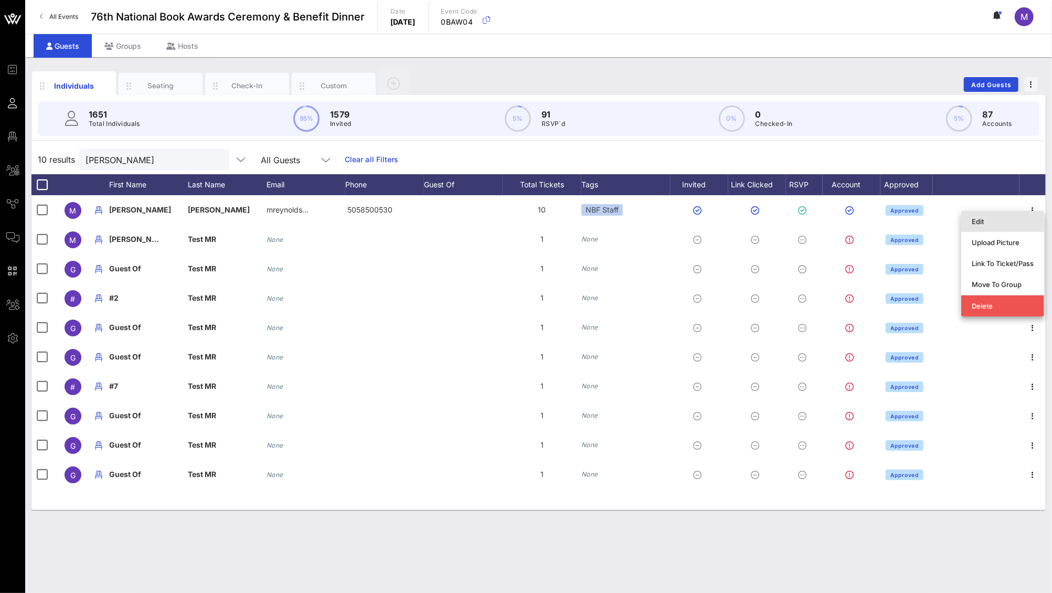
click at [1010, 223] on div "Edit" at bounding box center [1003, 221] width 62 height 8
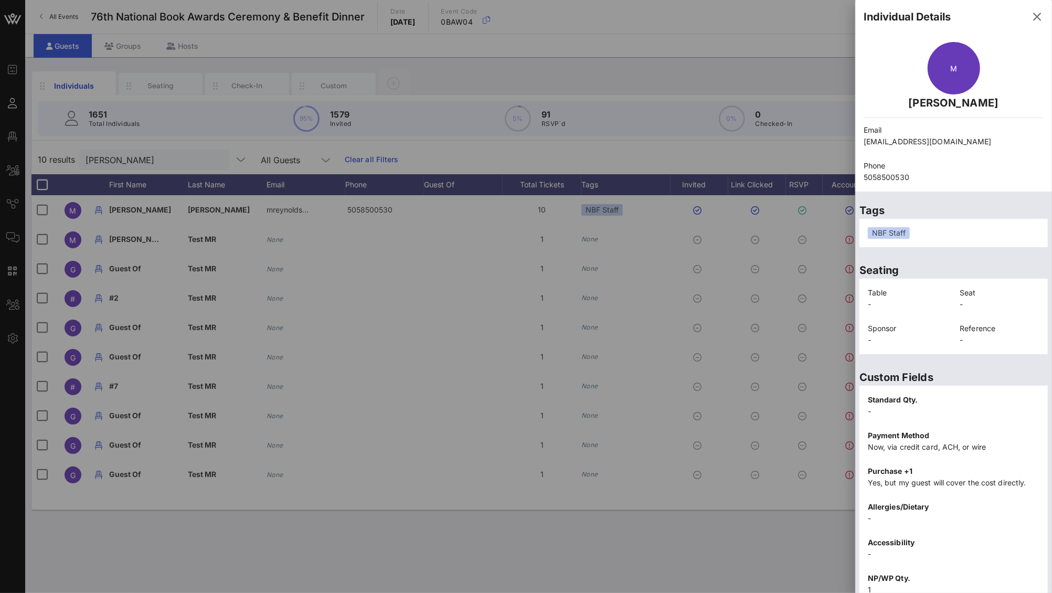
scroll to position [80, 0]
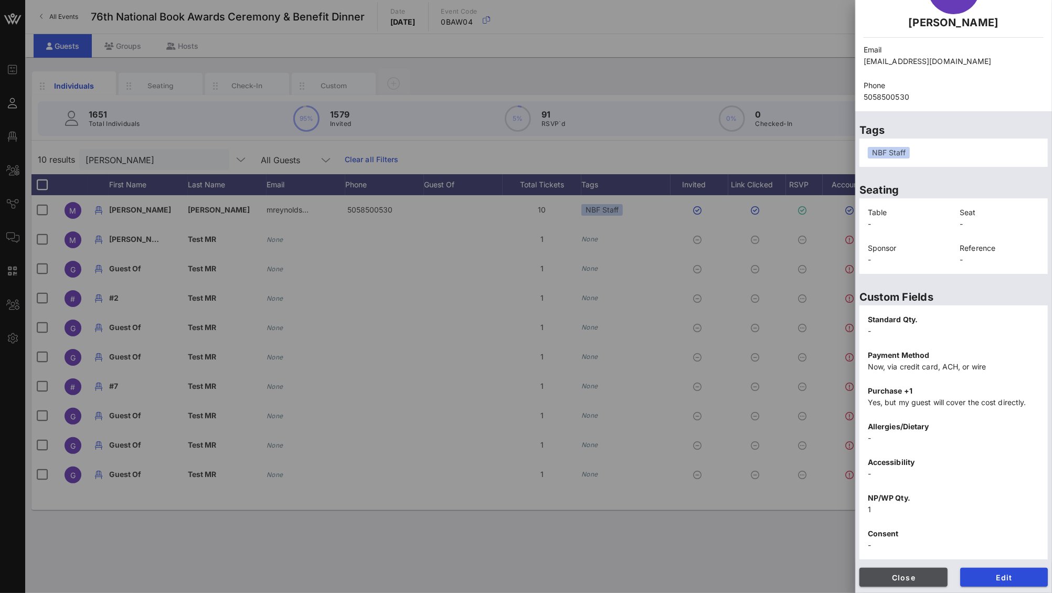
click at [900, 582] on button "Close" at bounding box center [904, 577] width 88 height 19
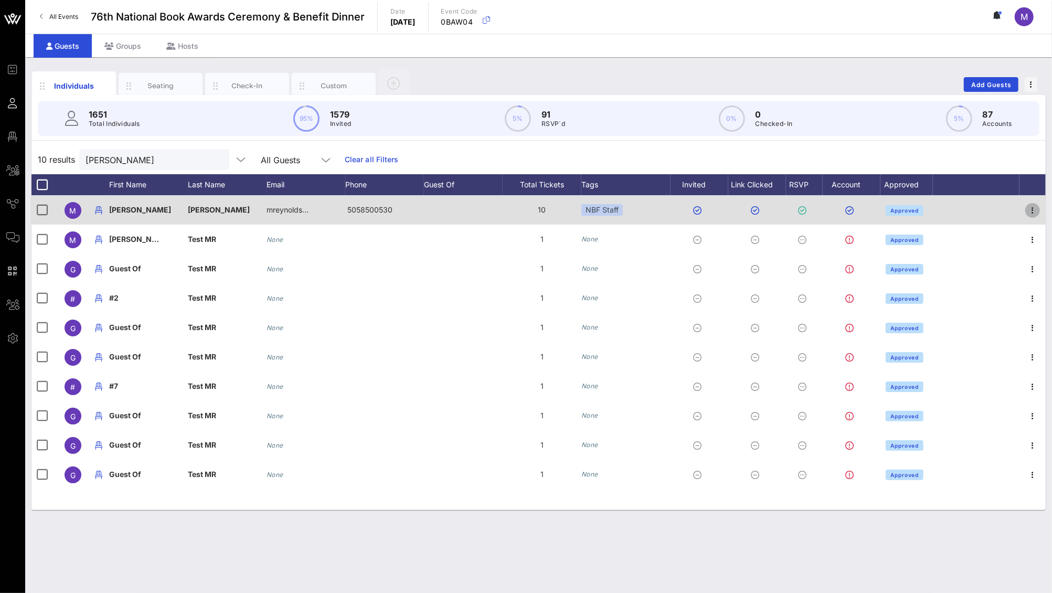
click at [1033, 213] on icon "button" at bounding box center [1033, 210] width 13 height 13
click at [1038, 198] on div at bounding box center [1033, 209] width 26 height 29
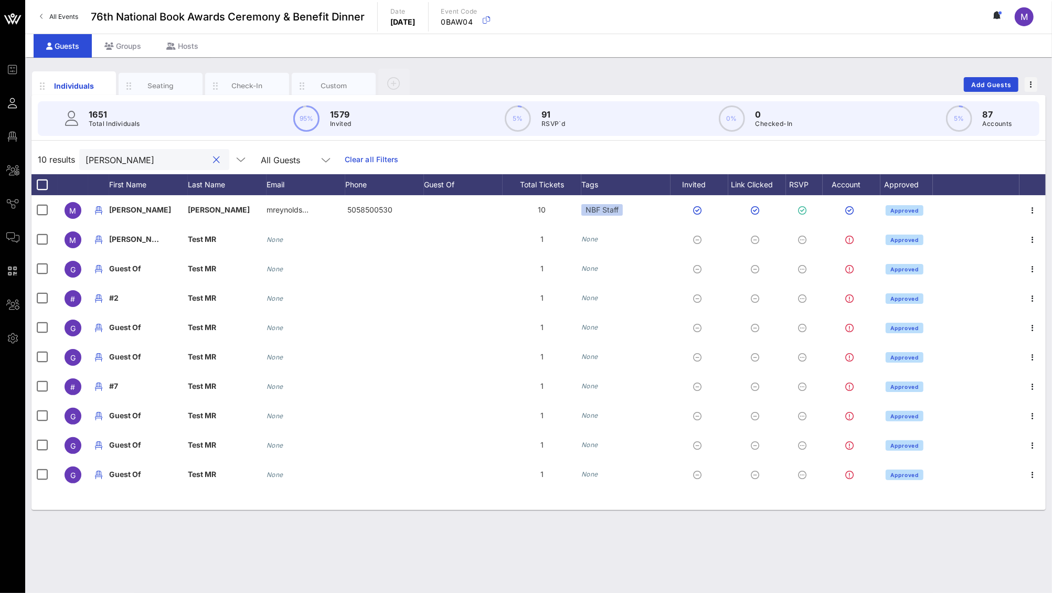
click at [145, 156] on input "megan reynolds" at bounding box center [147, 160] width 123 height 14
click at [173, 162] on input "megan reynolds" at bounding box center [147, 160] width 123 height 14
click at [178, 160] on input "megan reynolds" at bounding box center [147, 160] width 123 height 14
click at [210, 160] on div at bounding box center [216, 160] width 13 height 13
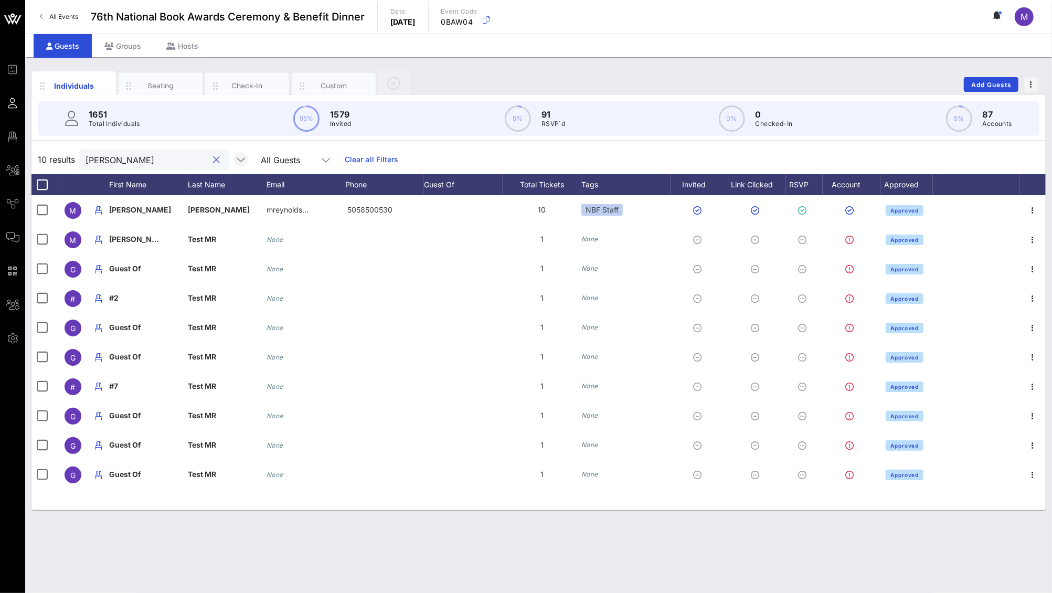
click at [214, 161] on button "clear icon" at bounding box center [217, 160] width 7 height 10
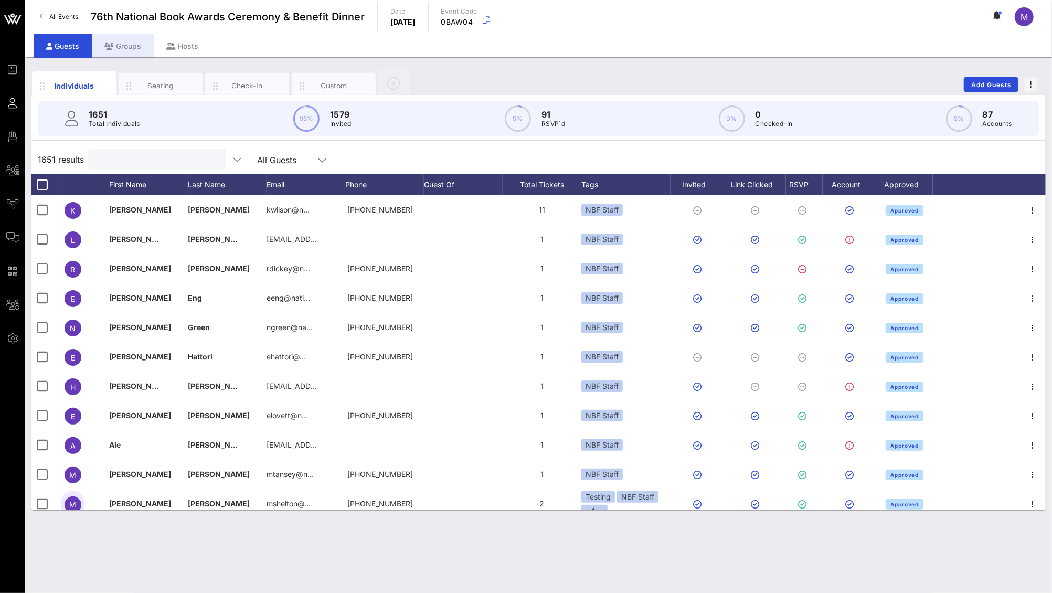
click at [131, 45] on div "Groups" at bounding box center [123, 46] width 62 height 24
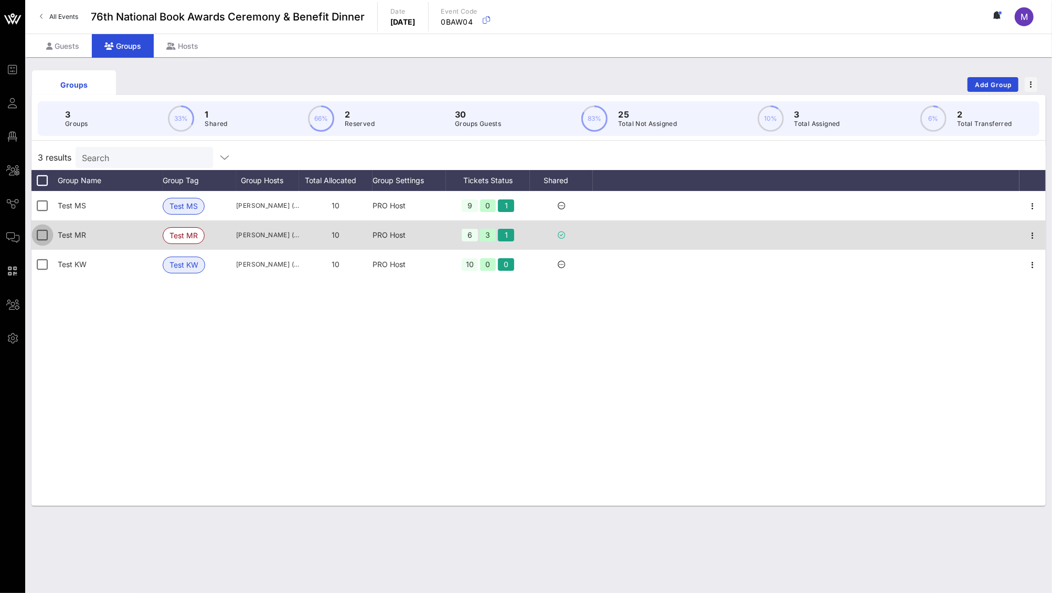
click at [43, 231] on div at bounding box center [43, 235] width 18 height 18
click at [1032, 234] on icon "button" at bounding box center [1033, 235] width 13 height 13
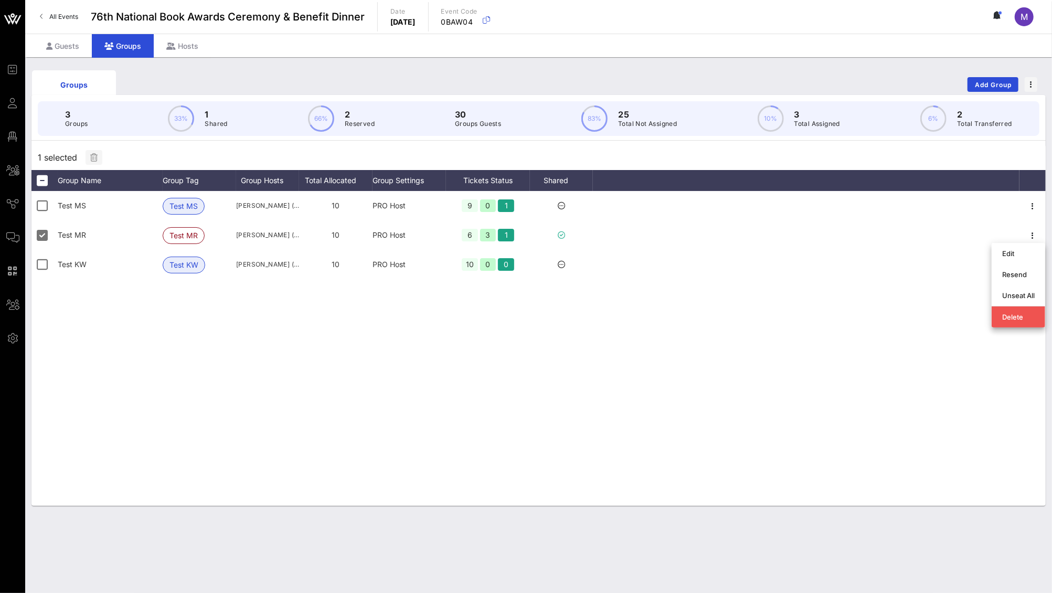
click at [778, 356] on div "Test MS Test MS Madeleine Shelton (madeleine.melhado@gmail.com) 10 PRO Host 9 0…" at bounding box center [538, 348] width 1015 height 315
click at [98, 154] on span "button" at bounding box center [94, 157] width 17 height 8
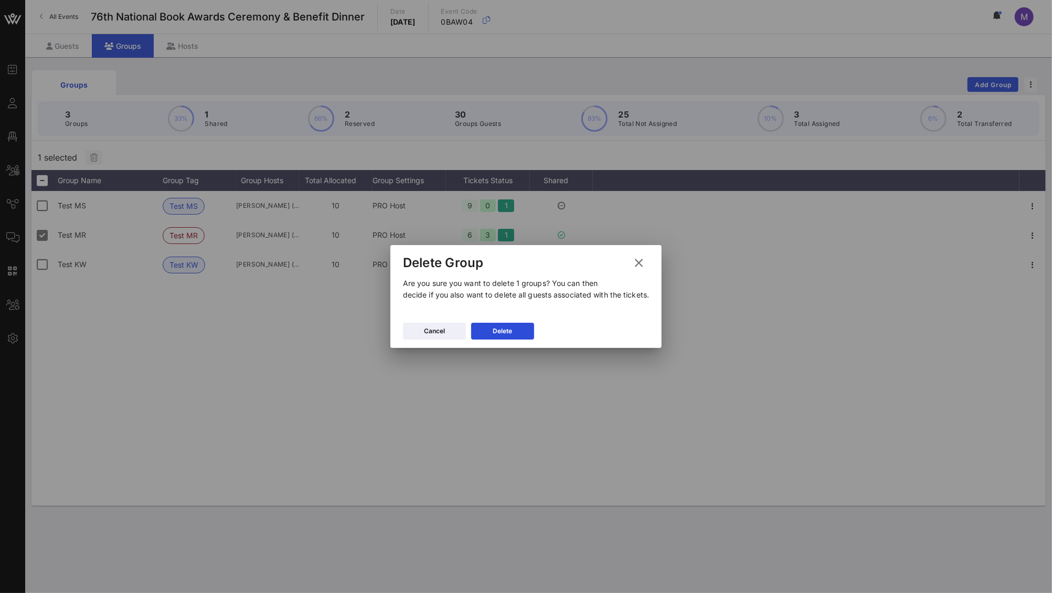
drag, startPoint x: 521, startPoint y: 335, endPoint x: 527, endPoint y: 336, distance: 6.5
click at [521, 335] on button "Delete" at bounding box center [502, 331] width 63 height 17
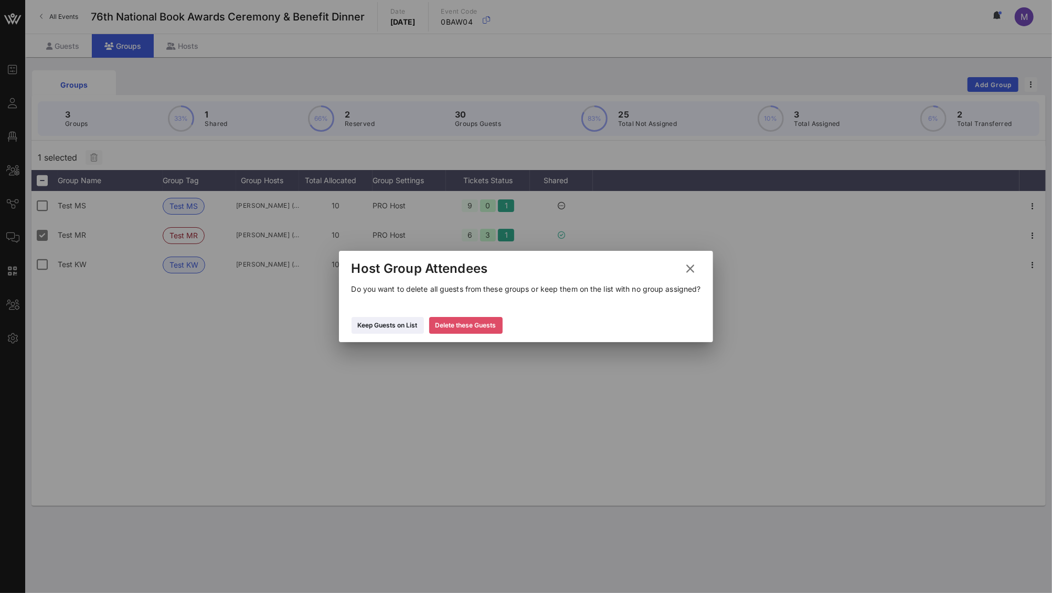
click at [456, 331] on div "Delete these Guests" at bounding box center [466, 325] width 61 height 10
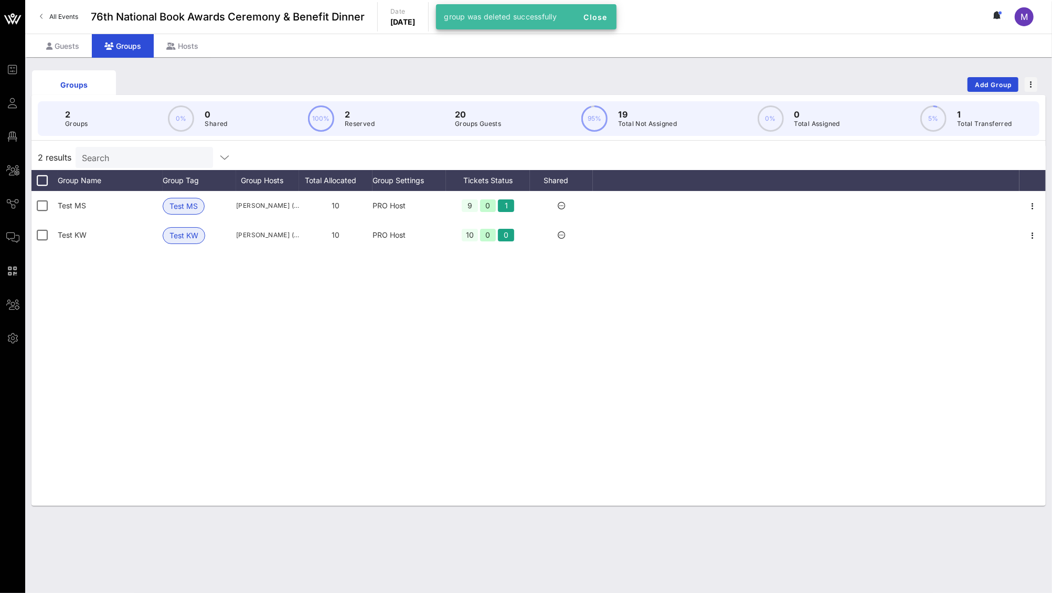
drag, startPoint x: 57, startPoint y: 50, endPoint x: 77, endPoint y: 64, distance: 24.2
click at [57, 50] on div "Guests" at bounding box center [63, 46] width 58 height 24
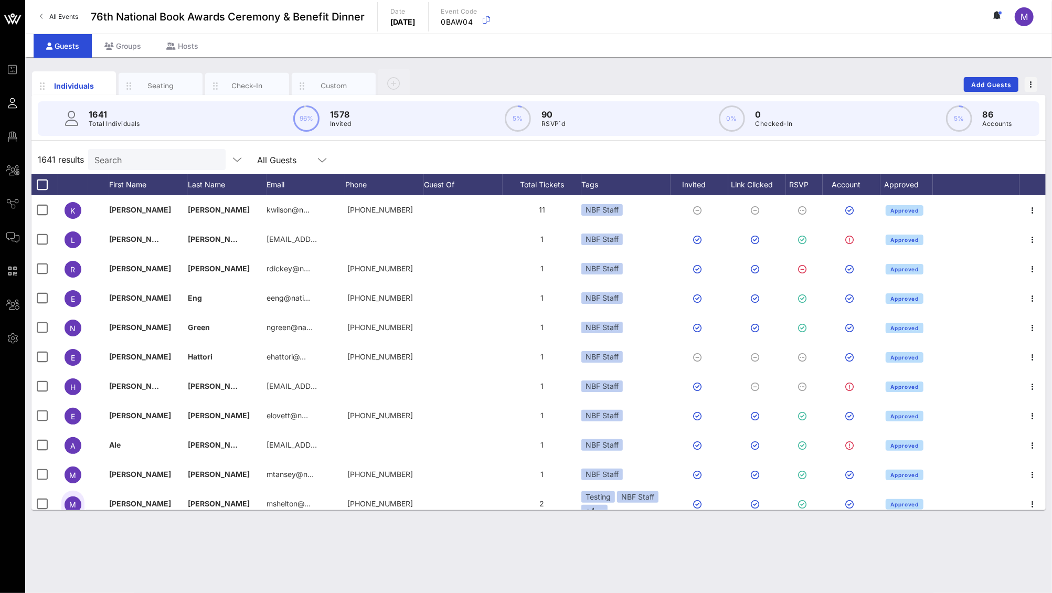
click at [169, 164] on input "Search" at bounding box center [155, 160] width 123 height 14
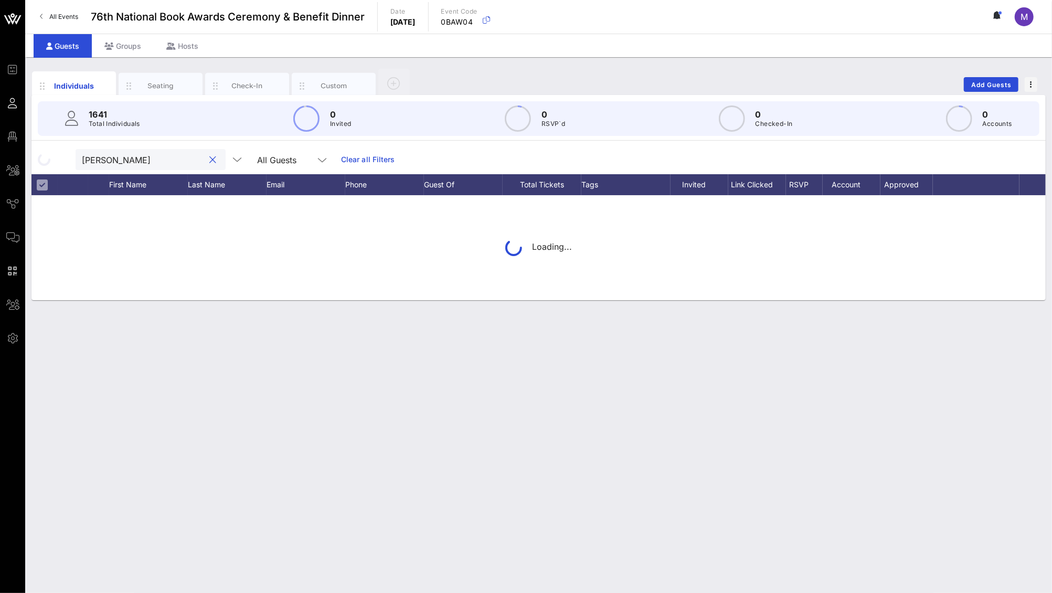
type input "megan reynolds"
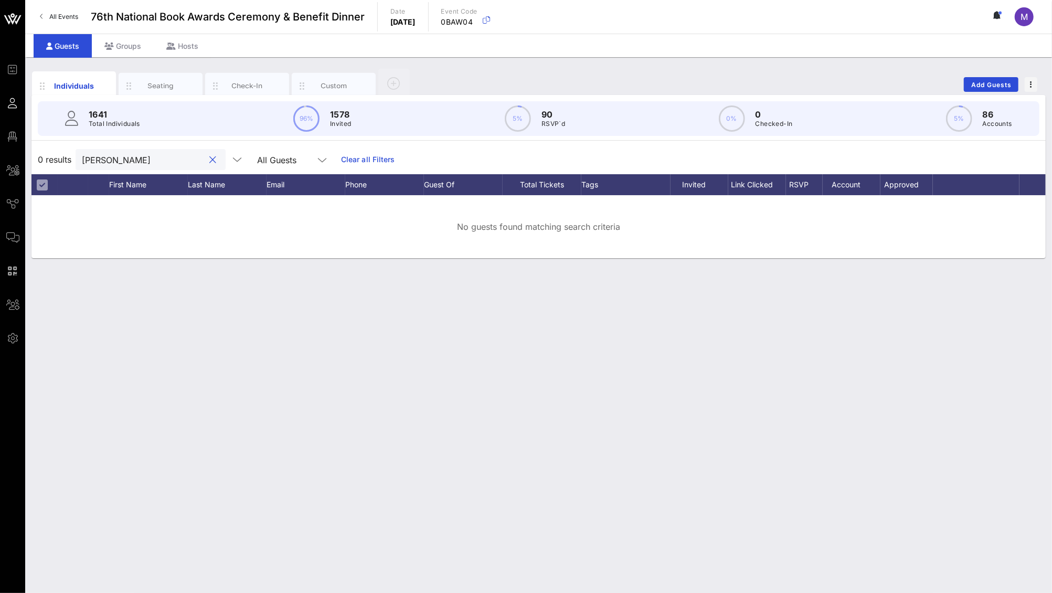
click at [210, 163] on button "clear icon" at bounding box center [213, 160] width 7 height 10
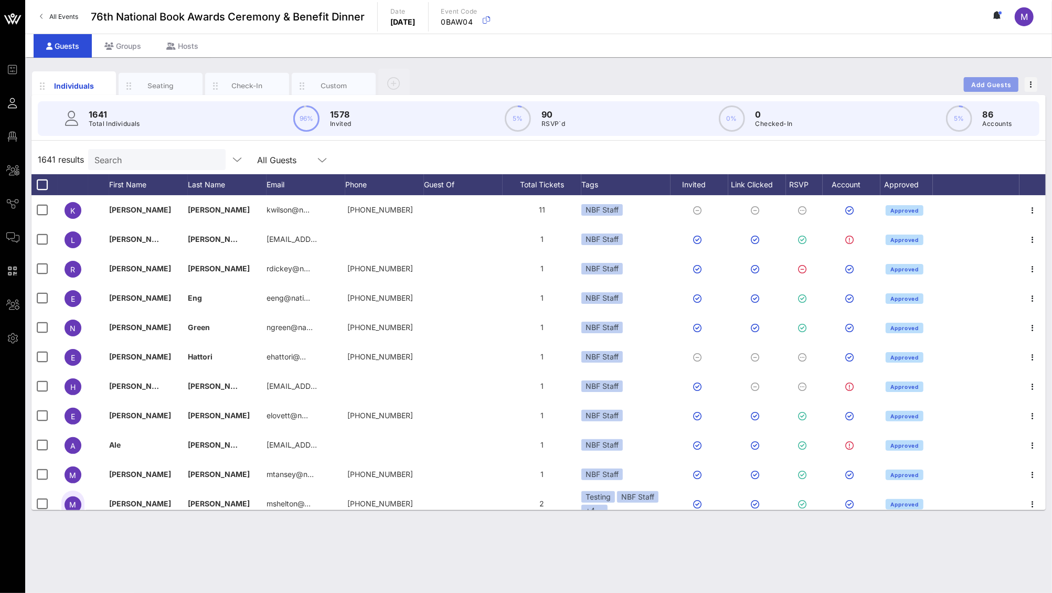
click at [985, 86] on span "Add Guests" at bounding box center [991, 85] width 41 height 8
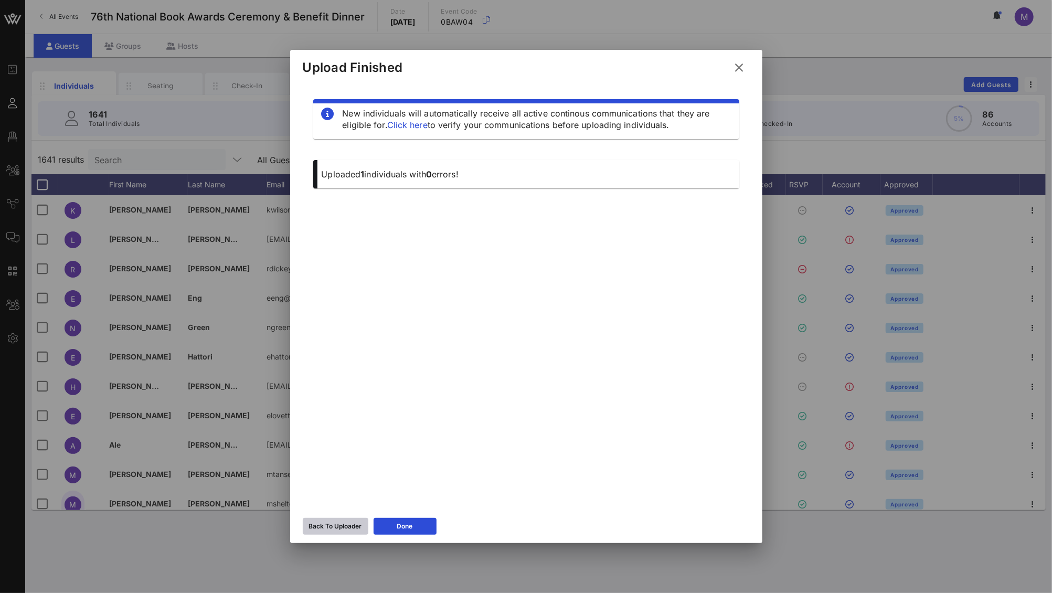
click at [328, 523] on div "Back To Uploader" at bounding box center [335, 526] width 53 height 10
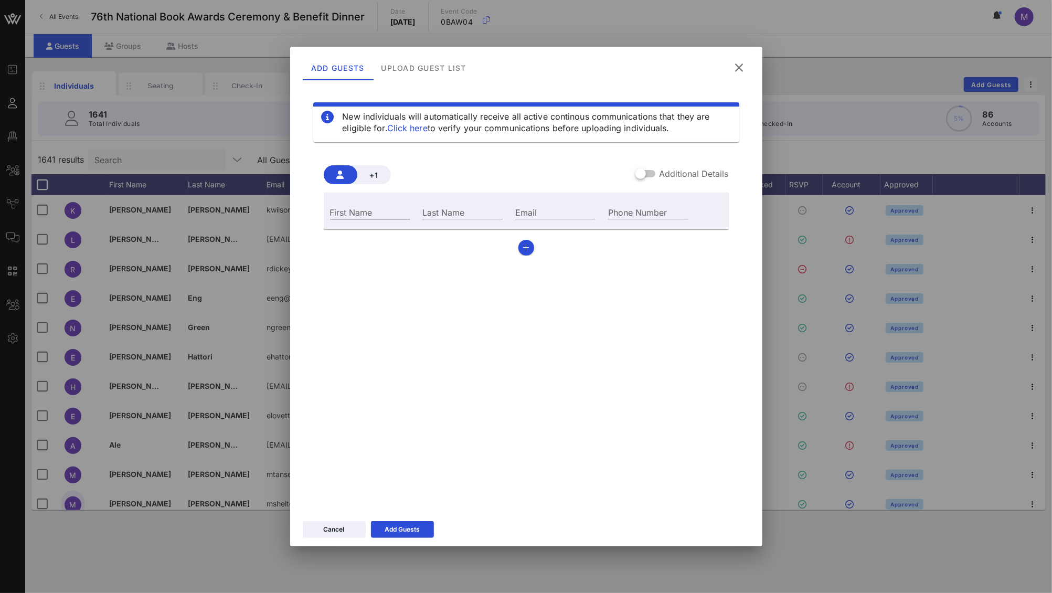
click at [366, 216] on input "First Name" at bounding box center [370, 212] width 80 height 14
type input "Megan"
type input "Reynolds"
type input "mreynolds@nationalbook.org"
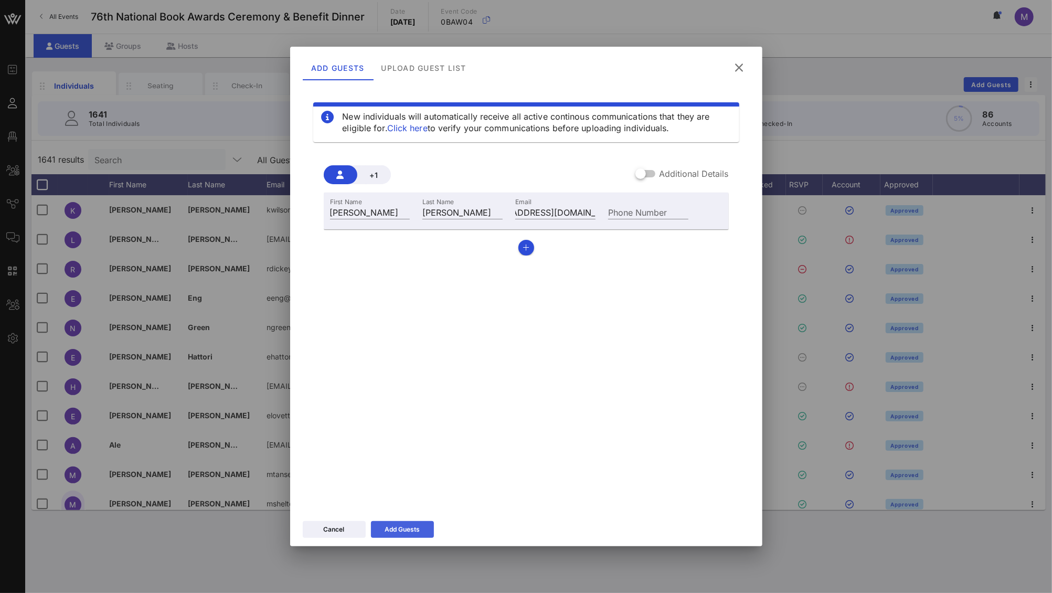
click at [404, 528] on icon at bounding box center [402, 529] width 7 height 6
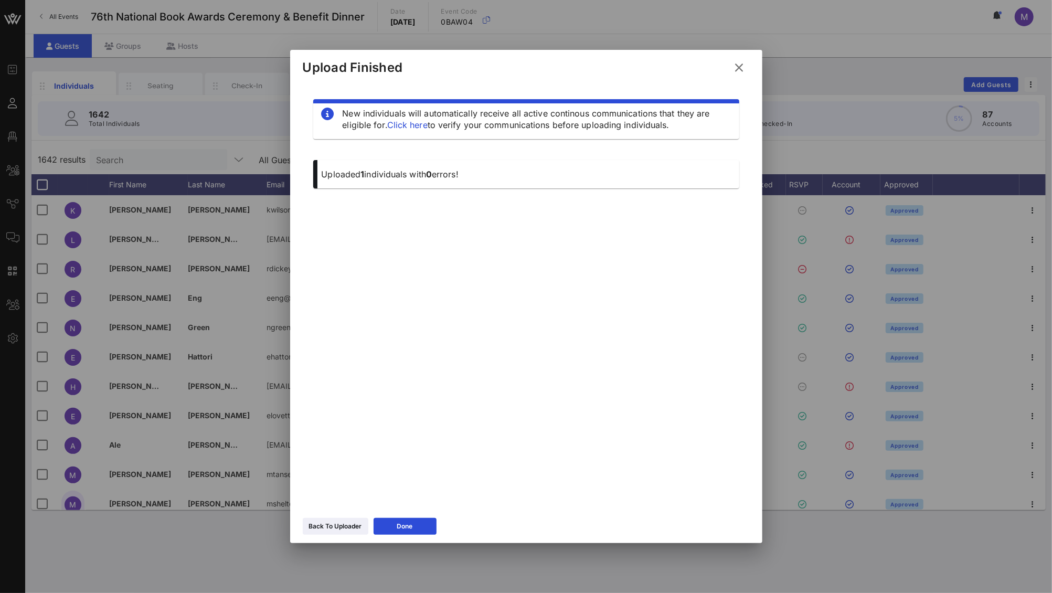
click at [426, 525] on button "Done" at bounding box center [405, 526] width 63 height 17
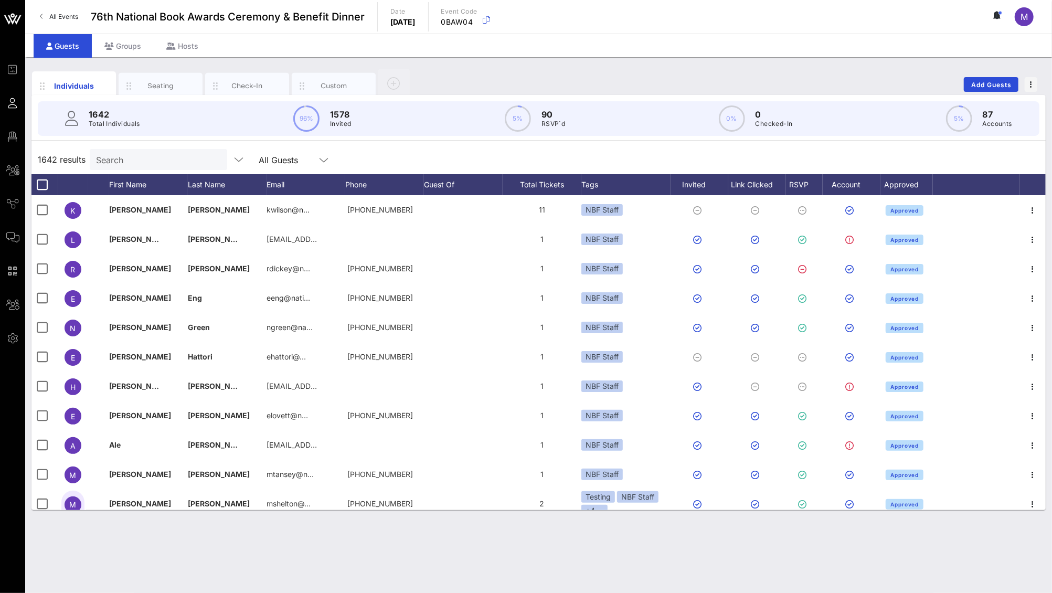
click at [168, 154] on input "Search" at bounding box center [157, 160] width 123 height 14
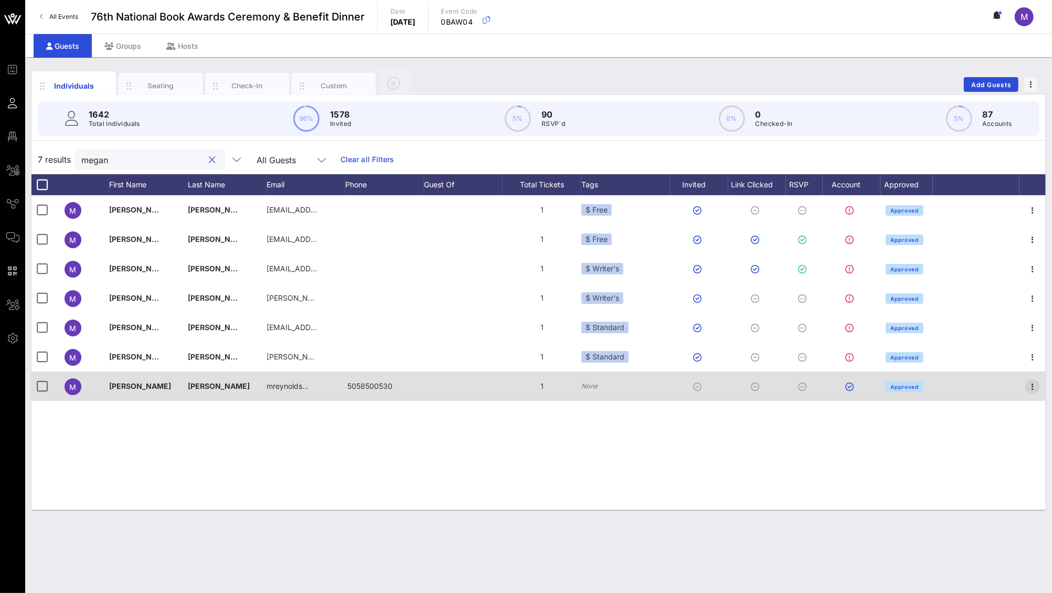
type input "megan"
click at [1032, 389] on icon "button" at bounding box center [1033, 387] width 13 height 13
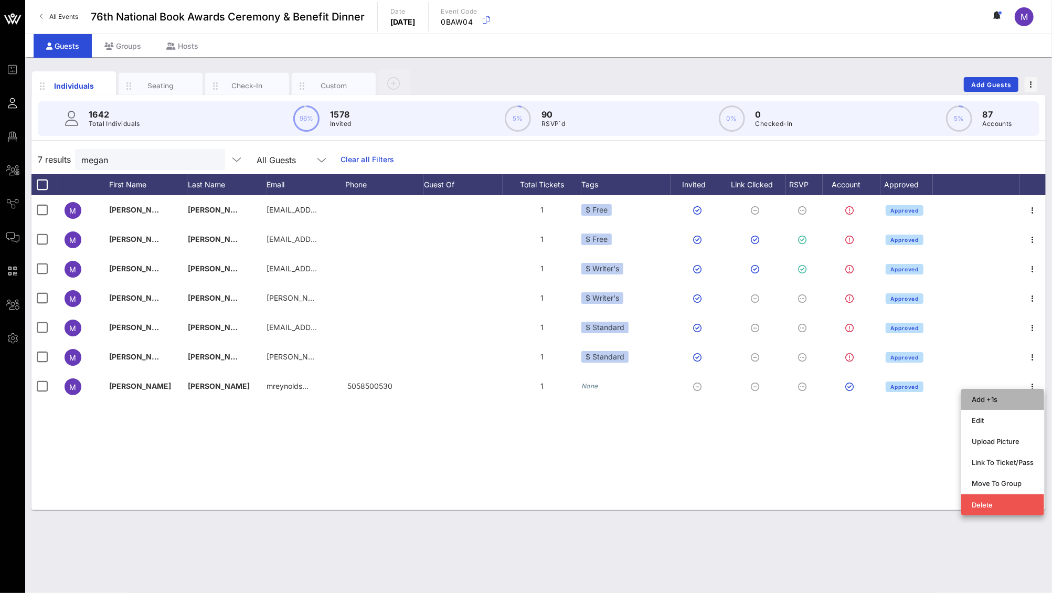
click at [1023, 394] on div "Add +1s" at bounding box center [1003, 399] width 62 height 17
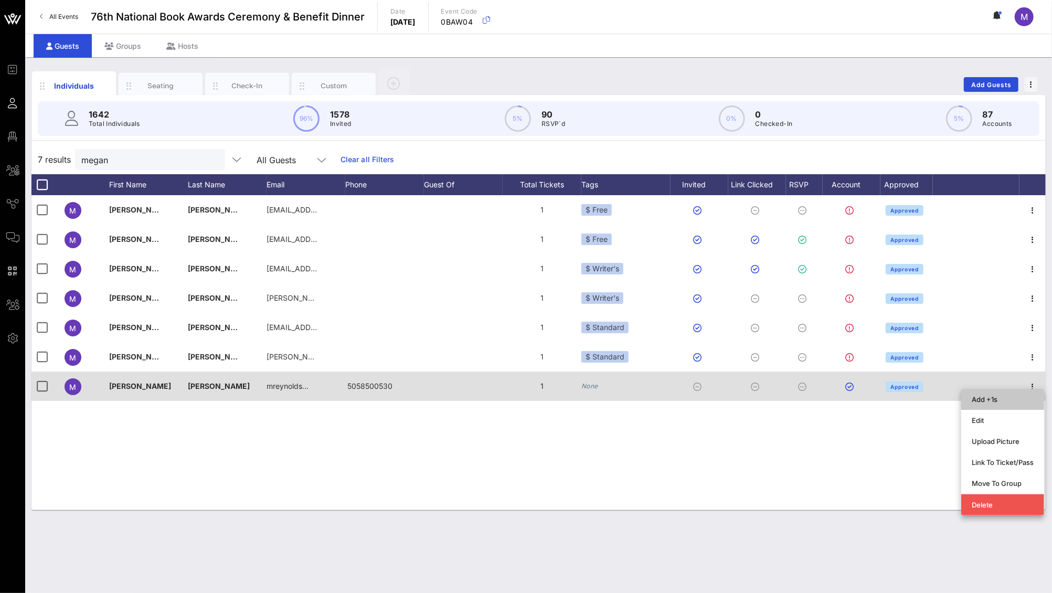
type input "Guest Of"
type input "Megan Reynolds"
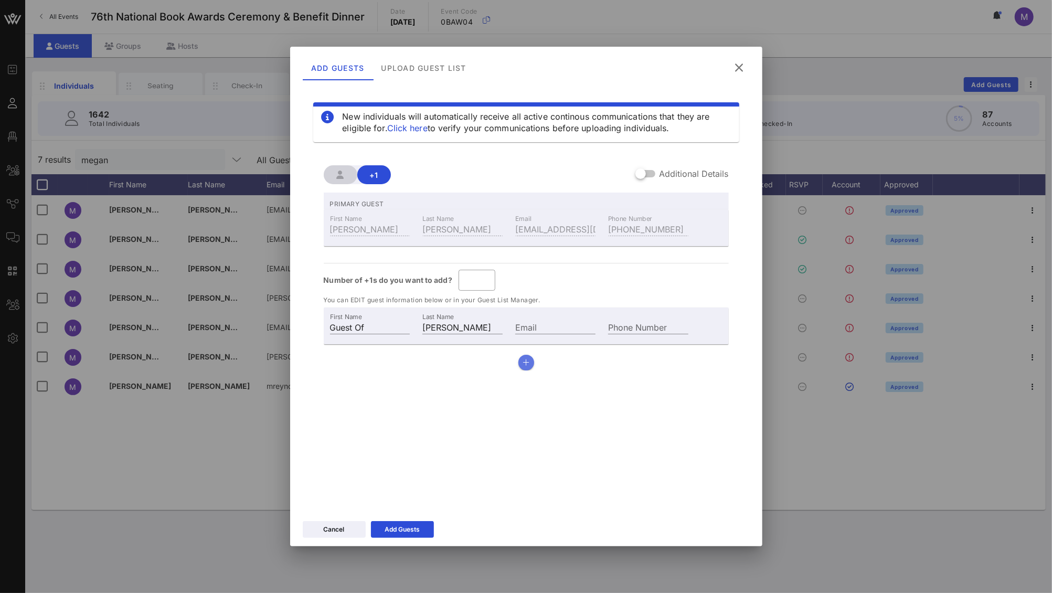
click at [524, 357] on button "button" at bounding box center [527, 363] width 16 height 16
type input "*"
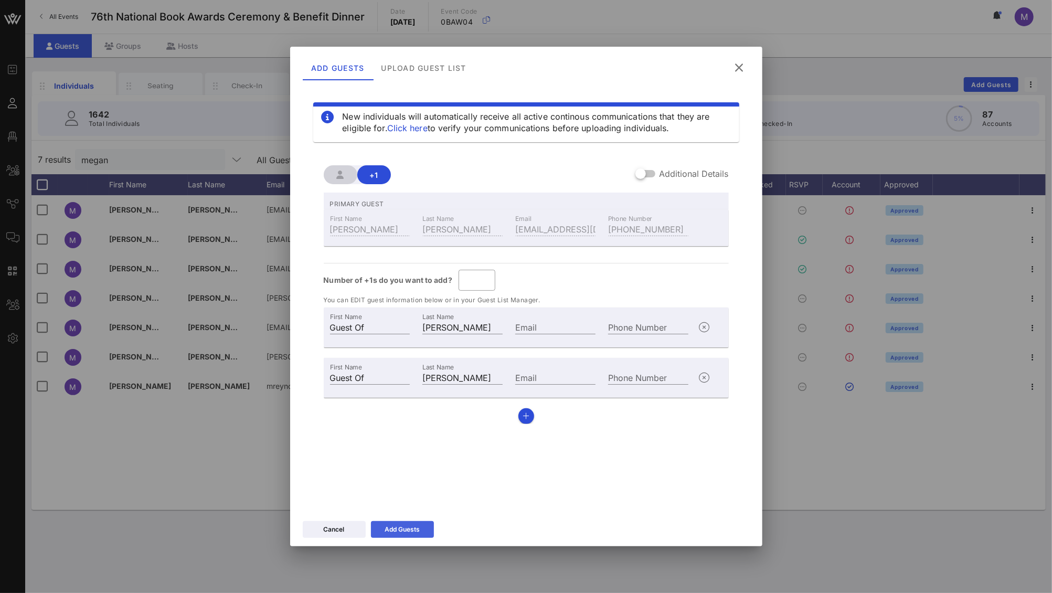
click at [421, 529] on button "Add Guests" at bounding box center [402, 529] width 63 height 17
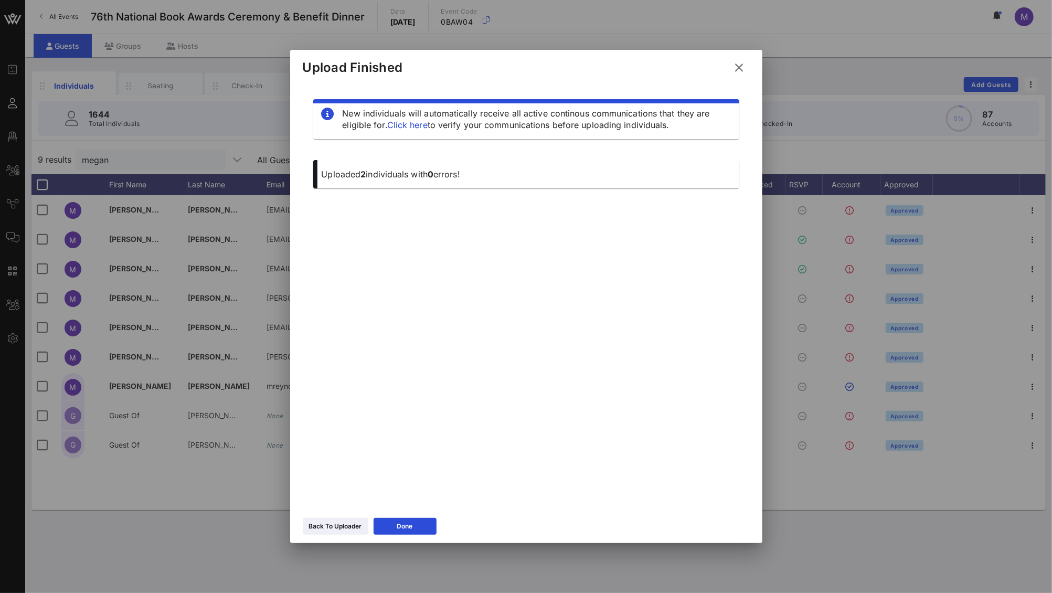
click at [174, 515] on div at bounding box center [526, 296] width 1052 height 593
click at [388, 529] on button "Done" at bounding box center [405, 526] width 63 height 17
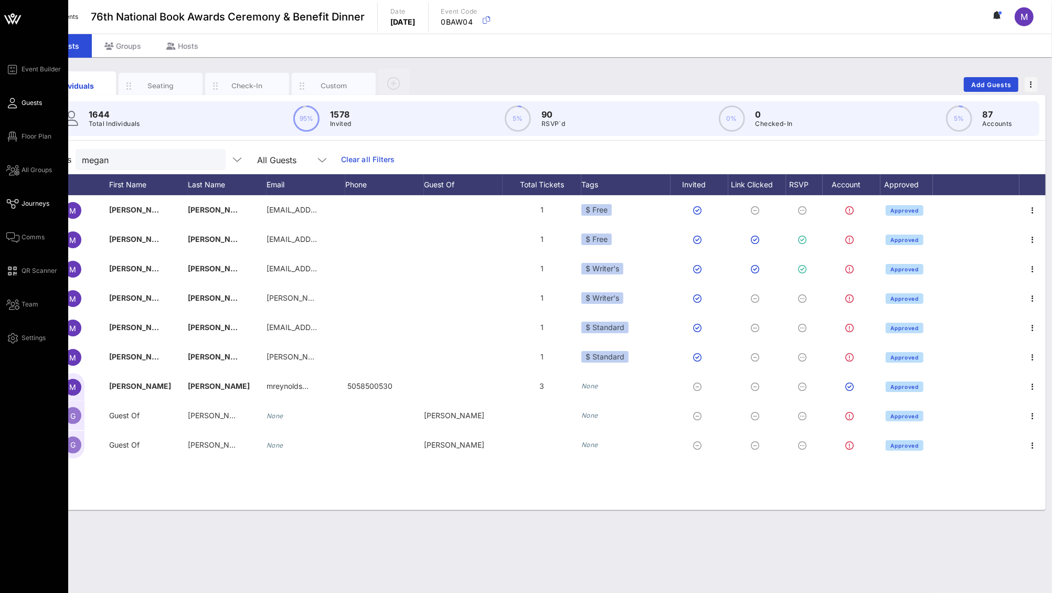
click at [38, 207] on span "Journeys" at bounding box center [36, 203] width 28 height 9
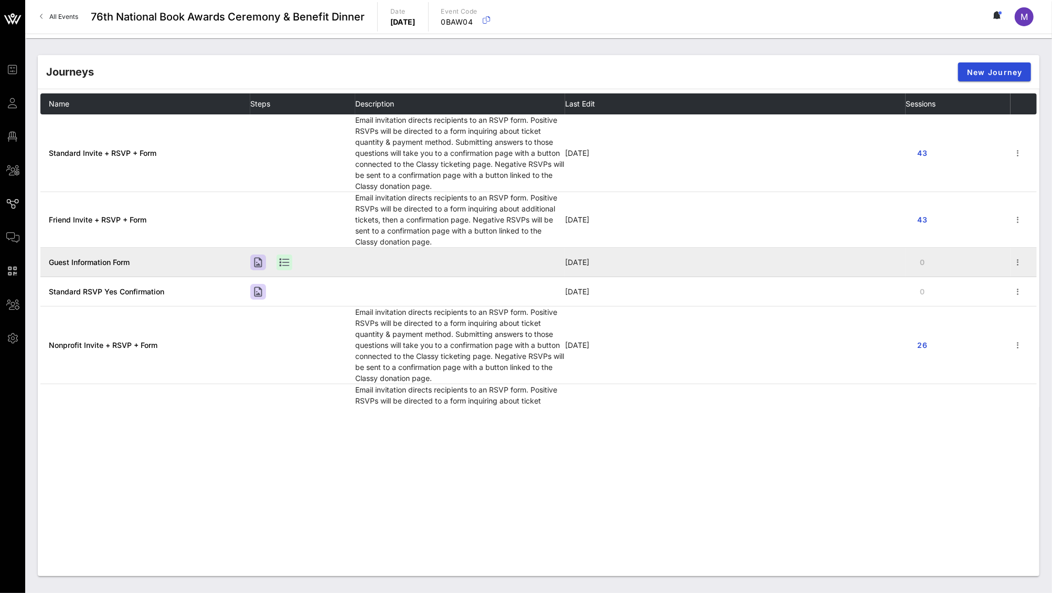
click at [119, 259] on span "Guest Information Form" at bounding box center [89, 262] width 81 height 9
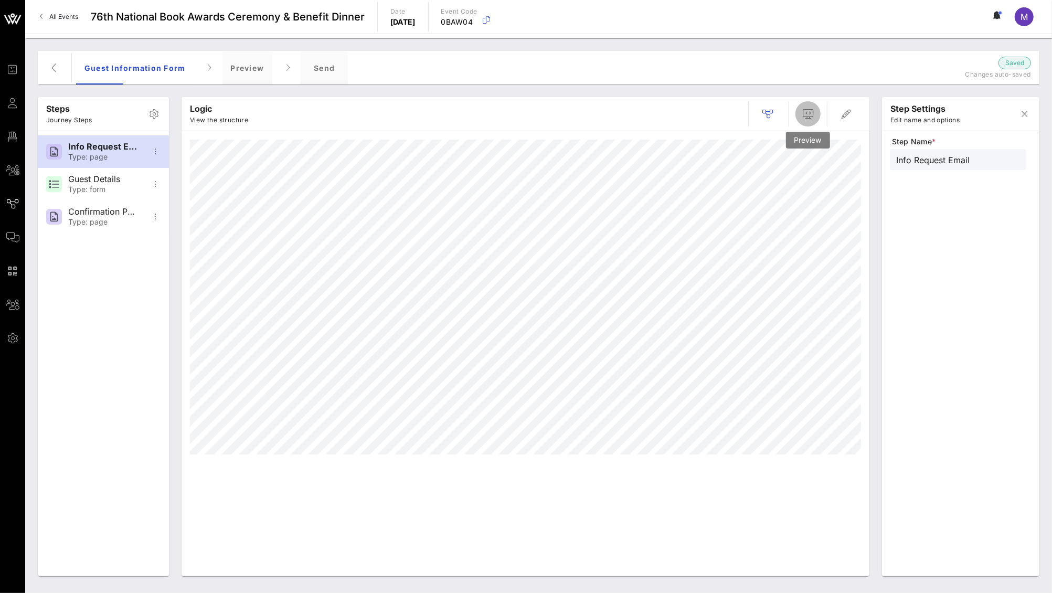
click at [806, 108] on icon "button" at bounding box center [808, 114] width 13 height 13
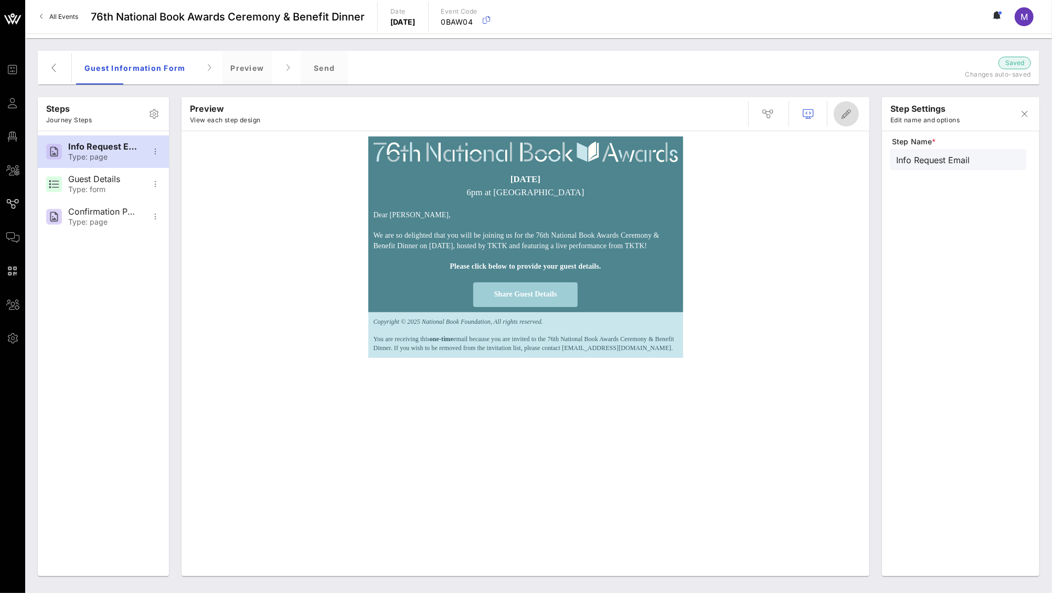
click at [857, 111] on span "button" at bounding box center [846, 114] width 25 height 13
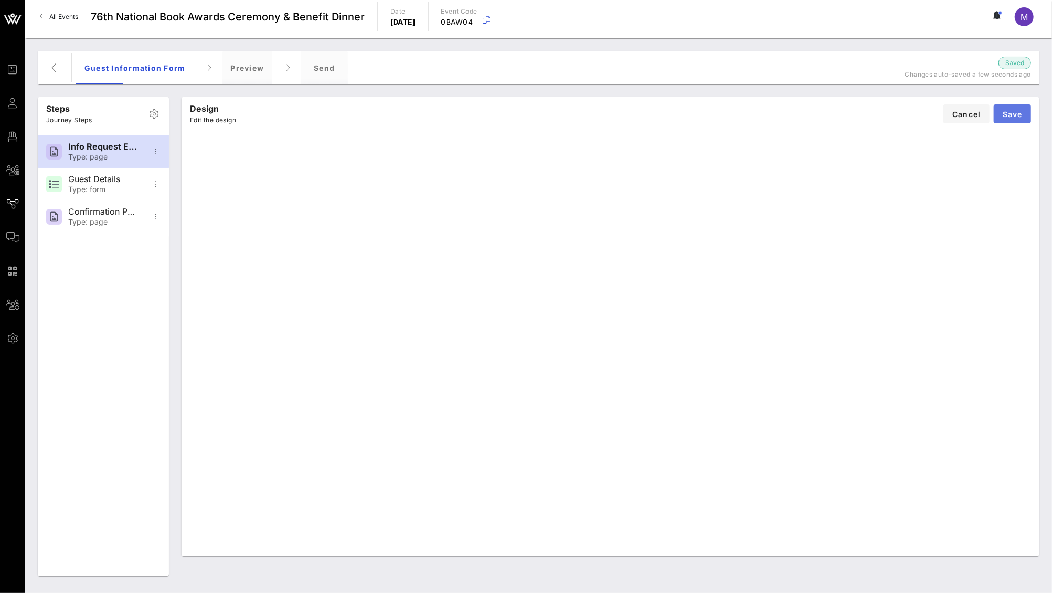
click at [1025, 110] on button "Save" at bounding box center [1012, 113] width 37 height 19
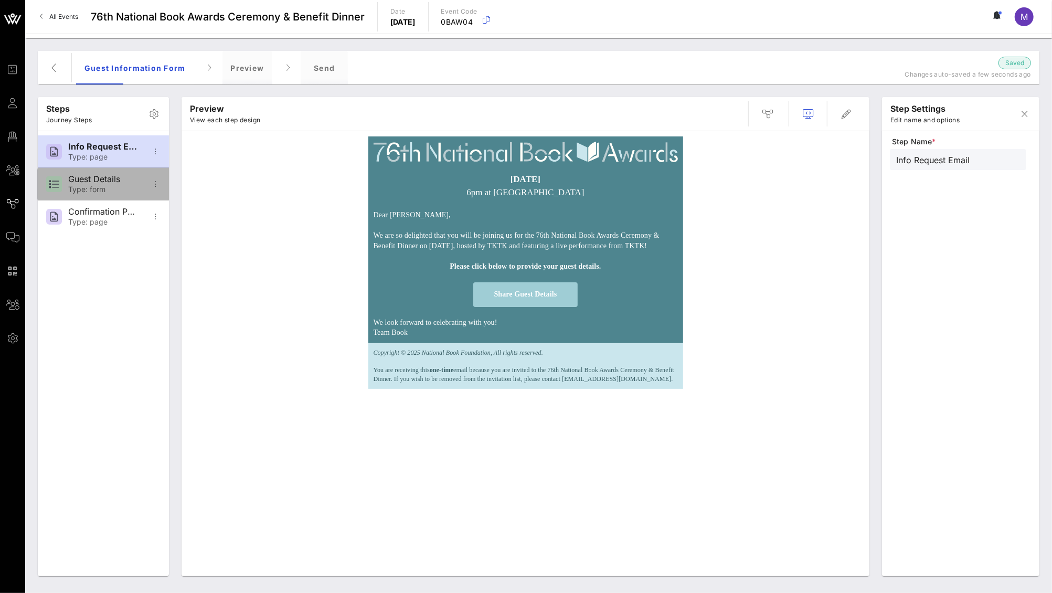
click at [85, 189] on div "Type: form" at bounding box center [102, 189] width 69 height 9
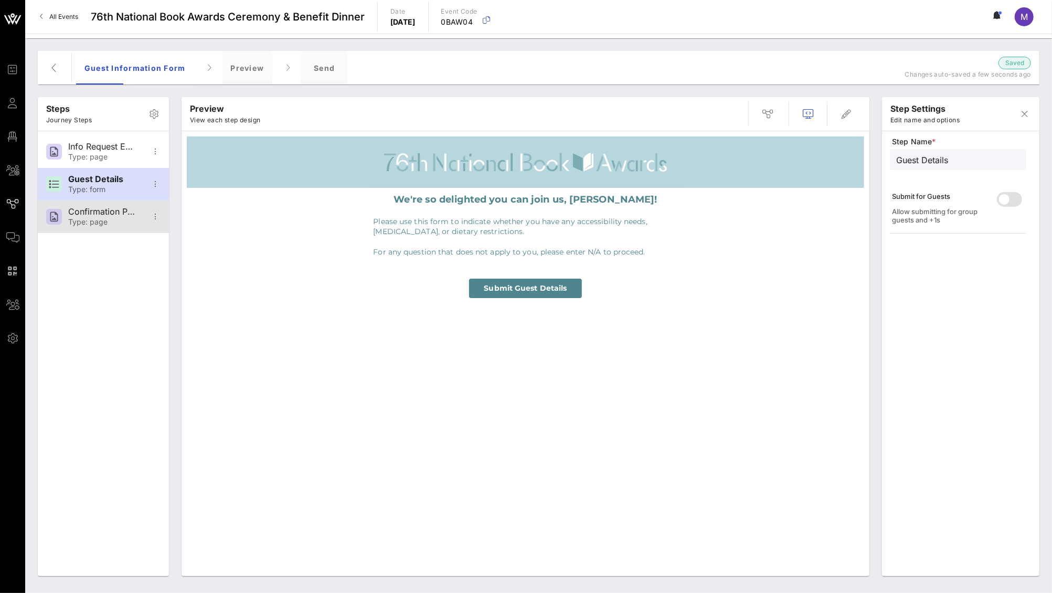
click at [102, 213] on div "Confirmation Page" at bounding box center [102, 212] width 69 height 10
type input "Confirmation Page"
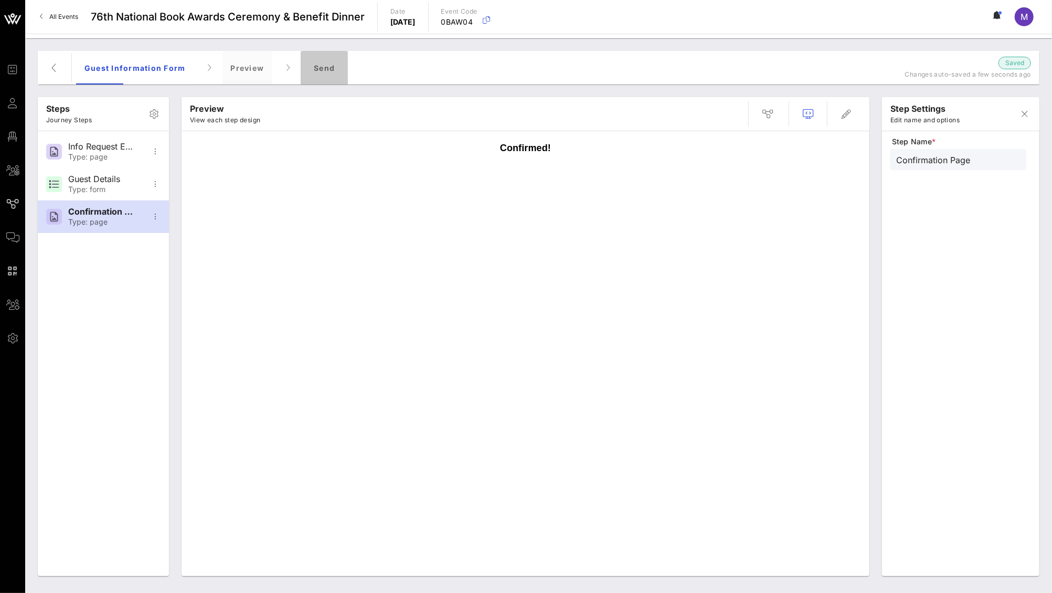
click at [319, 73] on div "Send" at bounding box center [324, 68] width 47 height 34
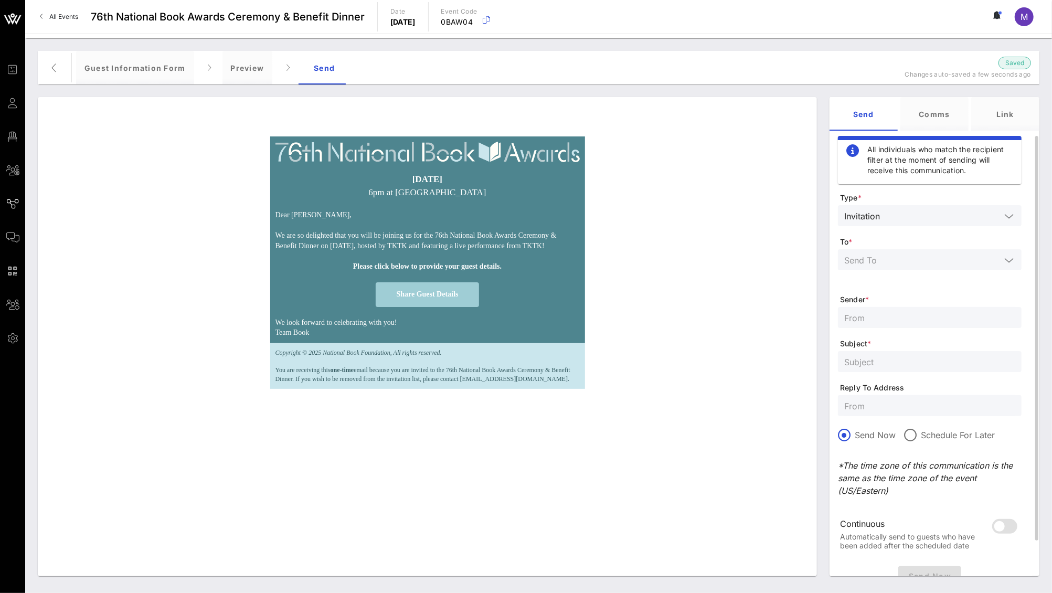
click at [953, 255] on input "text" at bounding box center [923, 260] width 156 height 14
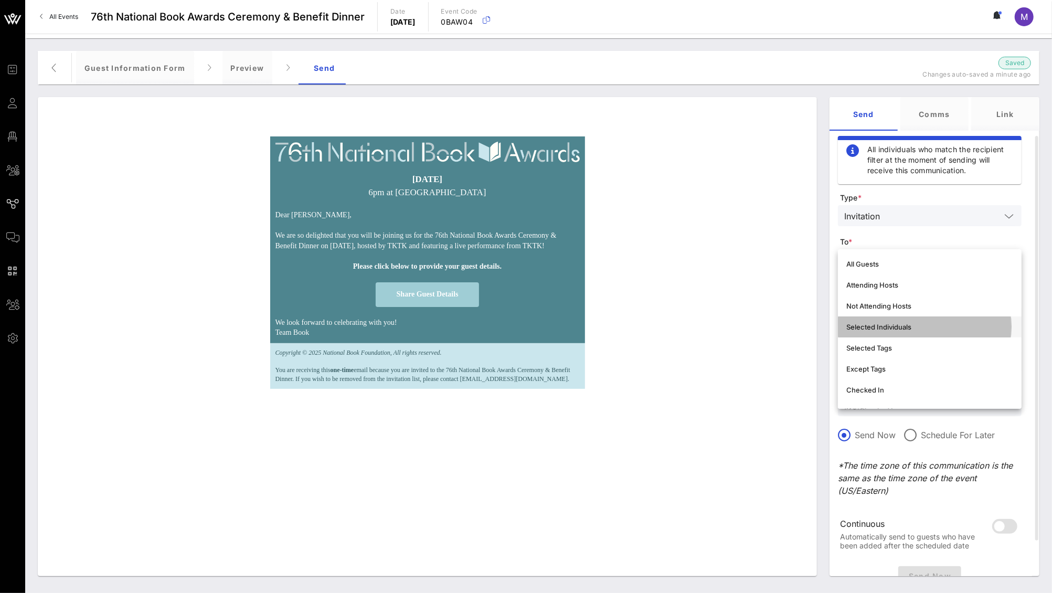
click at [942, 323] on div "Selected Individuals" at bounding box center [930, 327] width 167 height 8
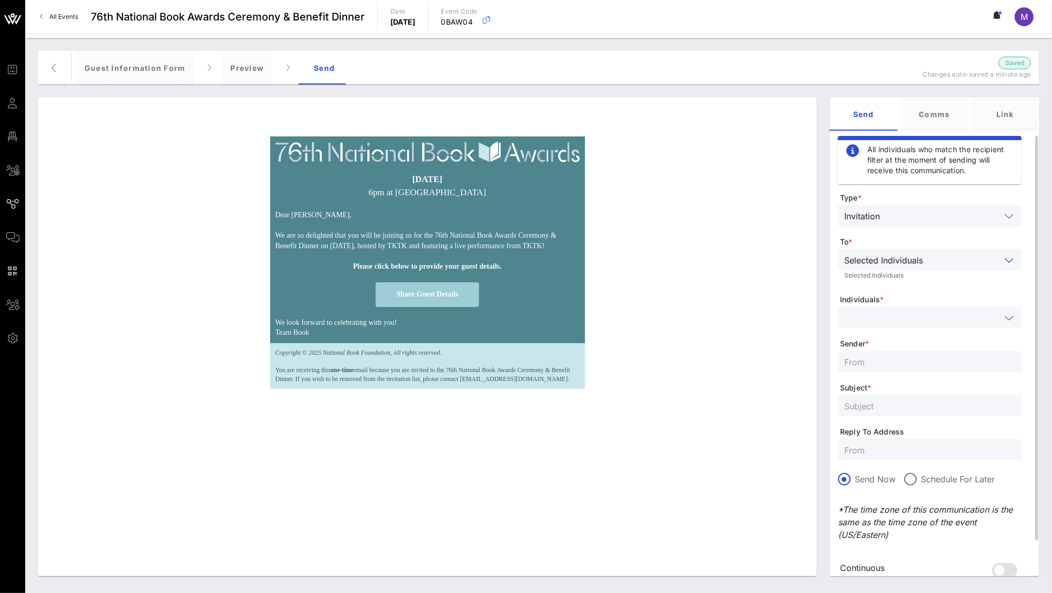
click at [925, 312] on input "text" at bounding box center [923, 318] width 156 height 14
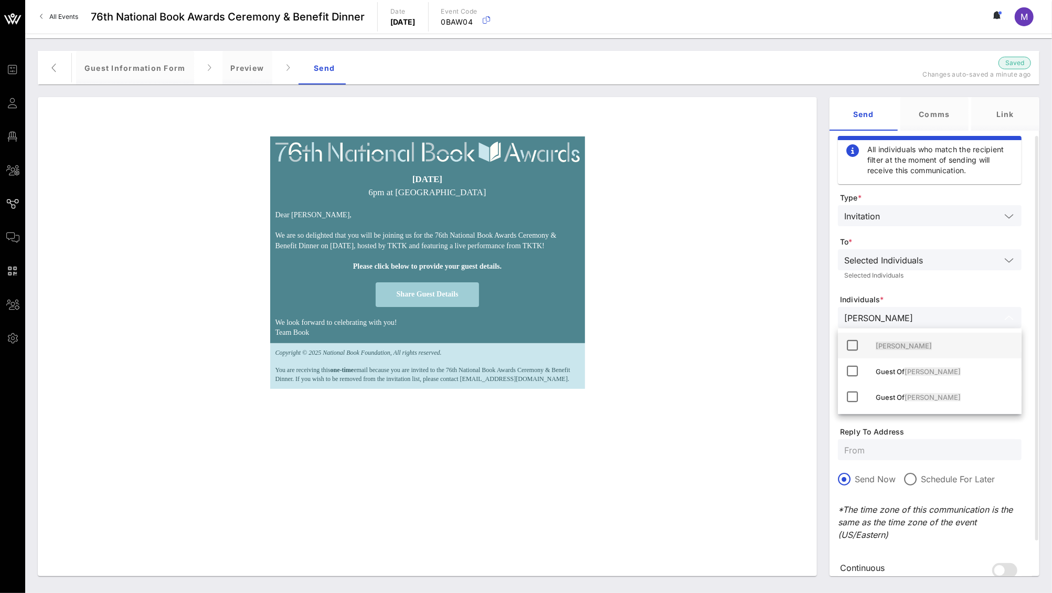
click at [853, 342] on icon at bounding box center [853, 345] width 13 height 13
type input "megan reynolds"
click at [965, 289] on form "Type * Invitation To * Selected Individuals Selected Individuals Individuals * …" at bounding box center [930, 400] width 184 height 414
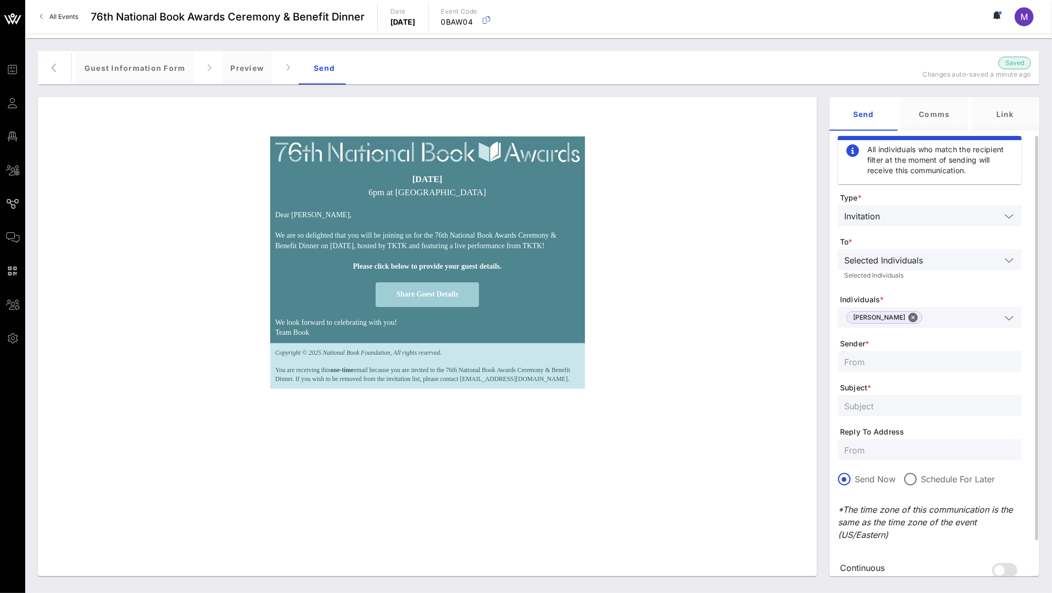
click at [951, 317] on input "text" at bounding box center [964, 318] width 74 height 14
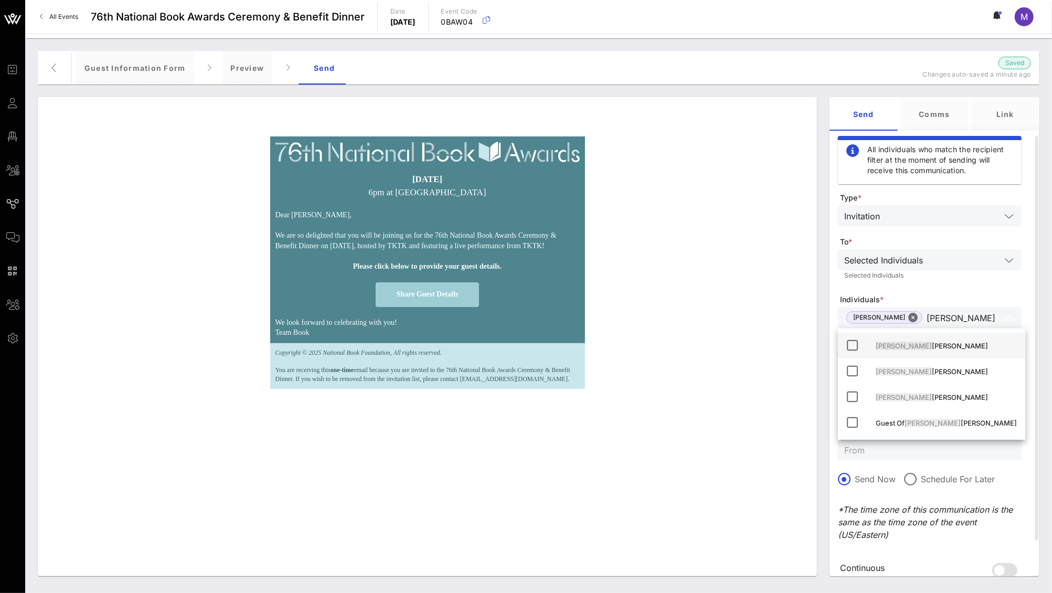
click at [848, 344] on icon at bounding box center [853, 345] width 13 height 13
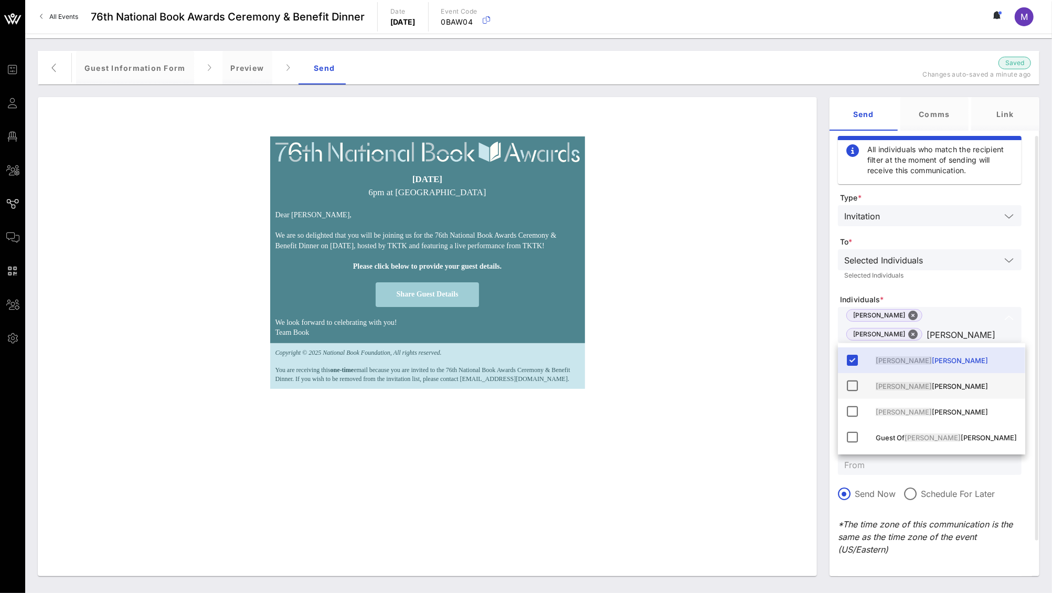
click at [853, 376] on div "Madeleine Shelton" at bounding box center [931, 386] width 187 height 26
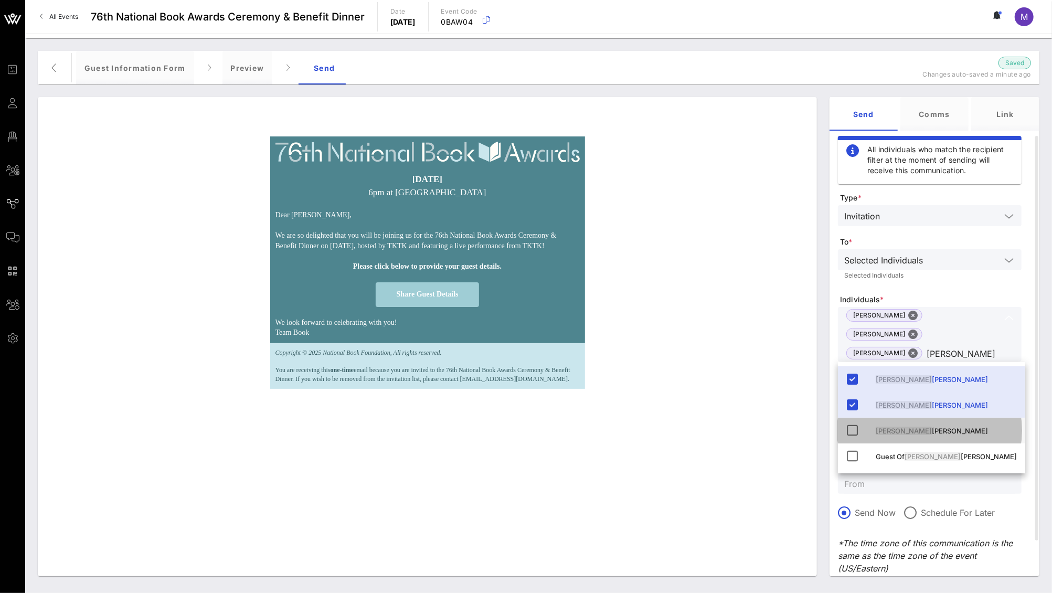
click at [851, 433] on icon at bounding box center [853, 430] width 13 height 13
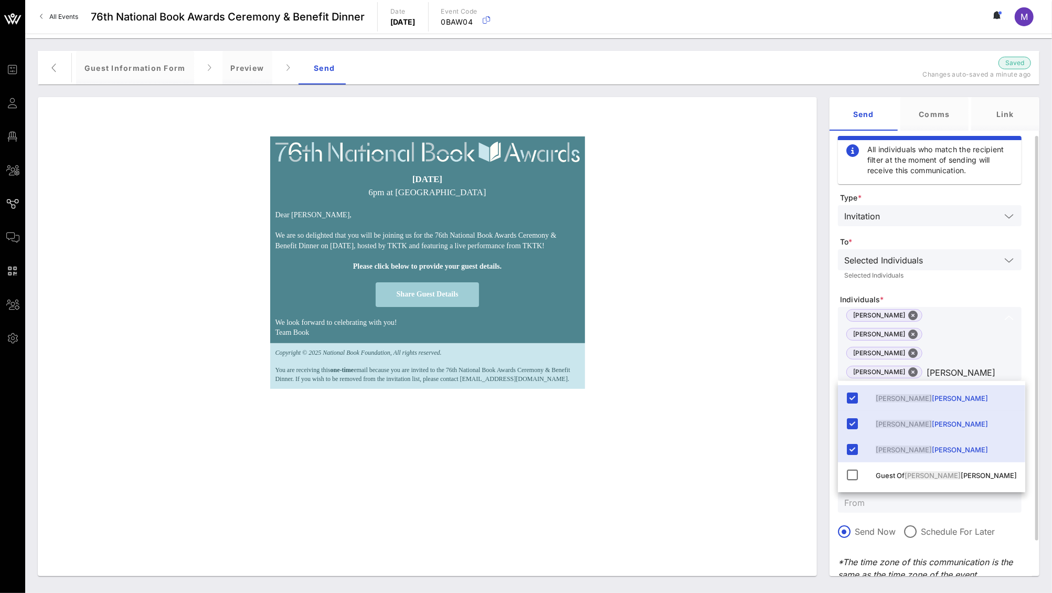
type input "madeleine"
click at [973, 292] on form "Type * Invitation To * Selected Individuals Selected Individuals Individuals * …" at bounding box center [930, 426] width 184 height 466
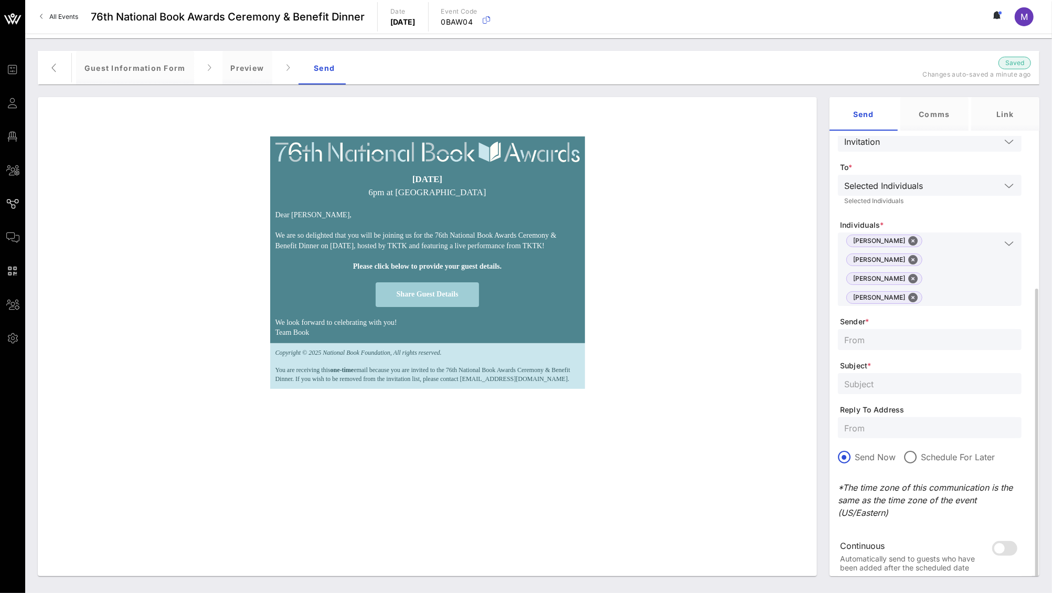
scroll to position [129, 0]
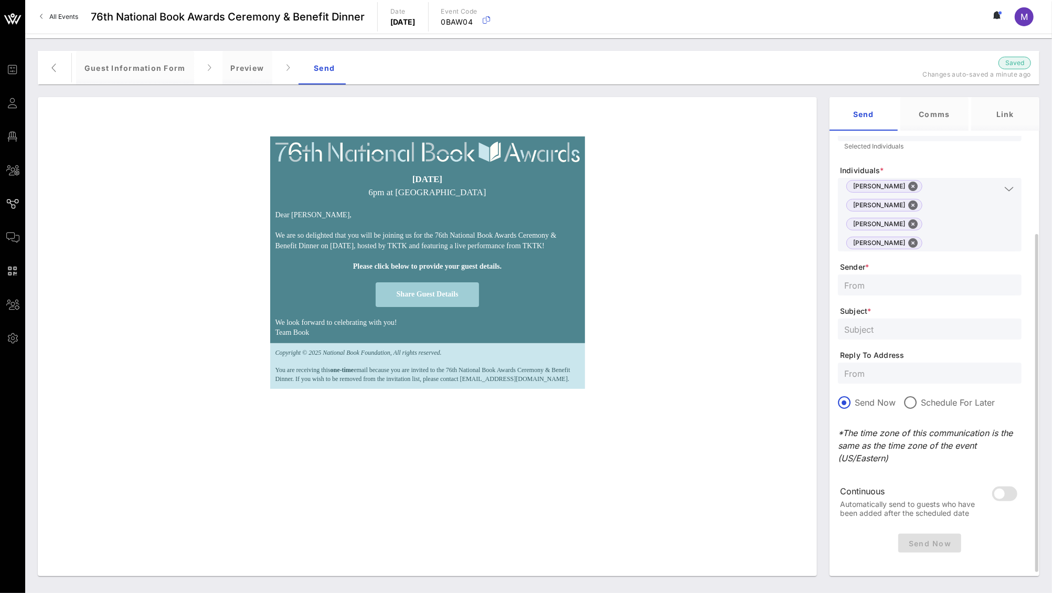
click at [898, 273] on form "Type * Invitation To * Selected Individuals Selected Individuals Individuals * …" at bounding box center [930, 297] width 184 height 466
click at [900, 278] on input "text" at bounding box center [930, 285] width 171 height 14
type input "NBF"
drag, startPoint x: 920, startPoint y: 308, endPoint x: 925, endPoint y: 338, distance: 30.4
click at [921, 311] on span "Subject *" at bounding box center [931, 311] width 182 height 10
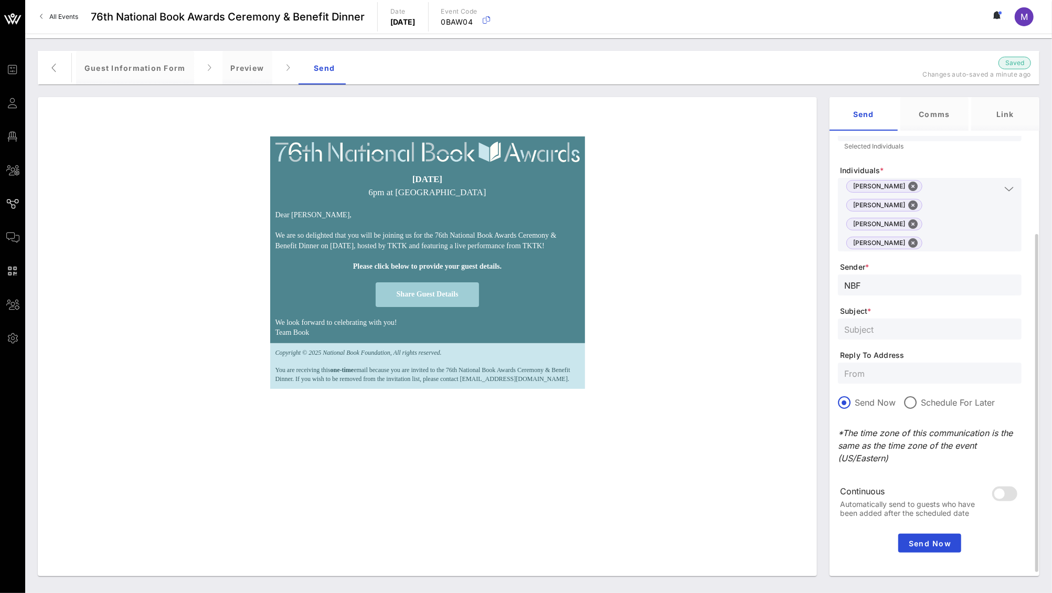
click at [925, 340] on form "Type * Invitation To * Selected Individuals Selected Individuals Individuals * …" at bounding box center [930, 297] width 184 height 466
click at [916, 326] on input "text" at bounding box center [930, 329] width 171 height 14
type input "Test Guest Info"
click at [925, 368] on input "text" at bounding box center [930, 373] width 171 height 14
type input "awards@nationalbook.org"
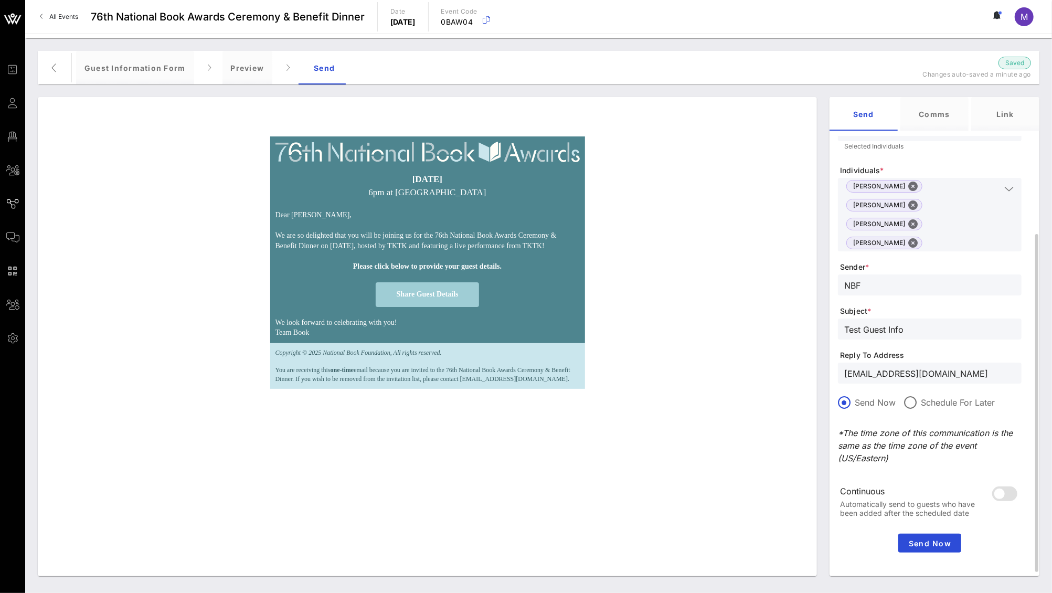
click at [920, 475] on div "Continuous Automatically send to guests who have been added after the scheduled…" at bounding box center [930, 502] width 184 height 55
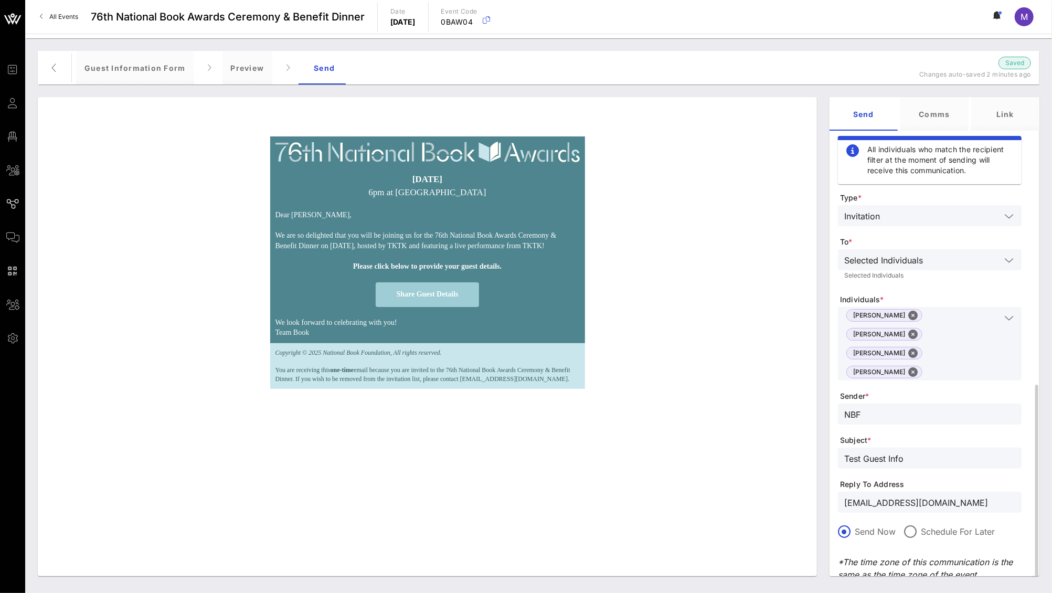
scroll to position [141, 0]
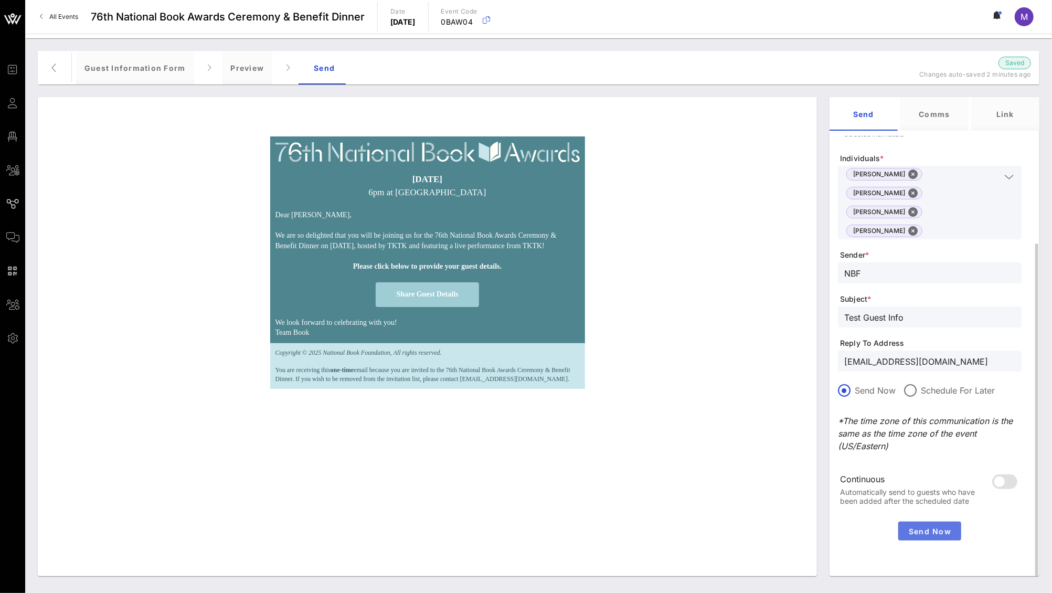
click at [923, 529] on span "Send Now" at bounding box center [930, 531] width 55 height 9
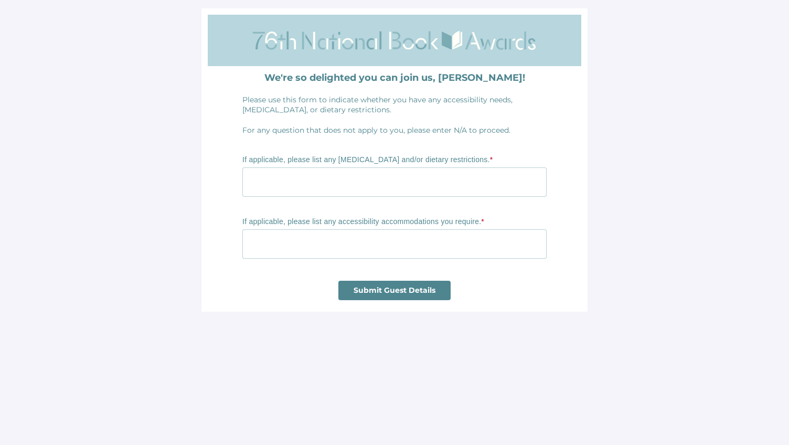
click at [379, 192] on input "text" at bounding box center [394, 181] width 304 height 29
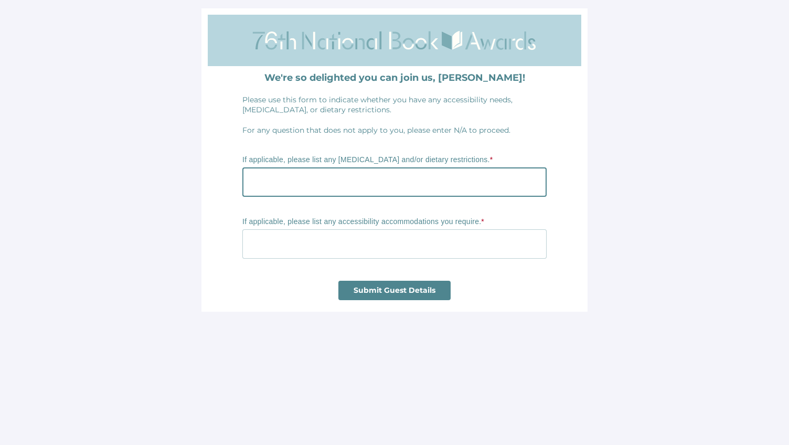
click at [407, 140] on td "Please use this form to indicate whether you have any accessibility needs, [MED…" at bounding box center [394, 115] width 315 height 51
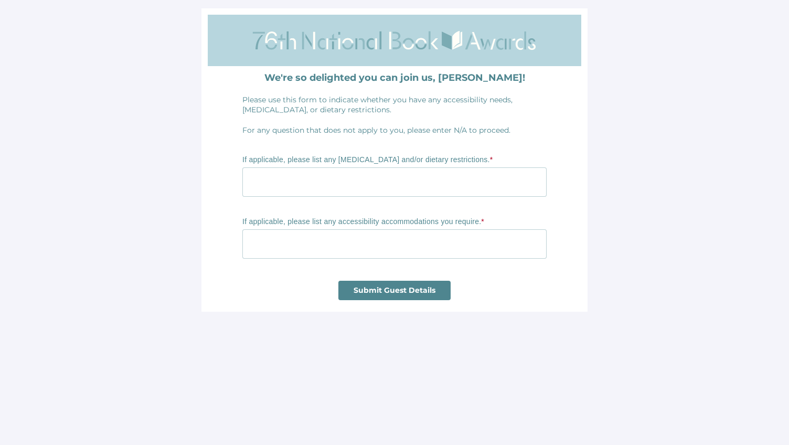
click at [409, 163] on p "If applicable, please list any [MEDICAL_DATA] and/or dietary restrictions. *" at bounding box center [394, 160] width 304 height 10
click at [416, 175] on input "text" at bounding box center [394, 181] width 304 height 29
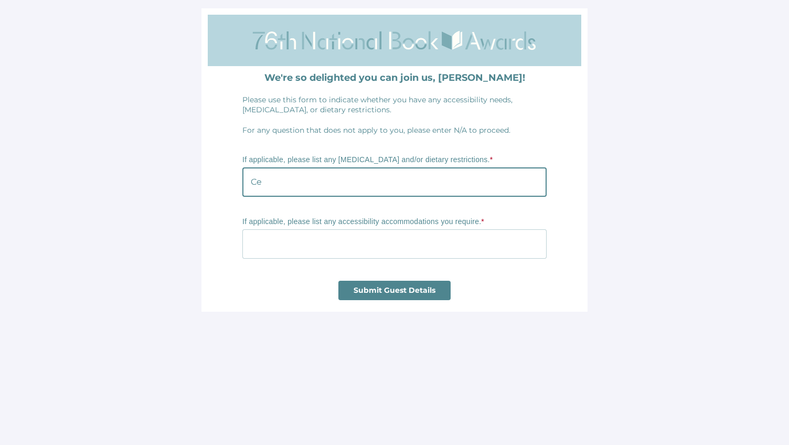
type input "C"
click at [256, 184] on input "Anaphylactic allergy to: celery, peaches," at bounding box center [394, 181] width 304 height 29
click at [329, 184] on input "Allergic to: celery, peaches, almonds, apples," at bounding box center [394, 181] width 304 height 29
click at [365, 185] on input "Allergic to: celery, peaches, almonds, apples," at bounding box center [394, 181] width 304 height 29
click at [371, 181] on input "Allergic to: celery, almonds, apples," at bounding box center [394, 181] width 304 height 29
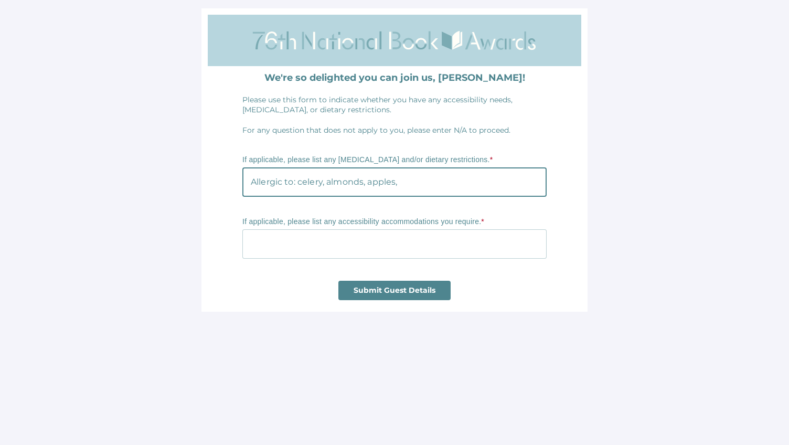
click at [333, 181] on input "Allergic to: celery, almonds, apples," at bounding box center [394, 181] width 304 height 29
click at [327, 182] on input "Allergic to: celery, almonds, apples," at bounding box center [394, 181] width 304 height 29
drag, startPoint x: 441, startPoint y: 186, endPoint x: 367, endPoint y: 179, distance: 74.4
click at [367, 179] on input "Allergic to: celery, peaches, fennel, almonds, apples," at bounding box center [394, 181] width 304 height 29
click at [450, 186] on input "Allergic to: celery, peaches, apples," at bounding box center [394, 181] width 304 height 29
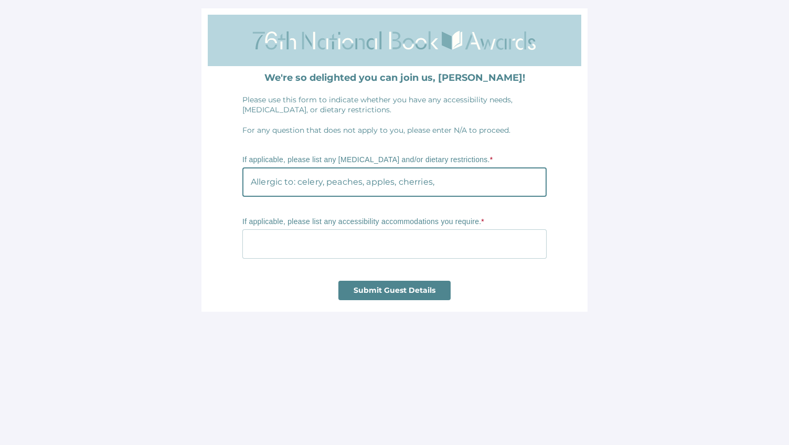
paste input "fennel, almonds,"
click at [480, 183] on input "Allergic to: celery, peaches, apples, cherries, fennel, almonds." at bounding box center [394, 181] width 304 height 29
click at [468, 184] on input "Allergic to: celery, peaches, apples, cherries, fennel, almonds." at bounding box center [394, 181] width 304 height 29
type input "Allergic to: celery, peaches, apples, cherries, fennel, and almonds."
click at [472, 231] on input "text" at bounding box center [394, 243] width 304 height 29
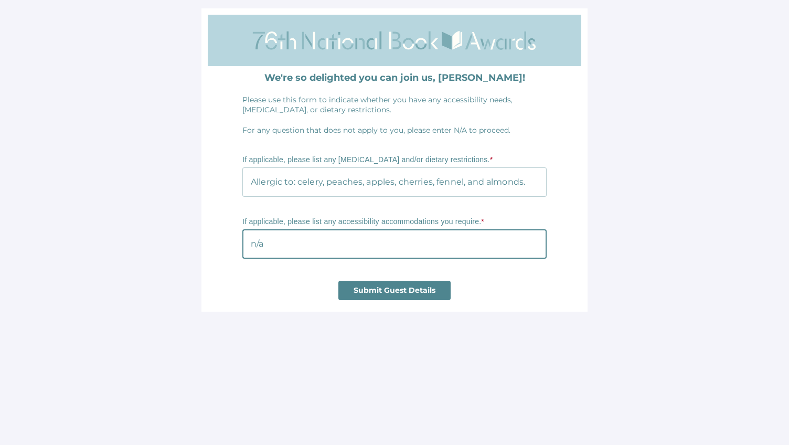
type input "n/a"
click at [479, 294] on div "Submit Guest Details" at bounding box center [394, 290] width 304 height 19
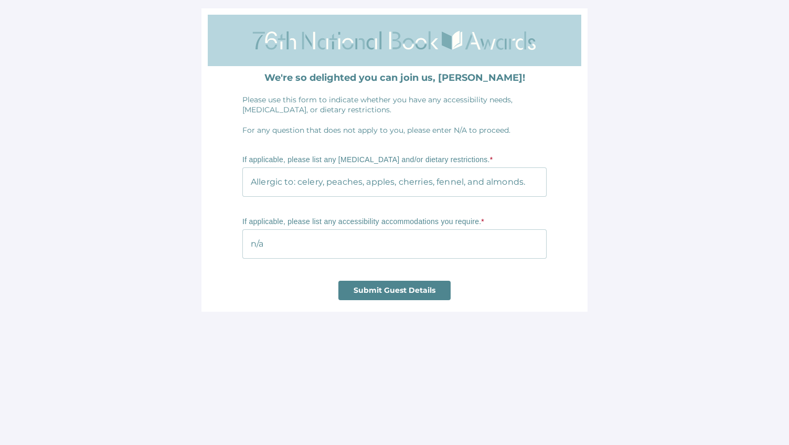
click at [431, 293] on span "Submit Guest Details" at bounding box center [395, 290] width 82 height 9
